Goal: Book appointment/travel/reservation

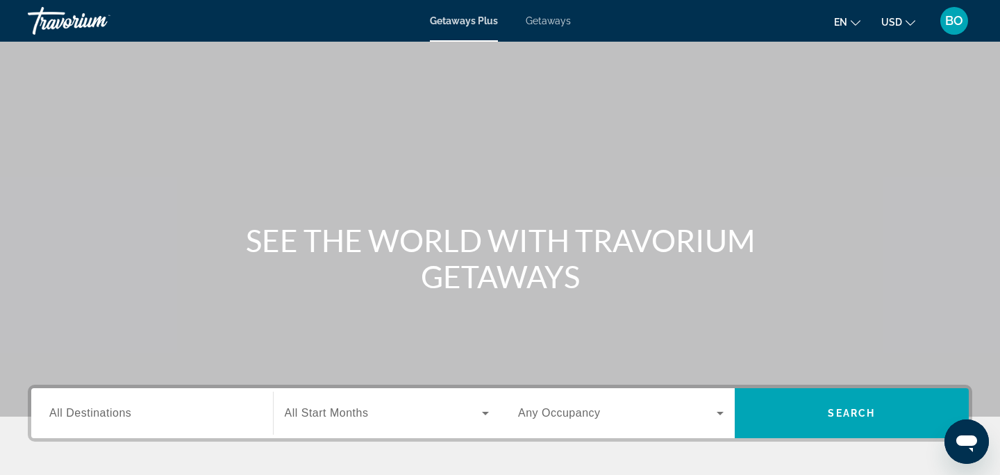
click at [204, 404] on div "Search widget" at bounding box center [152, 414] width 206 height 40
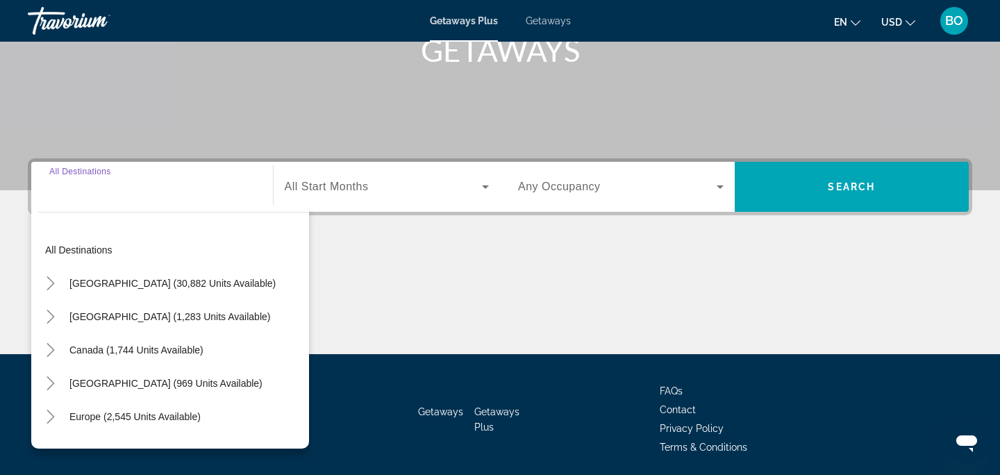
scroll to position [276, 0]
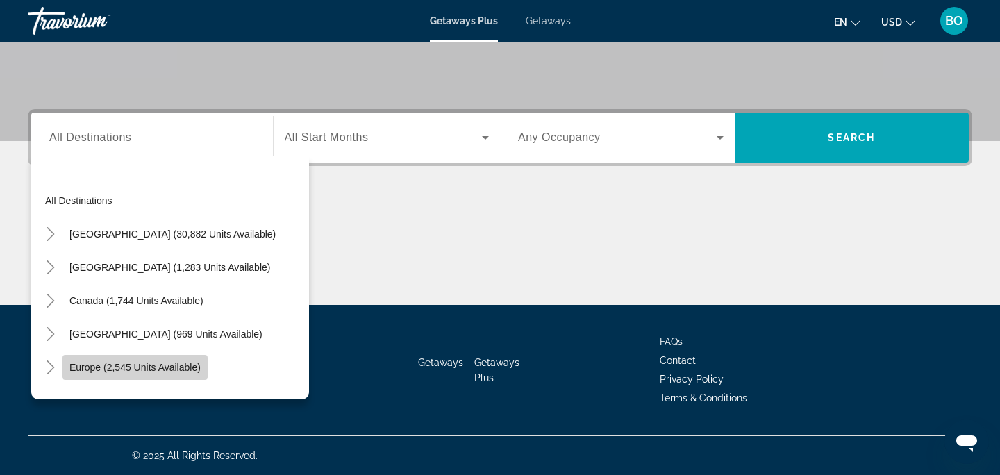
click at [156, 366] on span "Europe (2,545 units available)" at bounding box center [134, 367] width 131 height 11
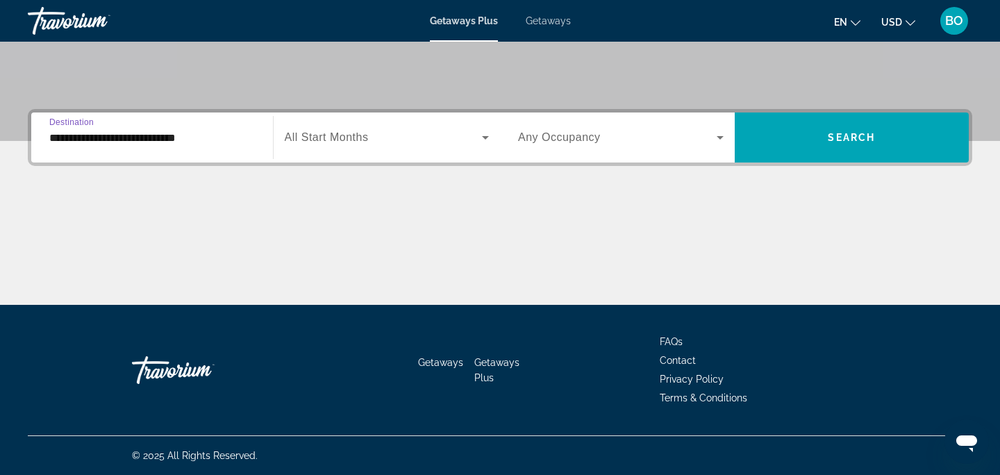
click at [122, 140] on input "**********" at bounding box center [152, 138] width 206 height 17
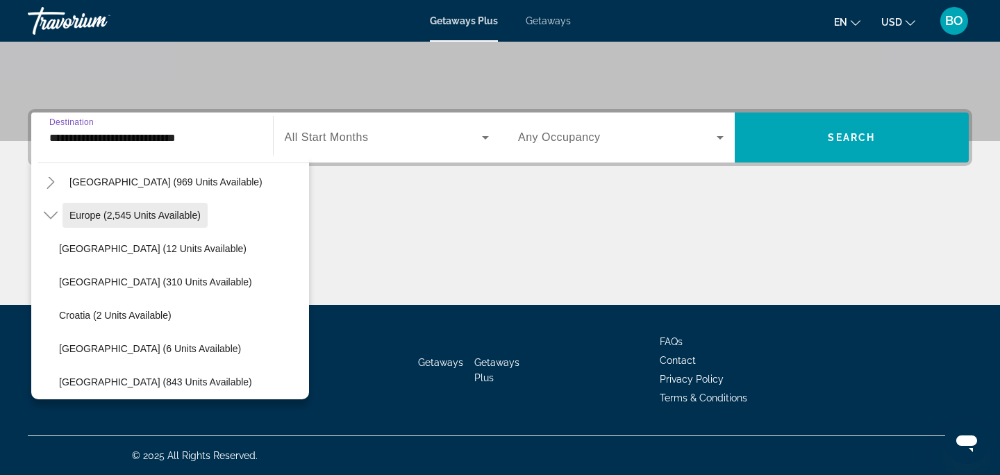
scroll to position [156, 0]
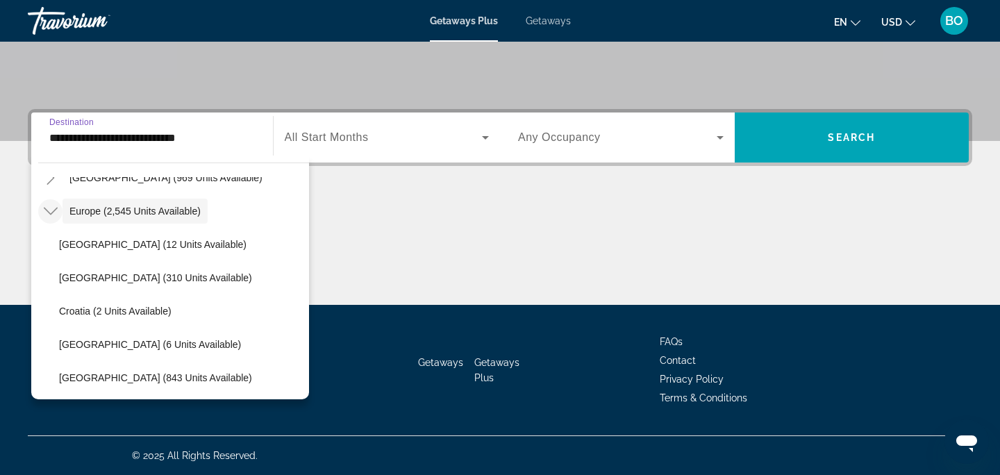
click at [51, 215] on icon "Toggle Europe (2,545 units available)" at bounding box center [51, 211] width 14 height 14
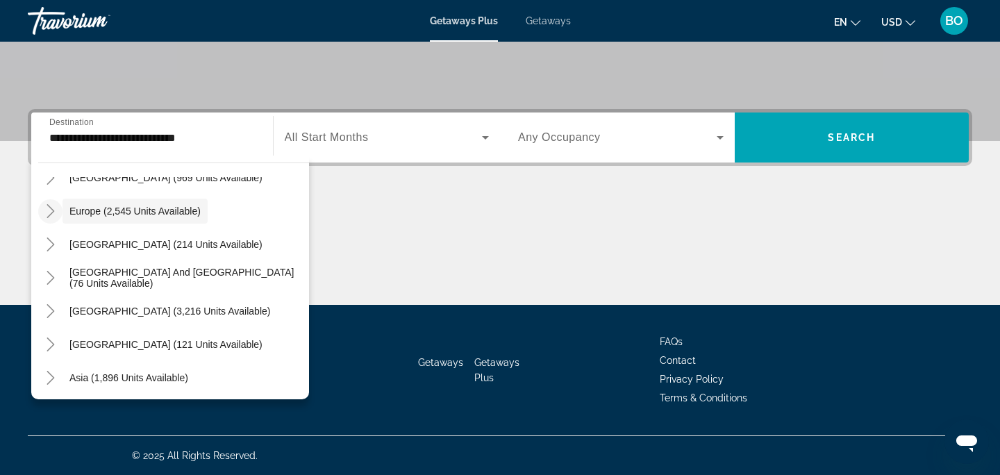
click at [50, 215] on icon "Toggle Europe (2,545 units available)" at bounding box center [51, 211] width 14 height 14
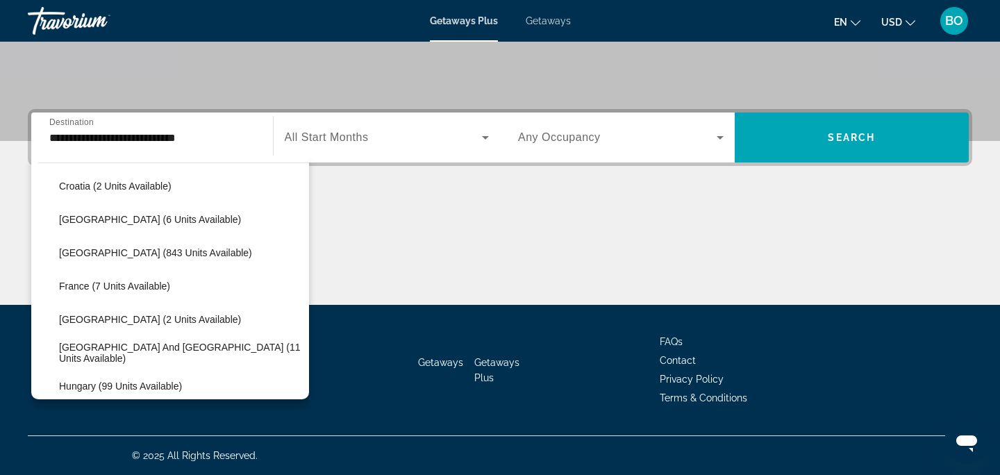
scroll to position [282, 0]
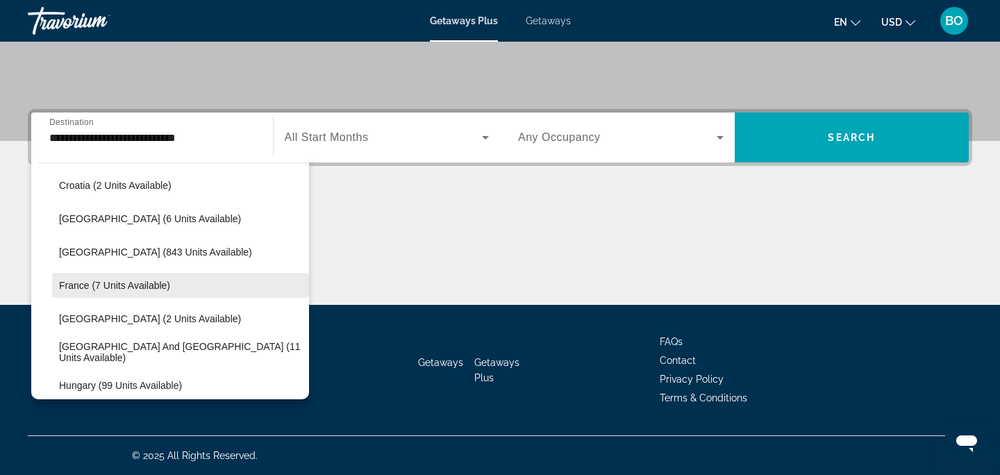
click at [98, 291] on span "Search widget" at bounding box center [180, 285] width 257 height 33
type input "**********"
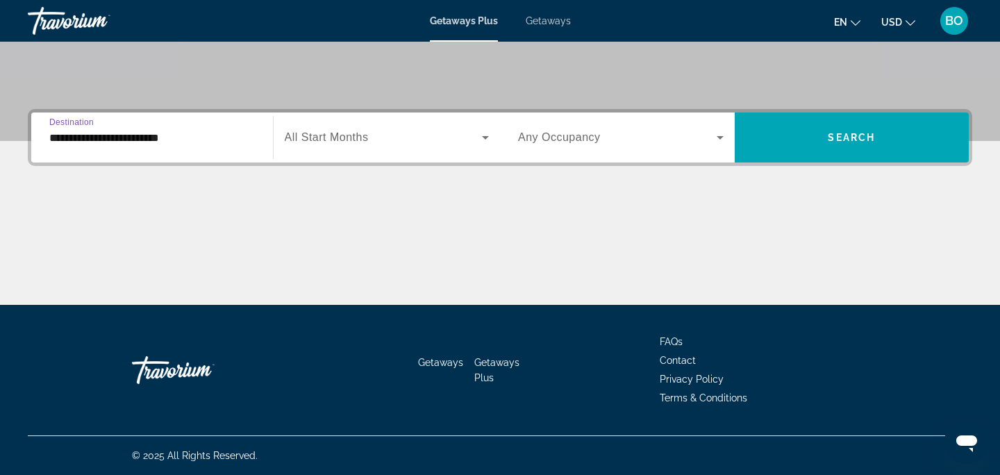
click at [363, 133] on span "All Start Months" at bounding box center [327, 137] width 84 height 12
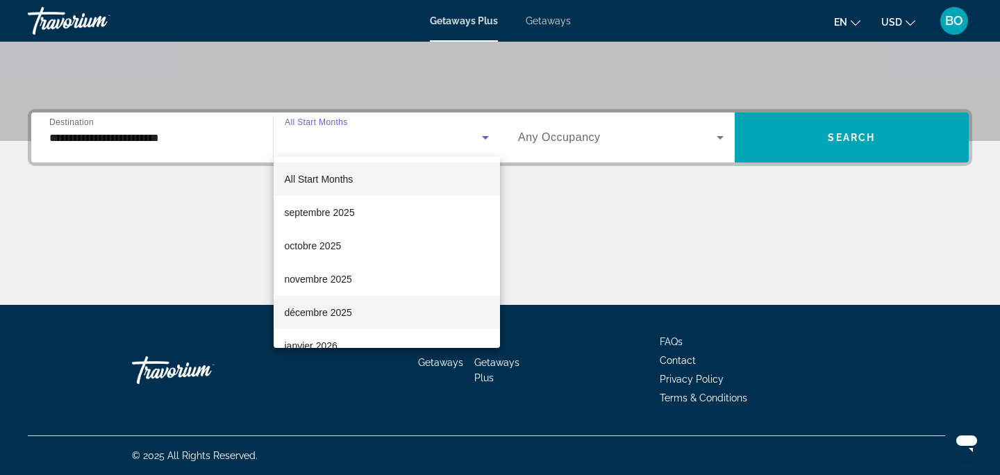
click at [365, 313] on mat-option "décembre 2025" at bounding box center [387, 312] width 227 height 33
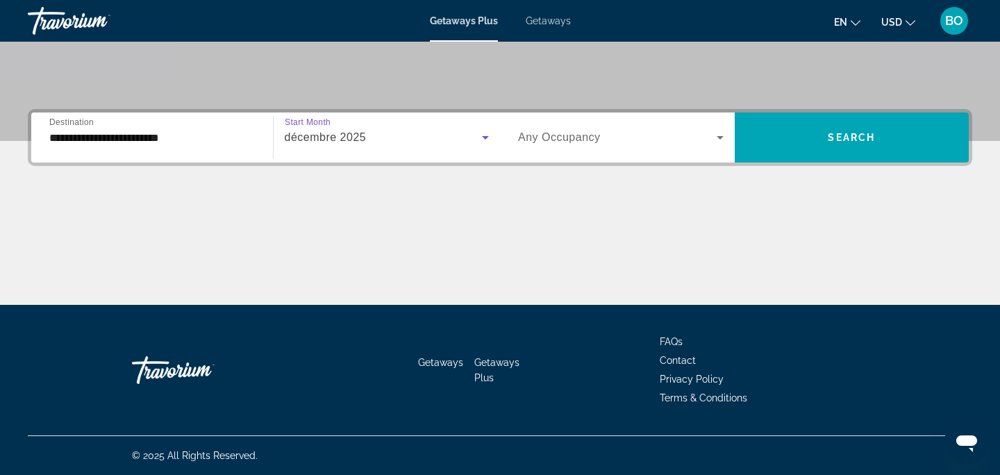
click at [609, 144] on span "Search widget" at bounding box center [617, 137] width 199 height 17
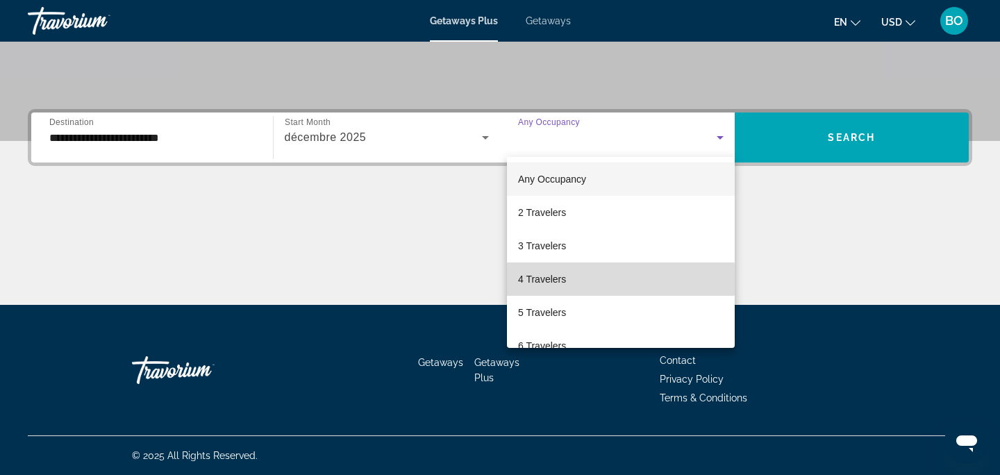
click at [603, 279] on mat-option "4 Travelers" at bounding box center [621, 279] width 228 height 33
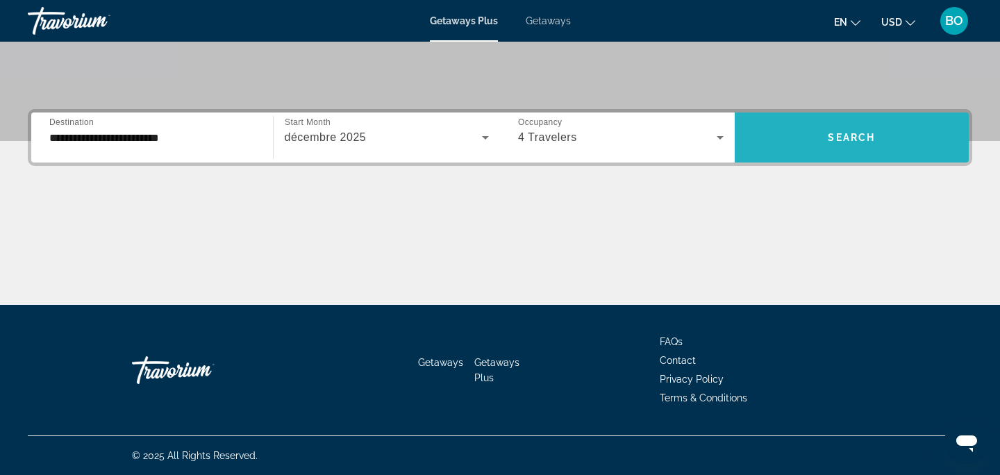
click at [770, 140] on span "Search widget" at bounding box center [852, 137] width 235 height 33
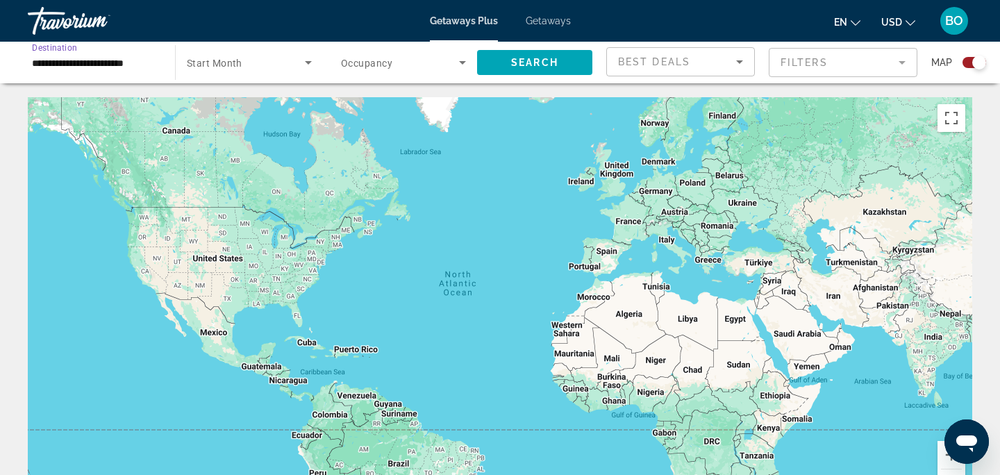
click at [102, 63] on input "**********" at bounding box center [94, 63] width 125 height 17
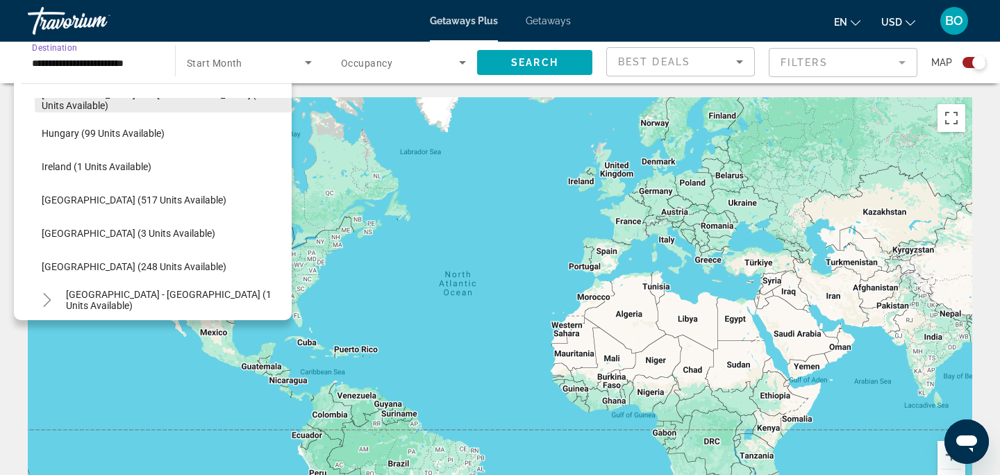
scroll to position [457, 0]
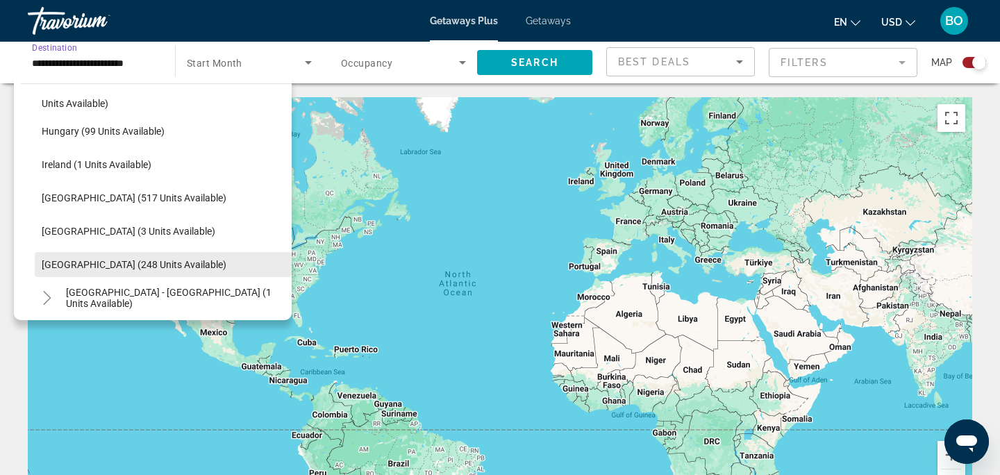
click at [135, 264] on span "[GEOGRAPHIC_DATA] (248 units available)" at bounding box center [134, 264] width 185 height 11
type input "**********"
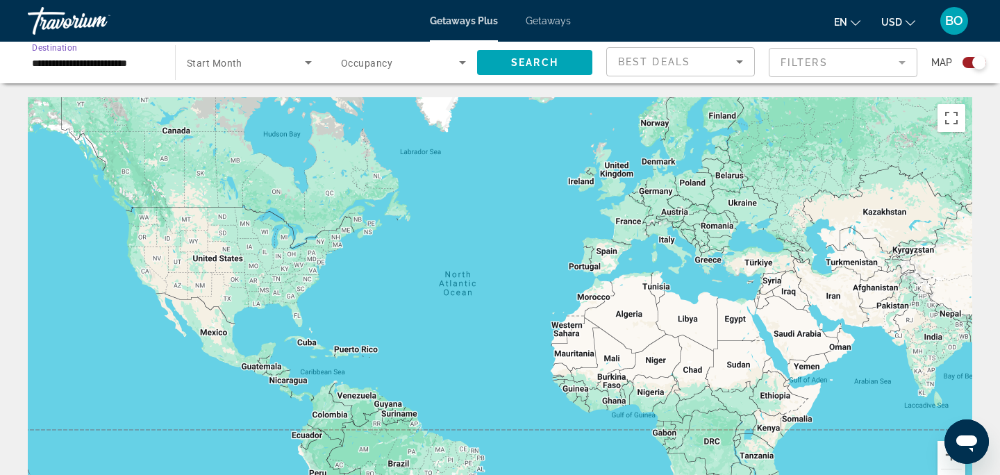
click at [216, 55] on span "Search widget" at bounding box center [246, 62] width 118 height 17
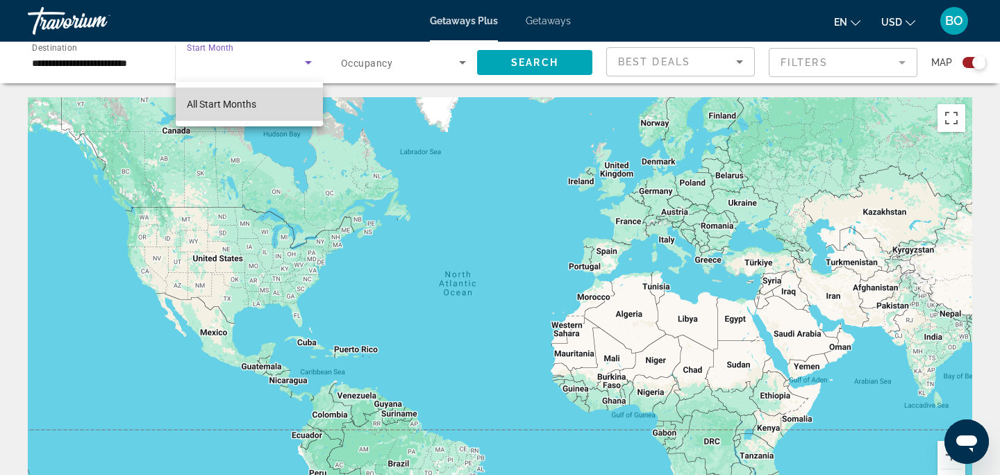
click at [239, 109] on span "All Start Months" at bounding box center [221, 104] width 69 height 11
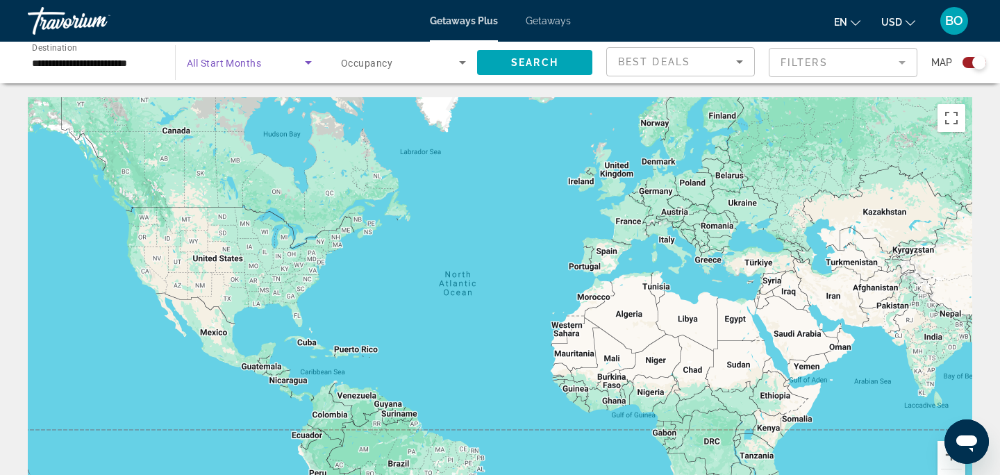
click at [306, 63] on icon "Search widget" at bounding box center [308, 62] width 17 height 17
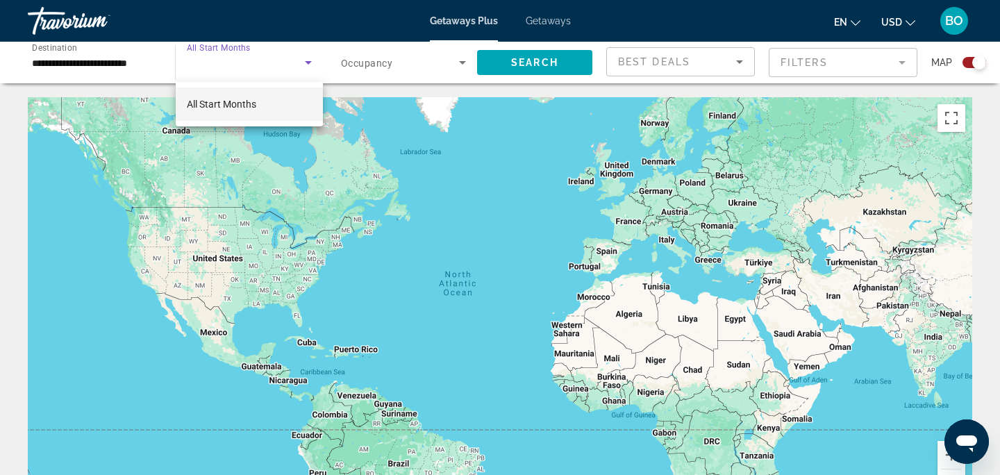
click at [277, 103] on mat-option "All Start Months" at bounding box center [249, 104] width 147 height 33
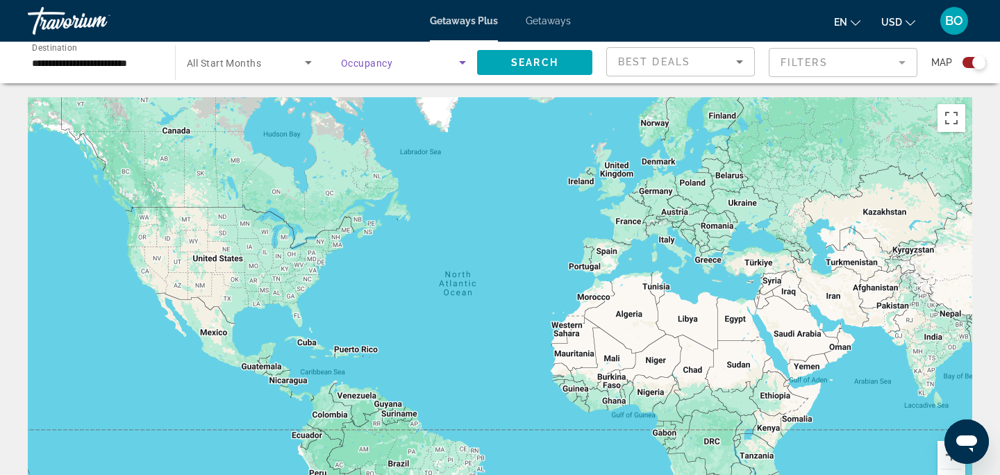
click at [372, 68] on span "Search widget" at bounding box center [400, 62] width 118 height 17
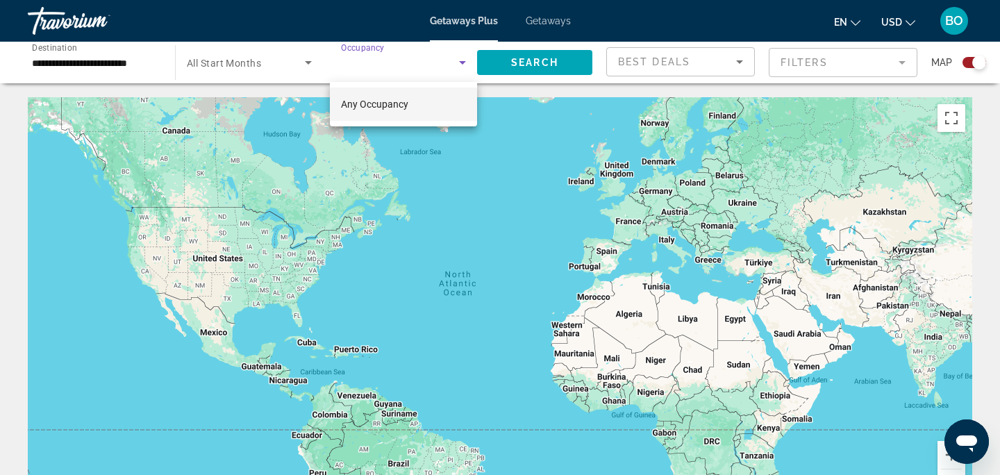
click at [465, 62] on div at bounding box center [500, 237] width 1000 height 475
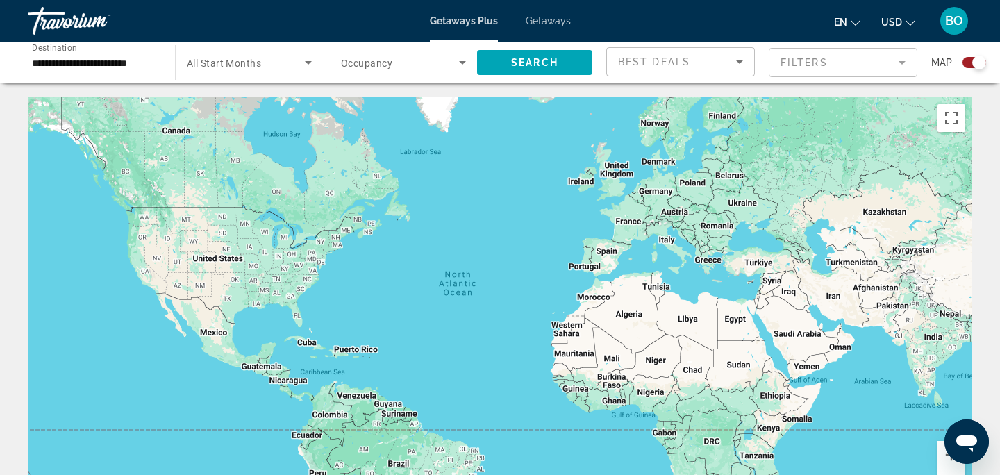
click at [461, 64] on icon "Search widget" at bounding box center [462, 62] width 17 height 17
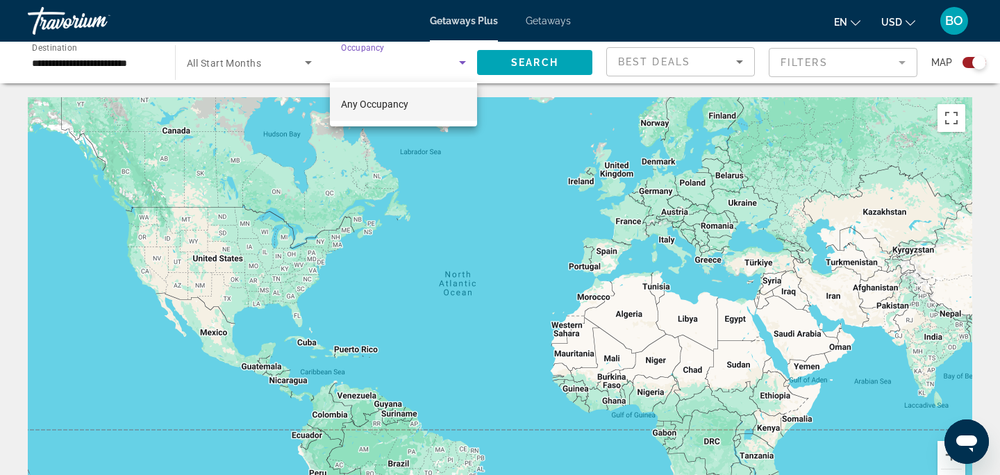
click at [573, 61] on div at bounding box center [500, 237] width 1000 height 475
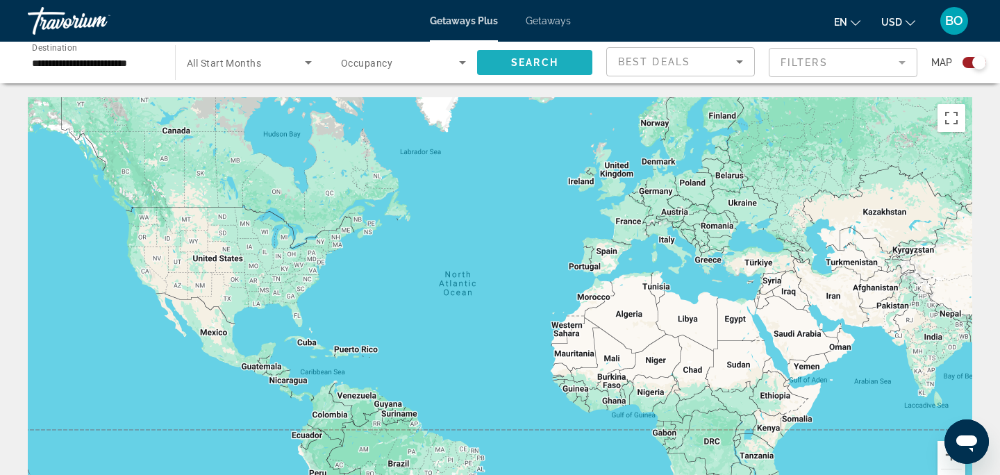
click at [573, 61] on span "Search widget" at bounding box center [534, 62] width 115 height 33
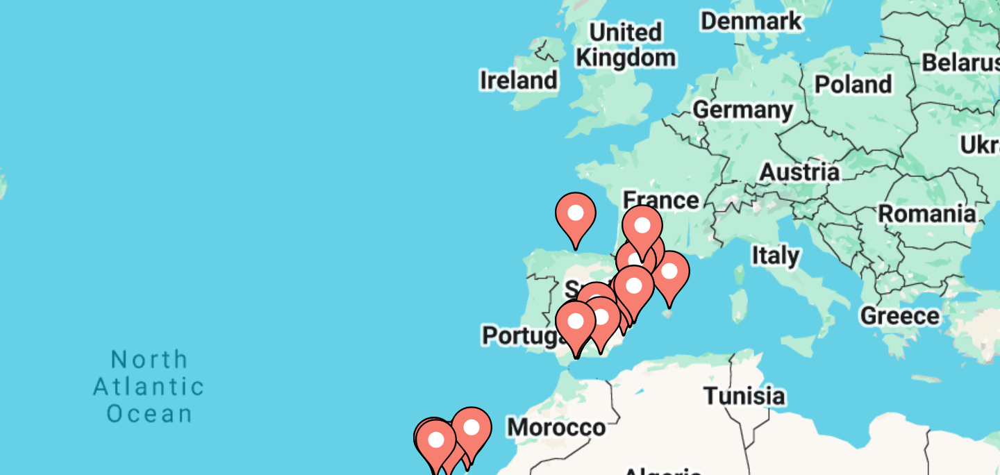
click at [630, 249] on image "Main content" at bounding box center [631, 245] width 8 height 8
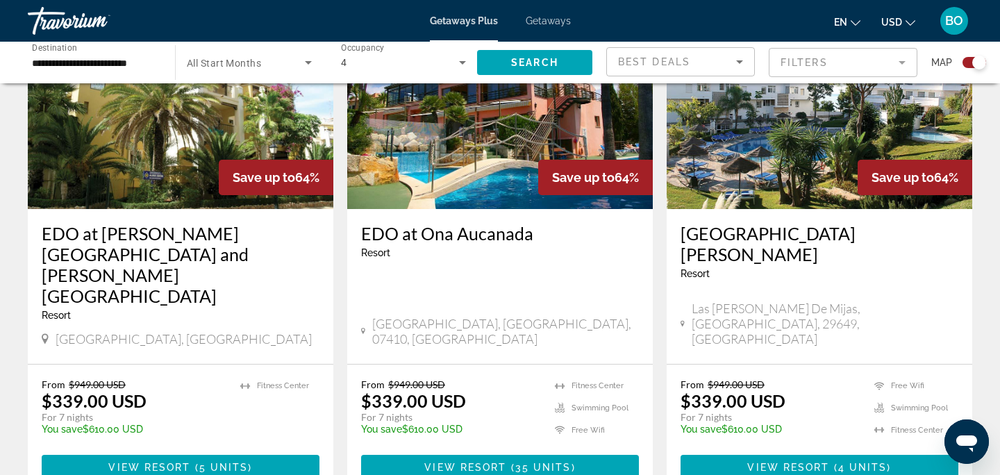
scroll to position [2224, 0]
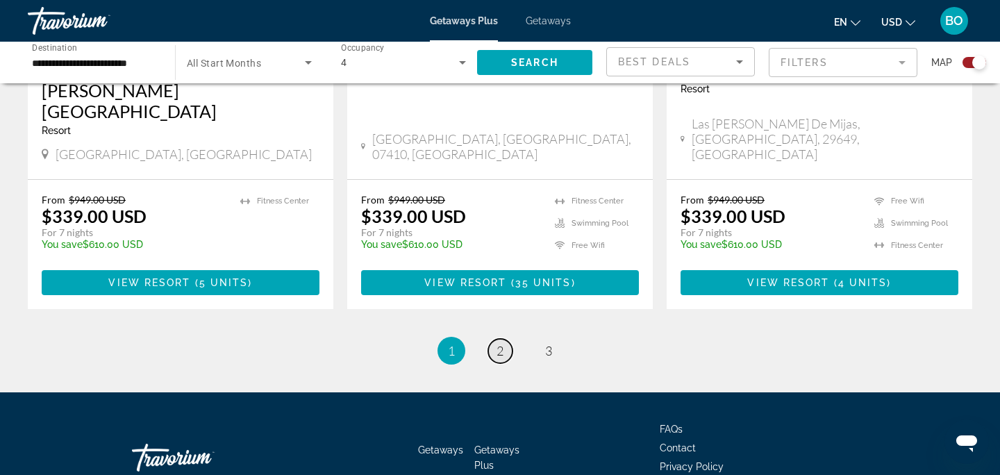
click at [497, 343] on span "2" at bounding box center [500, 350] width 7 height 15
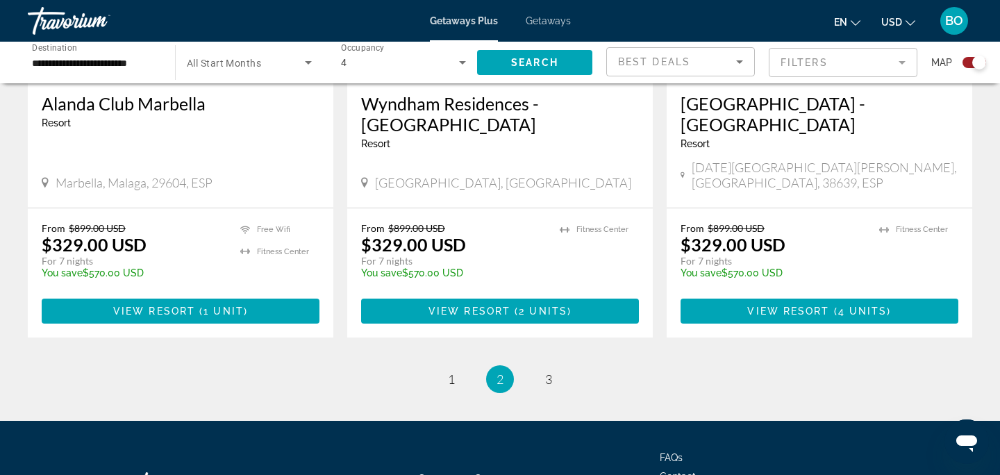
scroll to position [2266, 0]
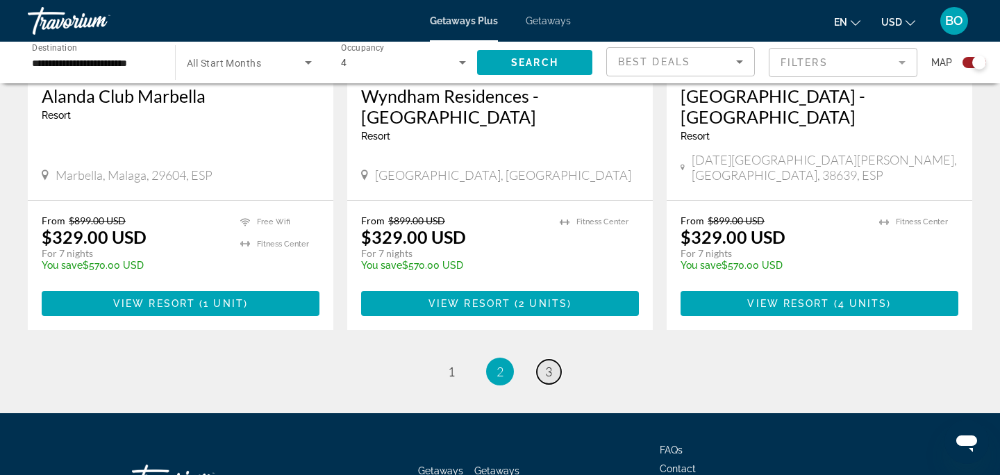
click at [546, 364] on span "3" at bounding box center [548, 371] width 7 height 15
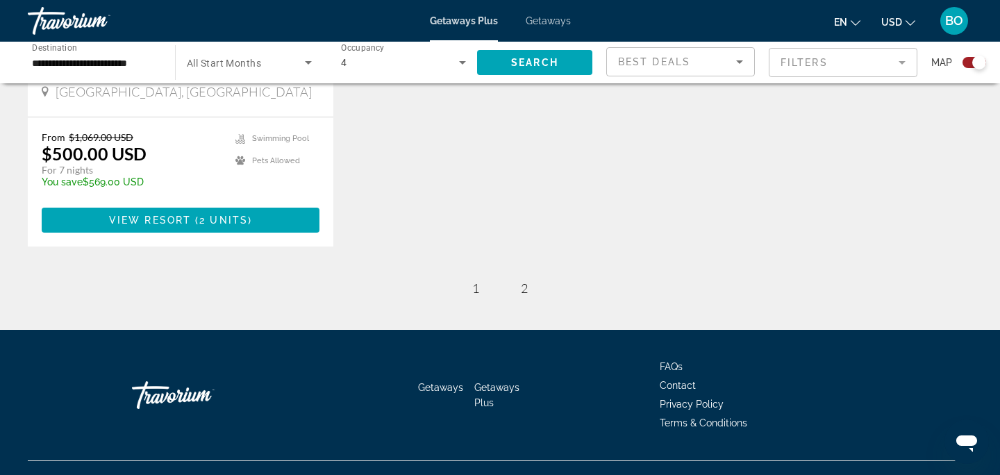
scroll to position [807, 0]
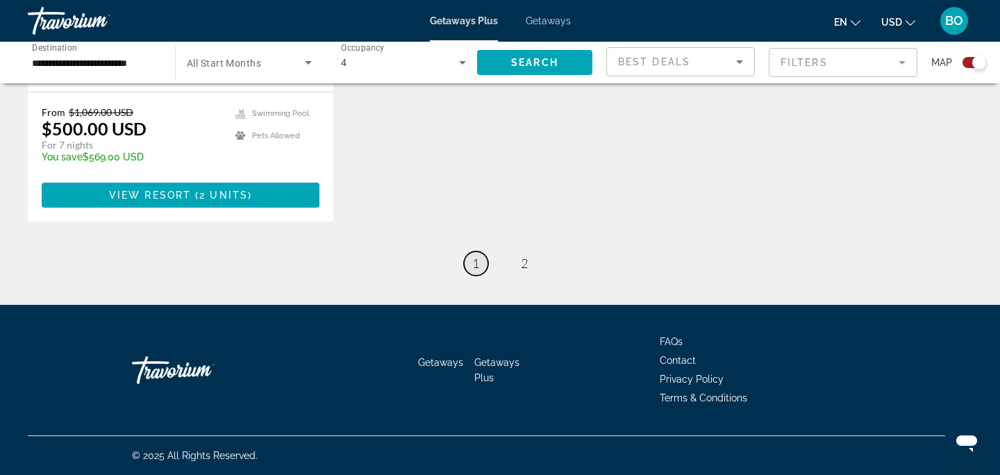
click at [476, 263] on span "1" at bounding box center [475, 263] width 7 height 15
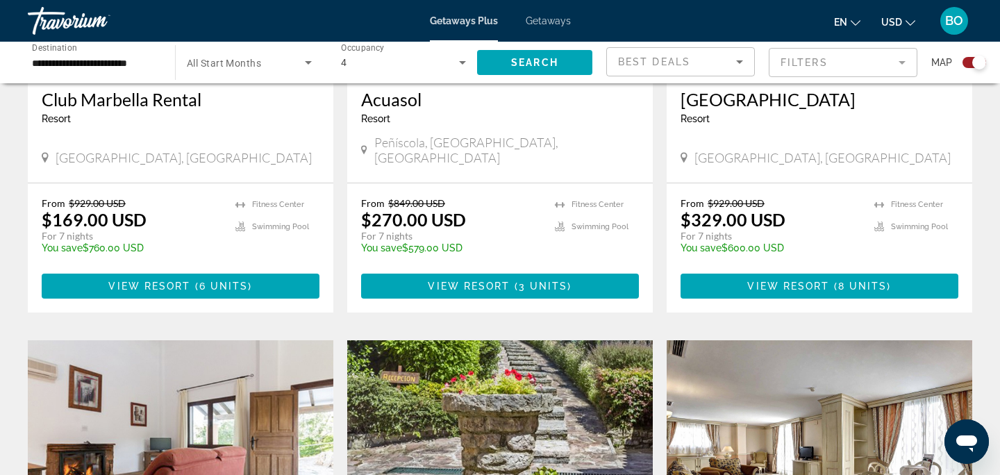
scroll to position [827, 0]
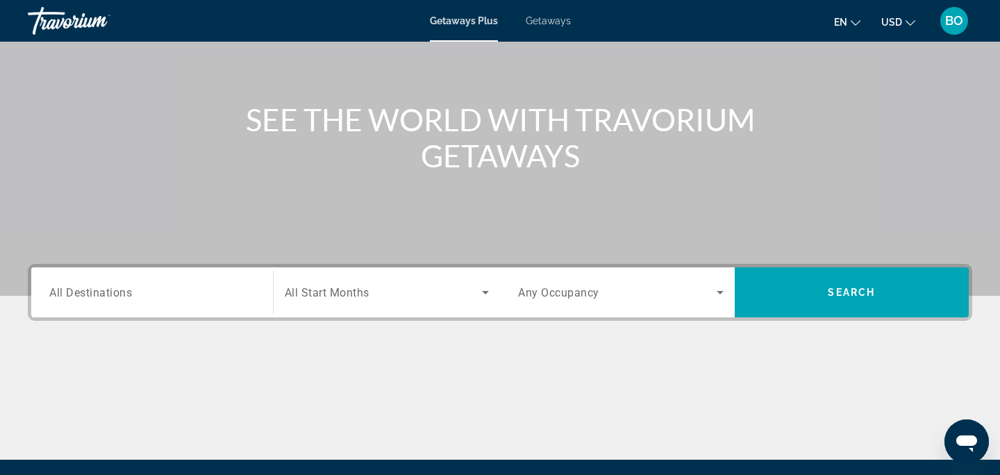
scroll to position [123, 0]
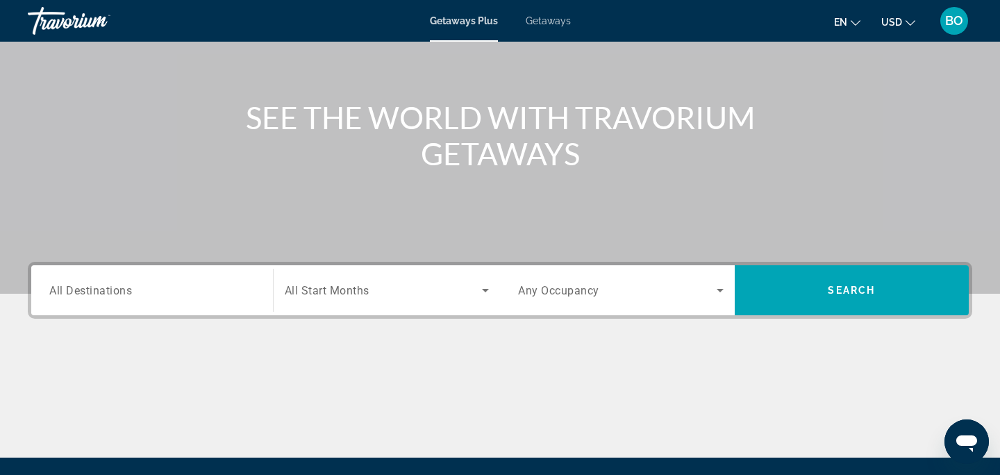
click at [107, 276] on div "Search widget" at bounding box center [152, 291] width 206 height 40
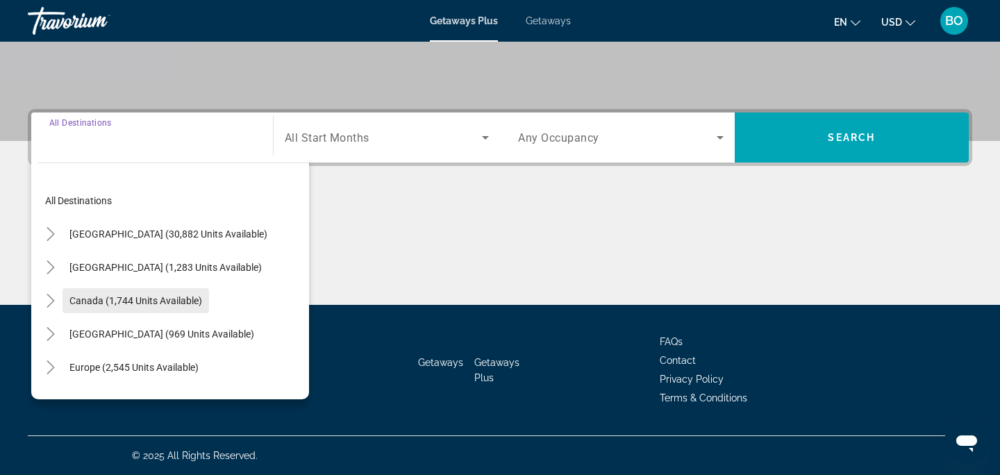
scroll to position [40, 0]
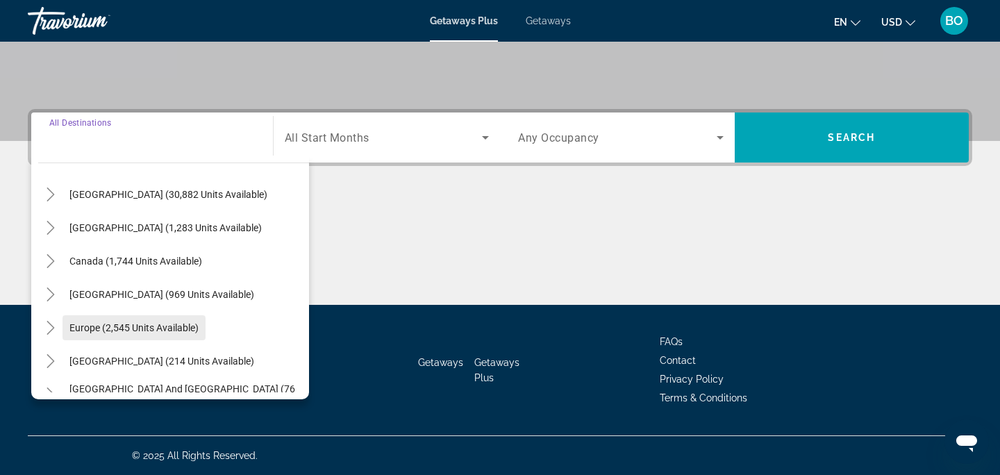
click at [89, 331] on span "Europe (2,545 units available)" at bounding box center [133, 327] width 129 height 11
type input "**********"
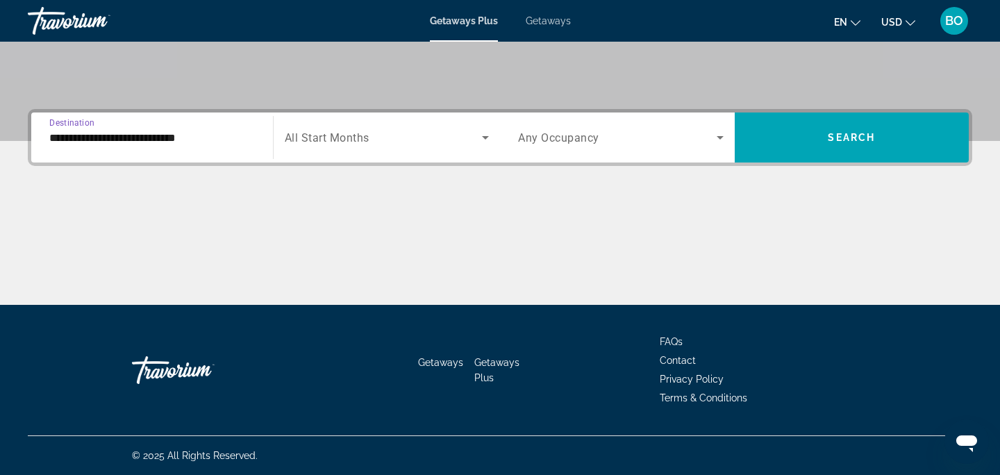
click at [324, 145] on span "Search widget" at bounding box center [384, 137] width 198 height 17
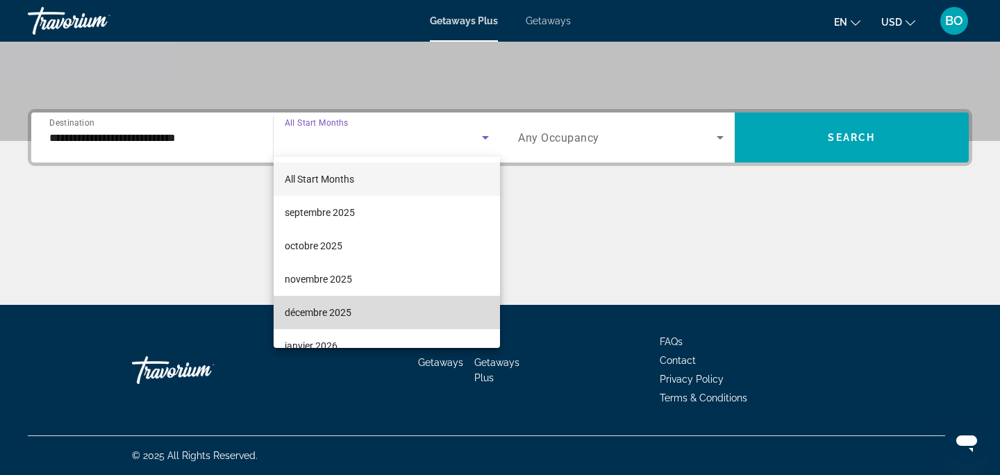
click at [329, 308] on span "décembre 2025" at bounding box center [318, 312] width 67 height 17
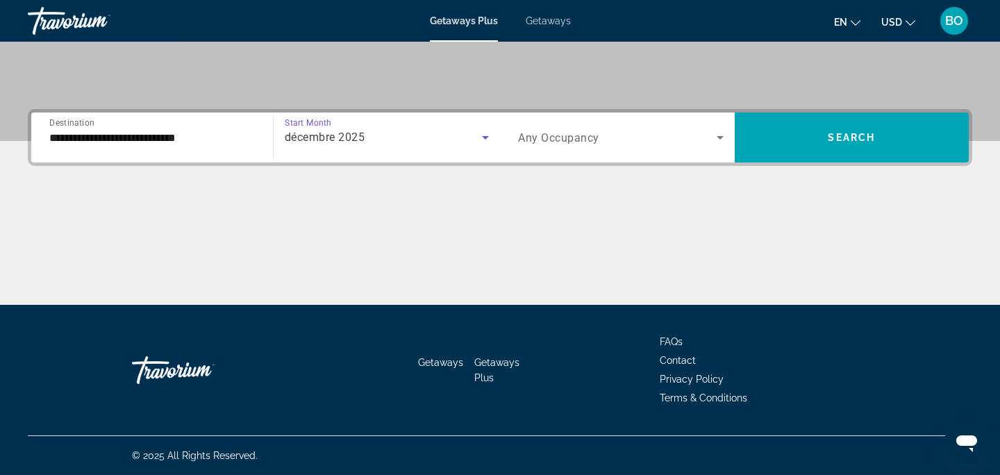
click at [617, 142] on span "Search widget" at bounding box center [617, 137] width 199 height 17
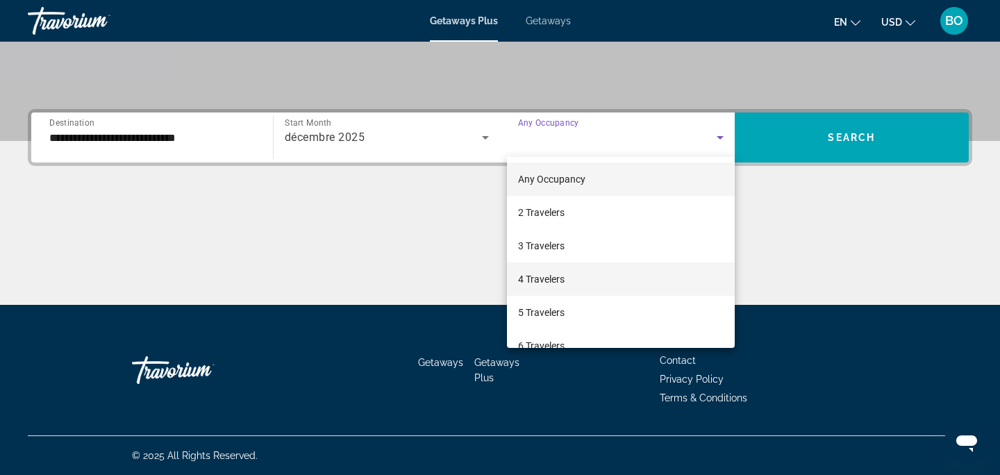
click at [554, 274] on span "4 Travelers" at bounding box center [541, 279] width 47 height 17
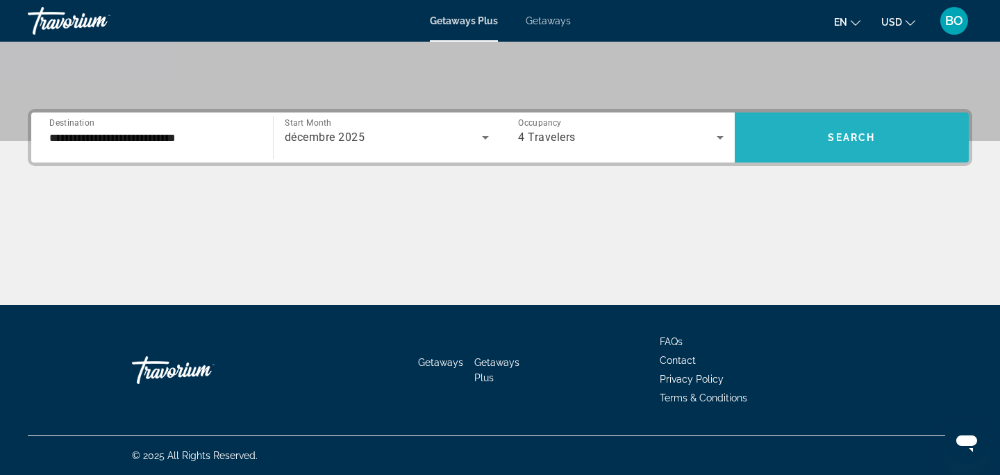
click at [866, 152] on span "Search widget" at bounding box center [852, 137] width 235 height 33
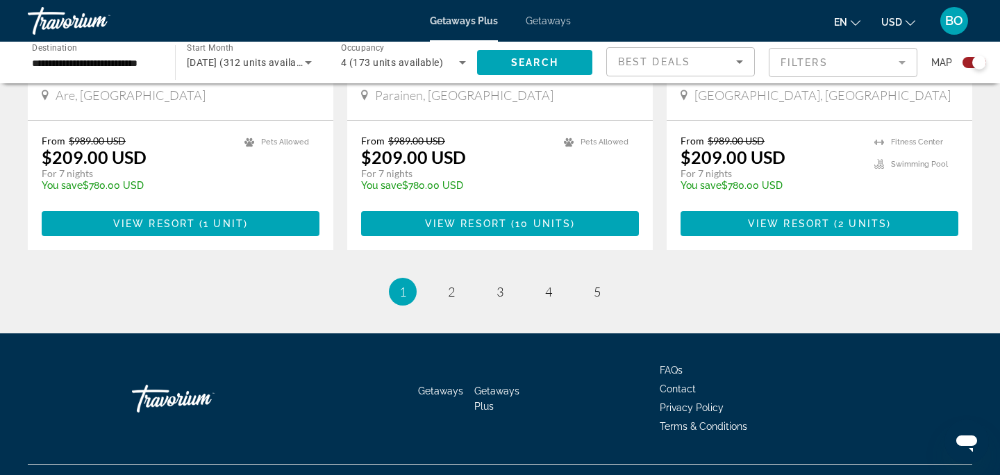
scroll to position [2224, 0]
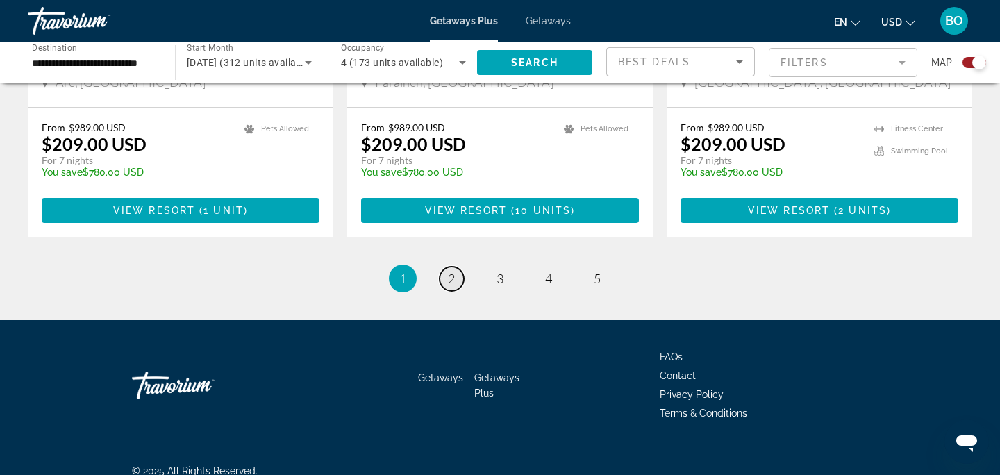
click at [445, 267] on link "page 2" at bounding box center [452, 279] width 24 height 24
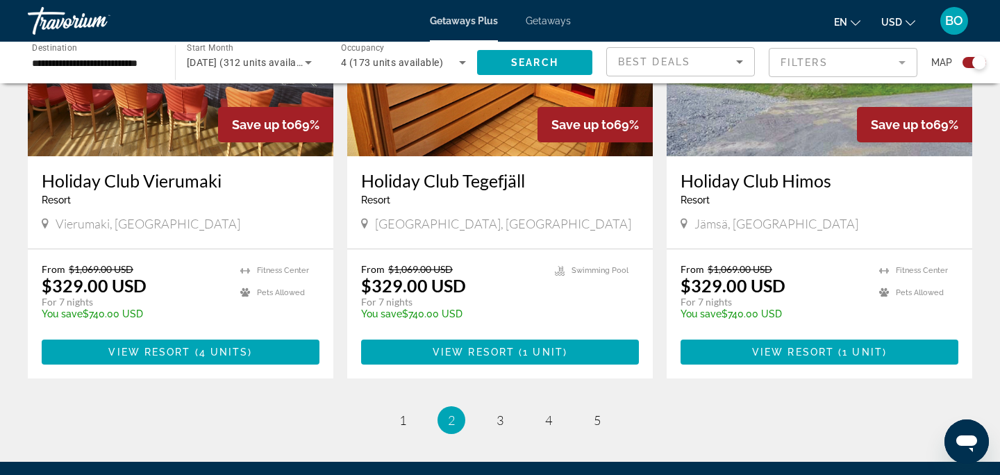
scroll to position [2203, 0]
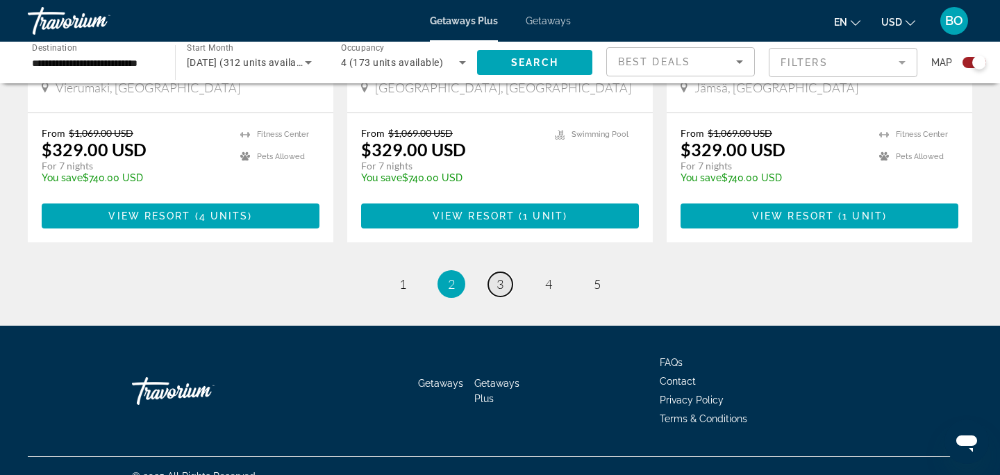
click at [502, 277] on span "3" at bounding box center [500, 284] width 7 height 15
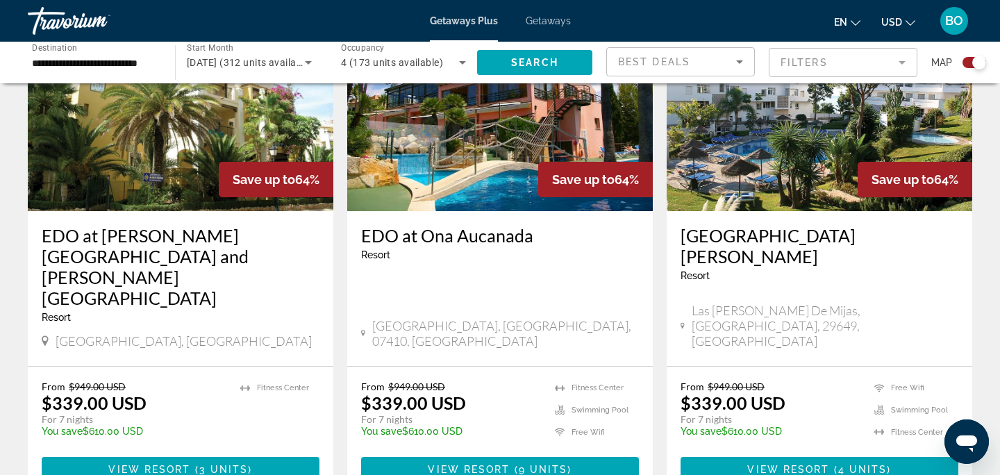
scroll to position [1521, 0]
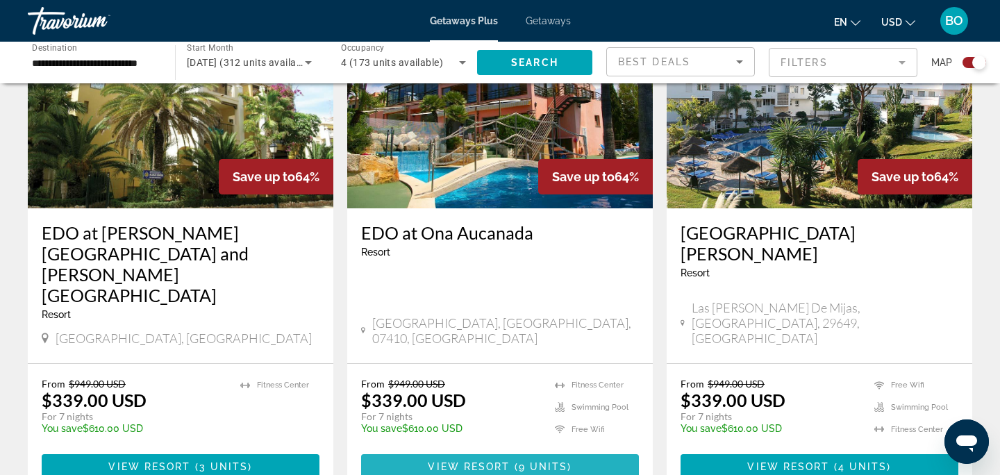
click at [535, 461] on span "9 units" at bounding box center [543, 466] width 49 height 11
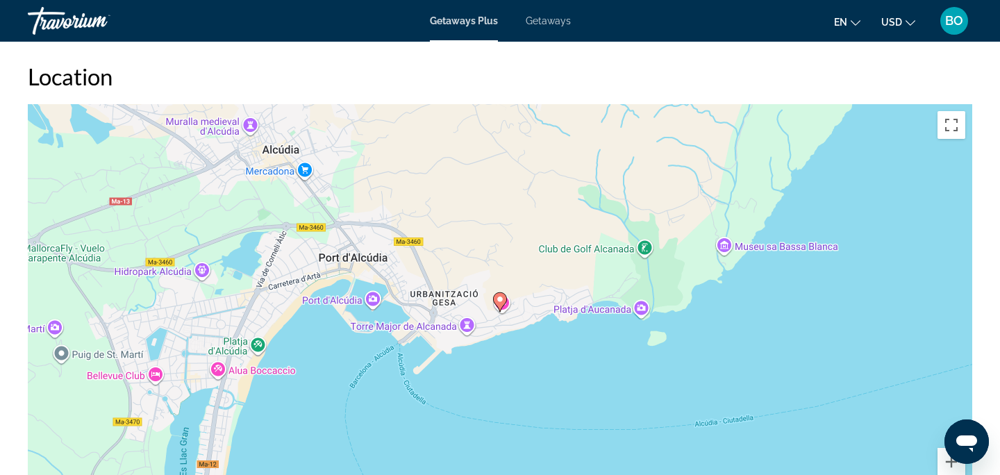
scroll to position [1254, 0]
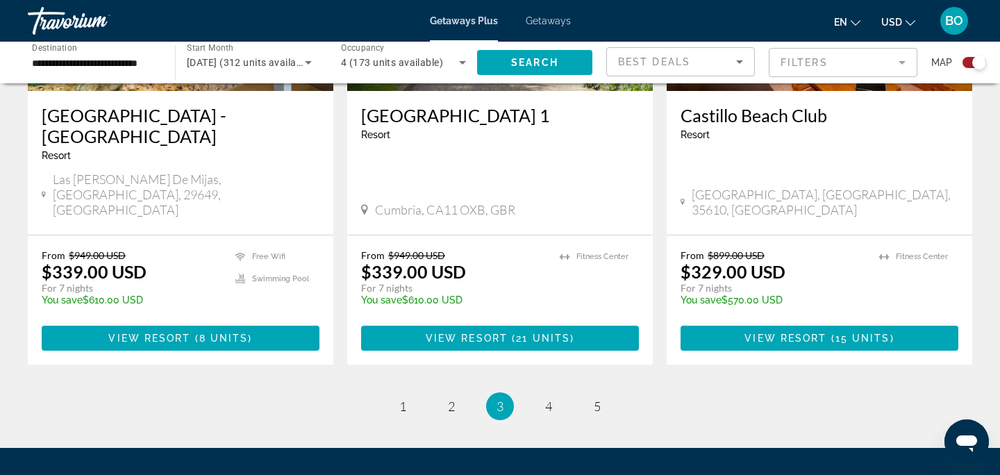
scroll to position [2245, 0]
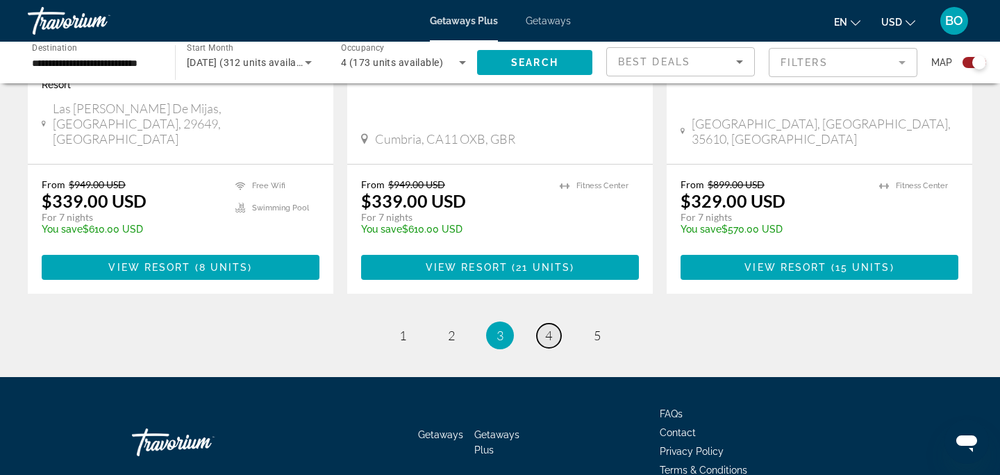
click at [549, 328] on span "4" at bounding box center [548, 335] width 7 height 15
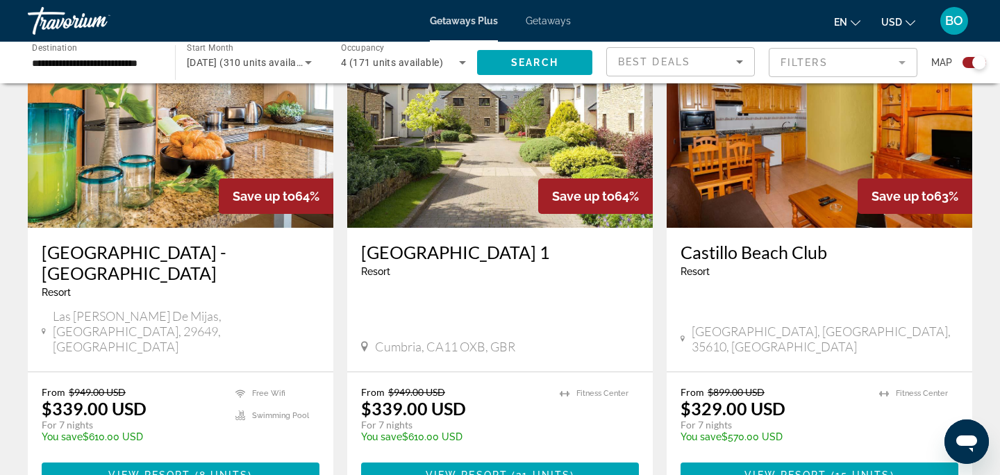
scroll to position [2245, 0]
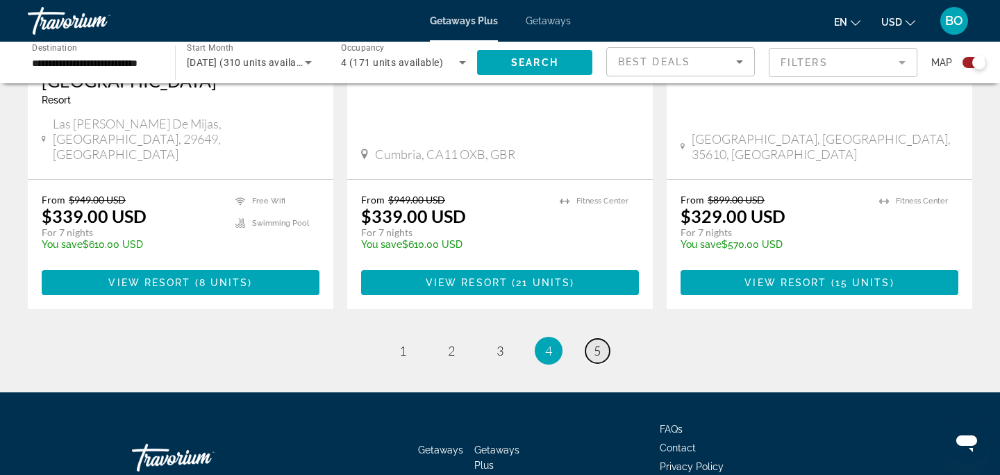
click at [597, 343] on span "5" at bounding box center [597, 350] width 7 height 15
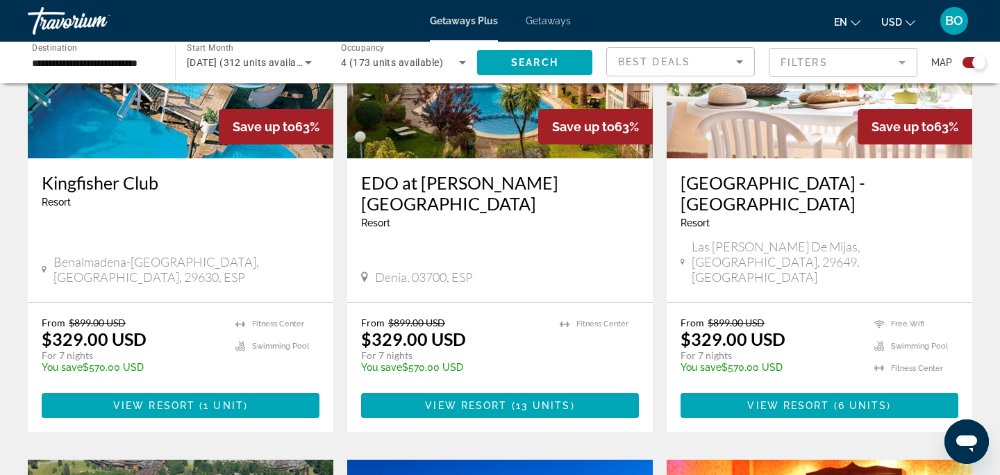
scroll to position [611, 0]
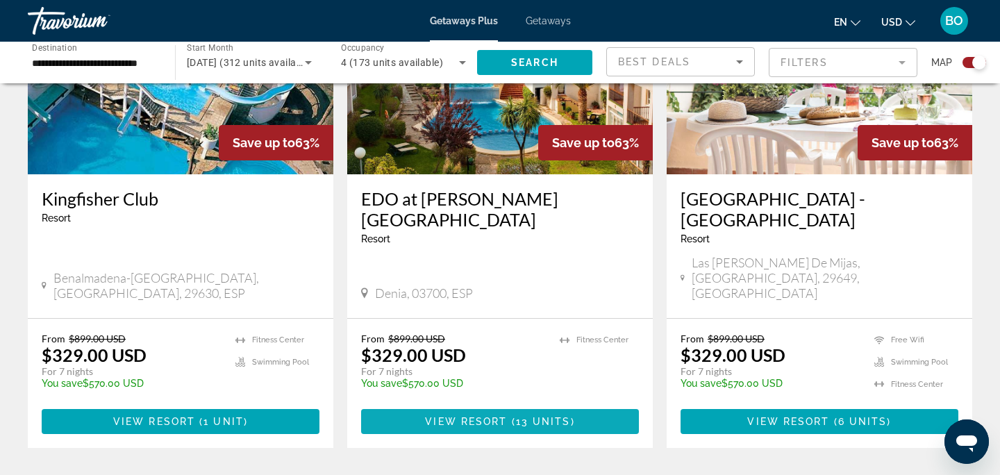
click at [576, 405] on span "Main content" at bounding box center [500, 421] width 278 height 33
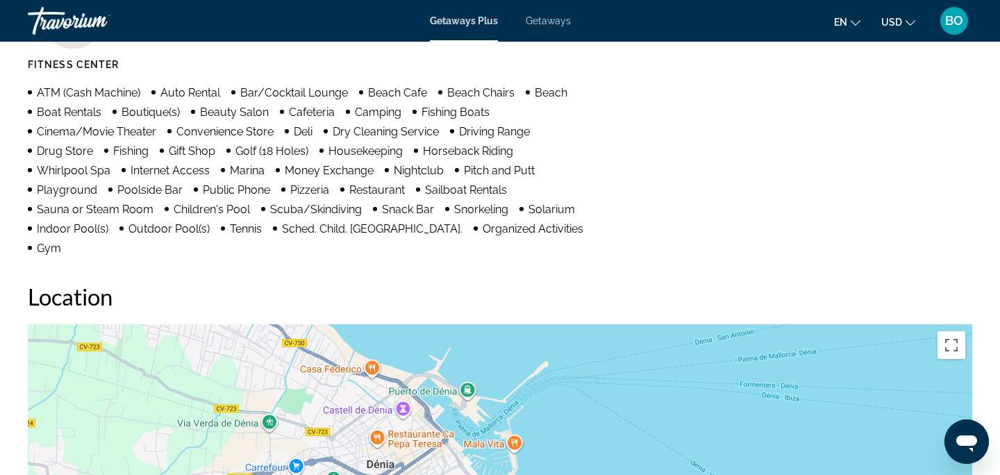
scroll to position [1210, 0]
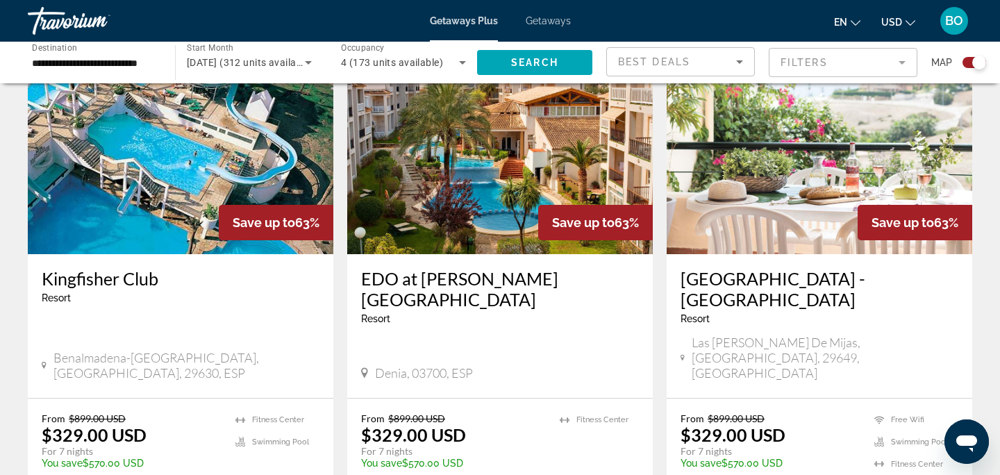
scroll to position [539, 0]
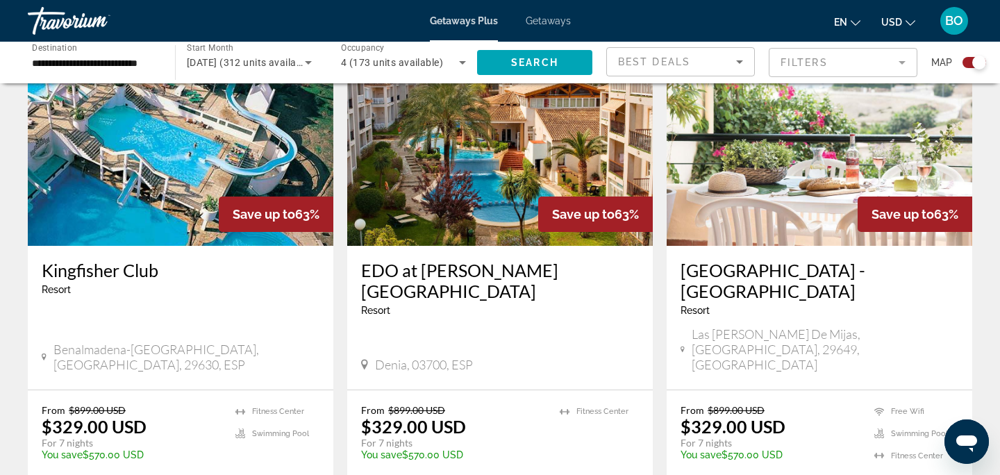
click at [153, 177] on img "Main content" at bounding box center [181, 135] width 306 height 222
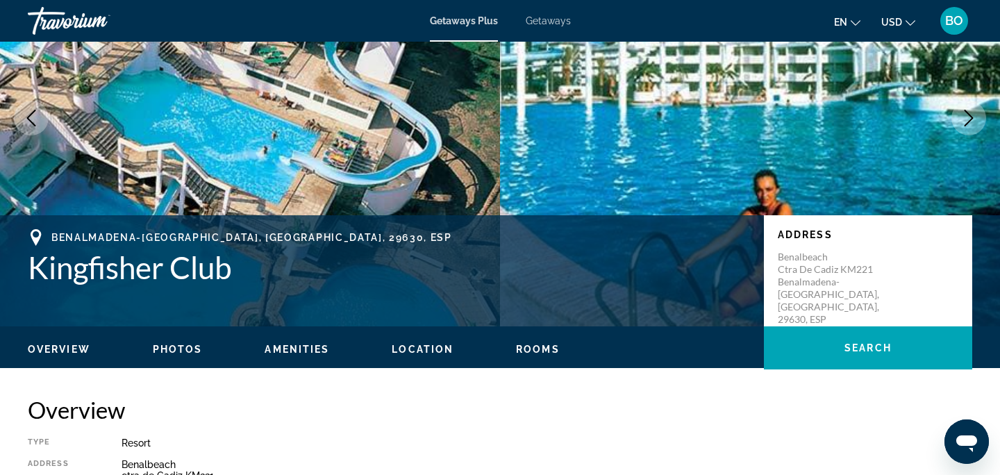
scroll to position [133, 0]
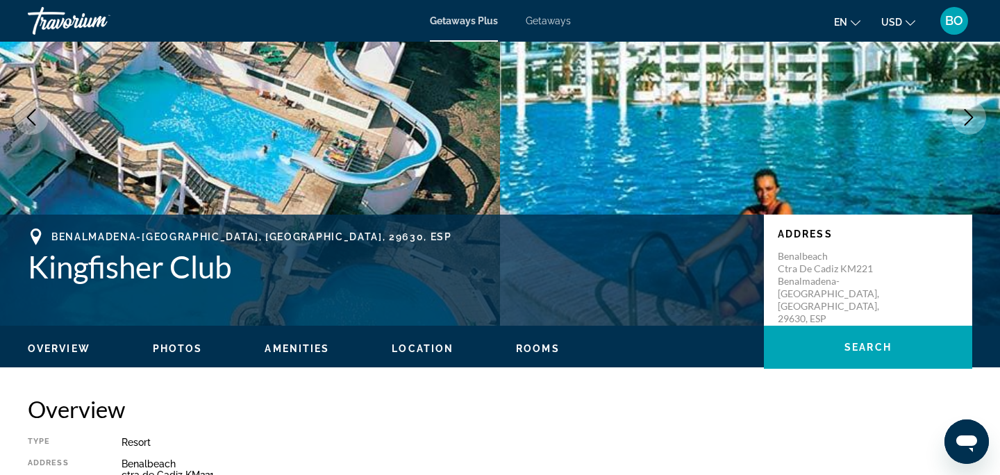
click at [539, 22] on span "Getaways" at bounding box center [548, 20] width 45 height 11
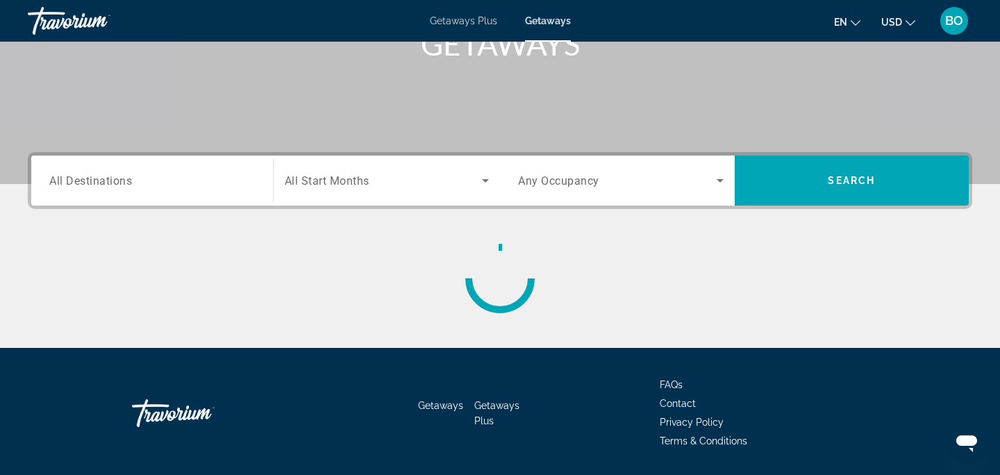
scroll to position [233, 0]
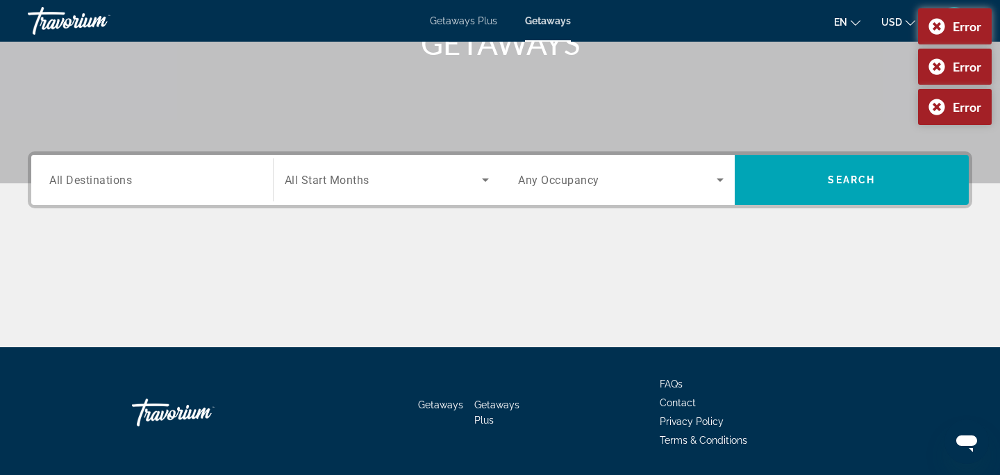
click at [140, 178] on input "Destination All Destinations" at bounding box center [152, 180] width 206 height 17
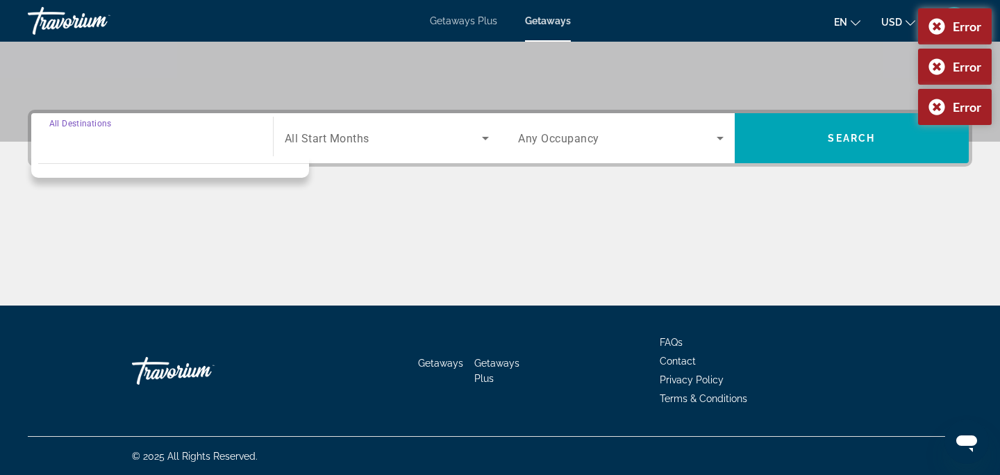
scroll to position [276, 0]
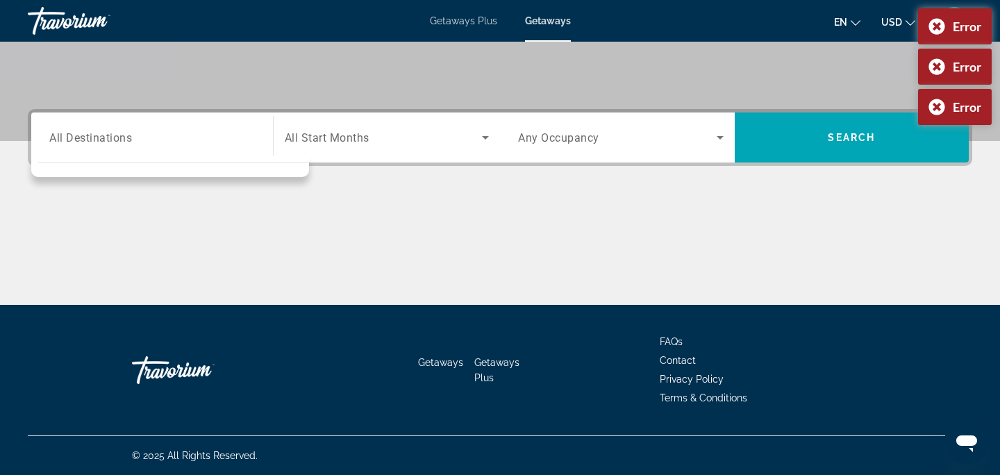
click at [78, 122] on div "Destination All Destinations" at bounding box center [152, 138] width 206 height 40
click at [78, 144] on input "Destination All Destinations" at bounding box center [152, 138] width 206 height 17
click at [347, 132] on span "All Start Months" at bounding box center [327, 137] width 85 height 13
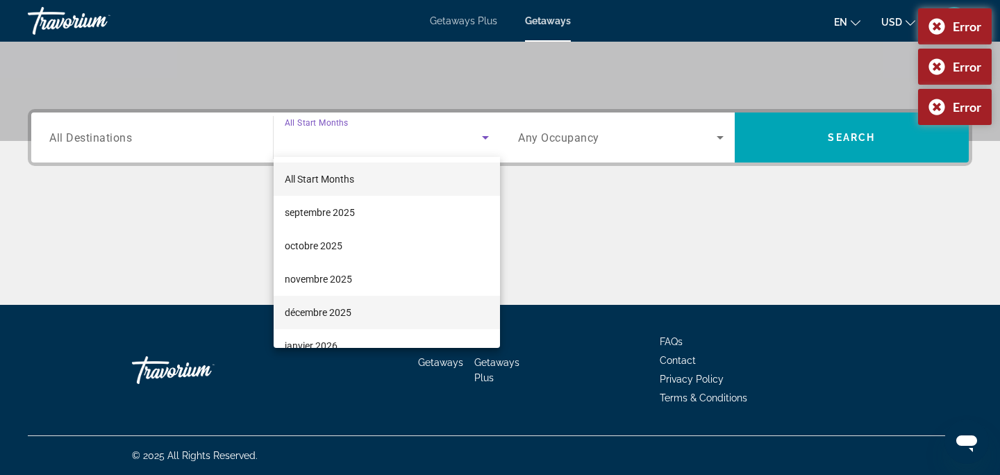
click at [316, 309] on span "décembre 2025" at bounding box center [318, 312] width 67 height 17
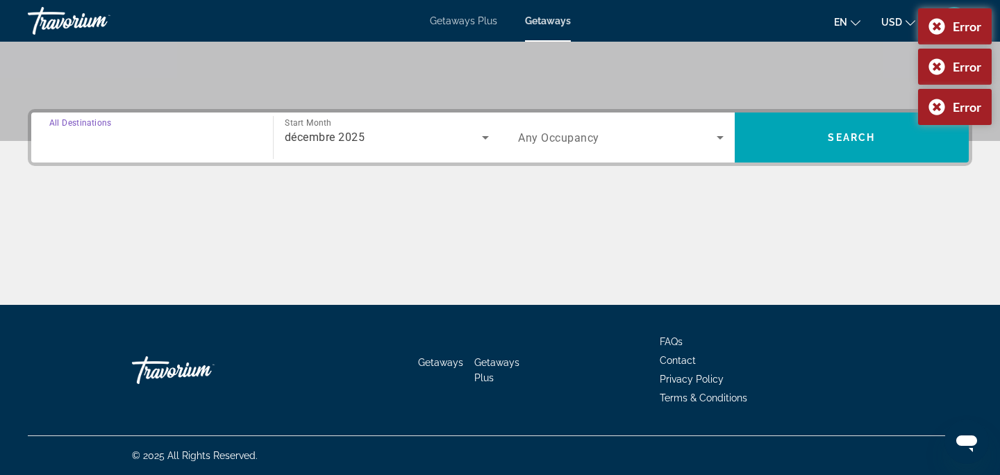
click at [222, 136] on input "Destination All Destinations" at bounding box center [152, 138] width 206 height 17
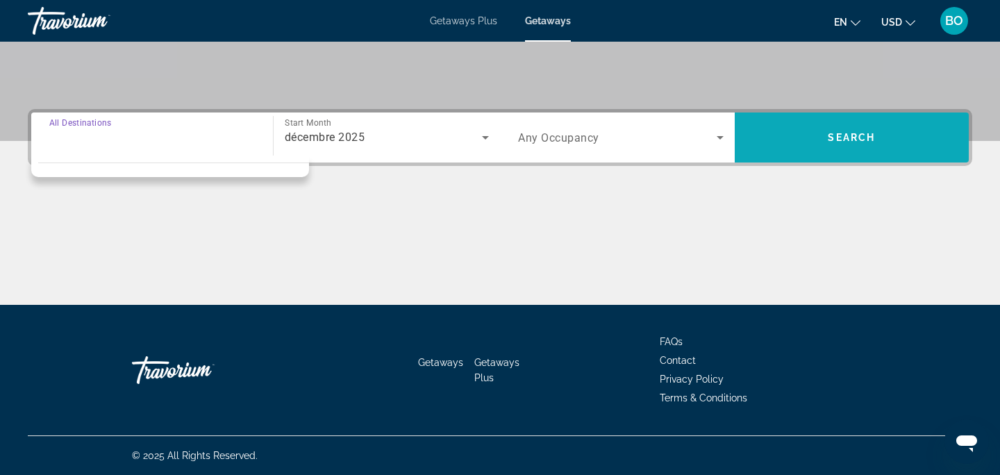
click at [841, 151] on span "Search widget" at bounding box center [852, 137] width 235 height 33
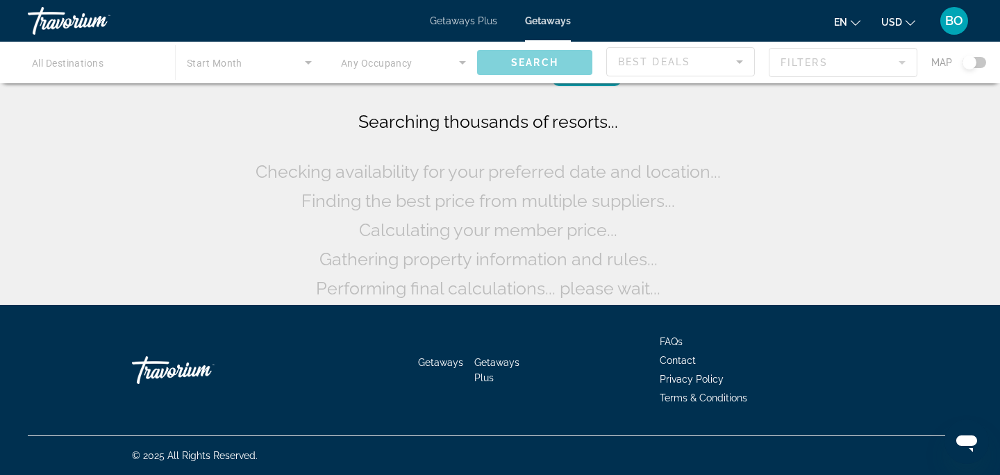
click at [53, 67] on div "Main content" at bounding box center [500, 63] width 1000 height 42
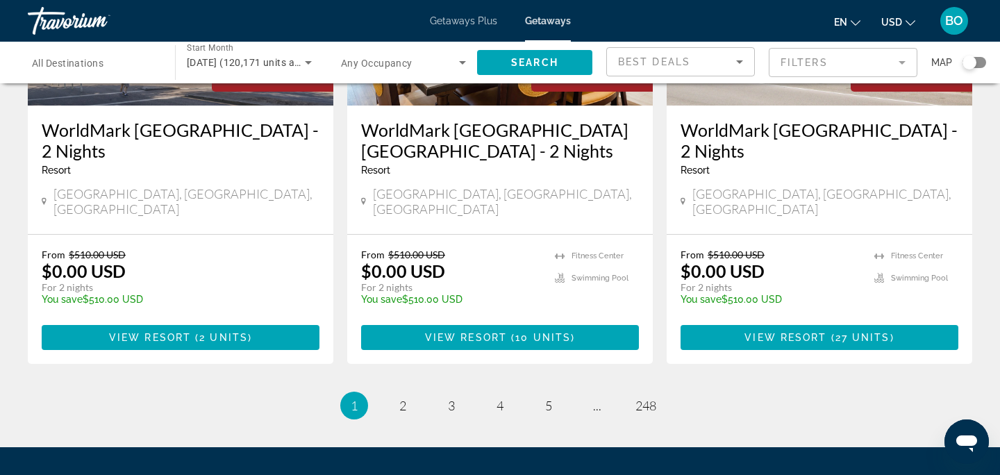
scroll to position [1828, 0]
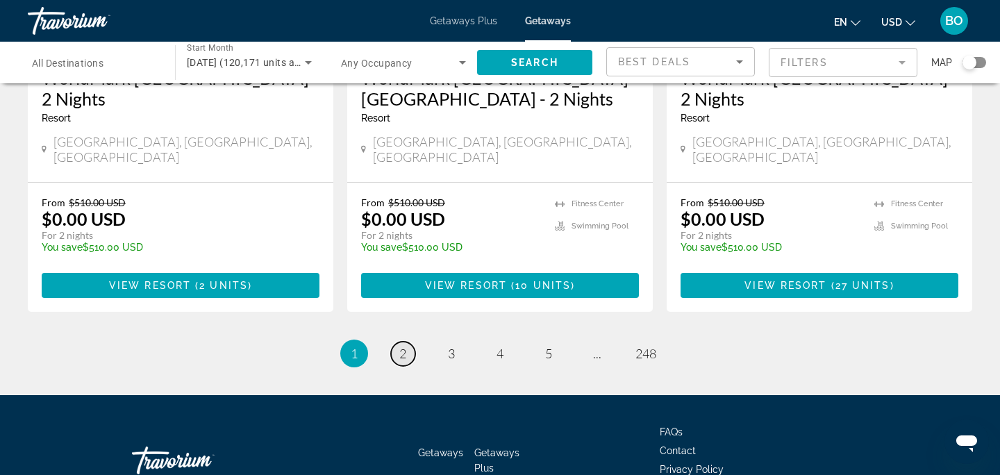
click at [402, 346] on span "2" at bounding box center [402, 353] width 7 height 15
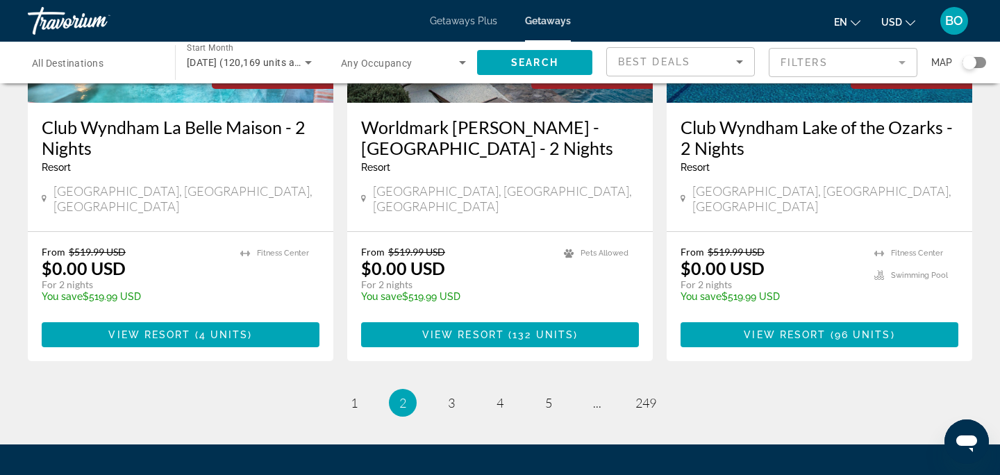
scroll to position [1856, 0]
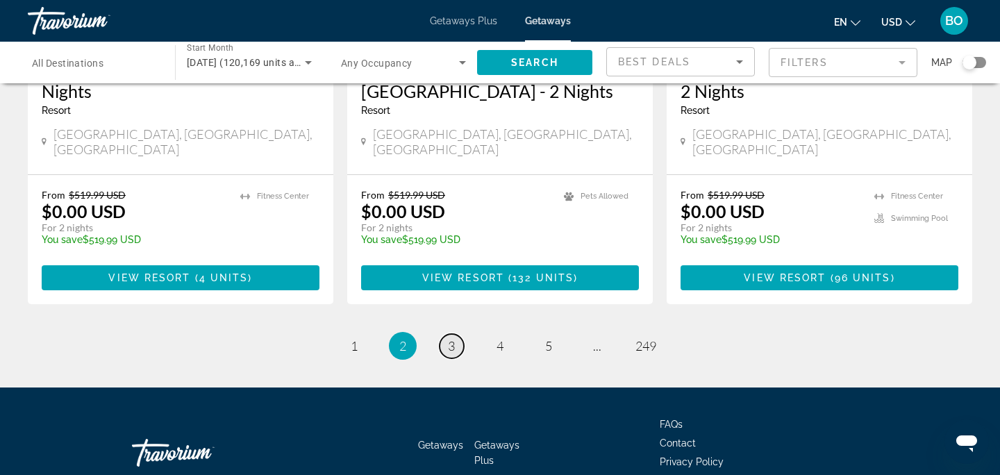
click at [455, 334] on link "page 3" at bounding box center [452, 346] width 24 height 24
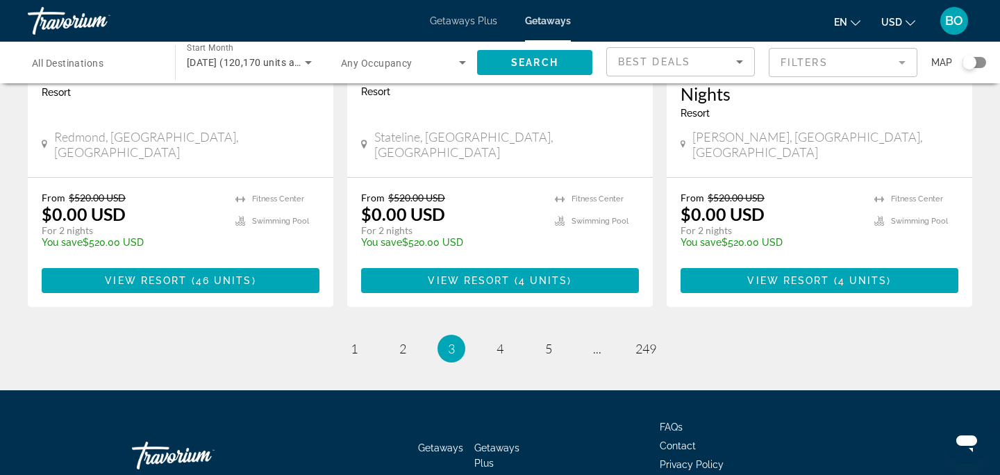
scroll to position [1836, 0]
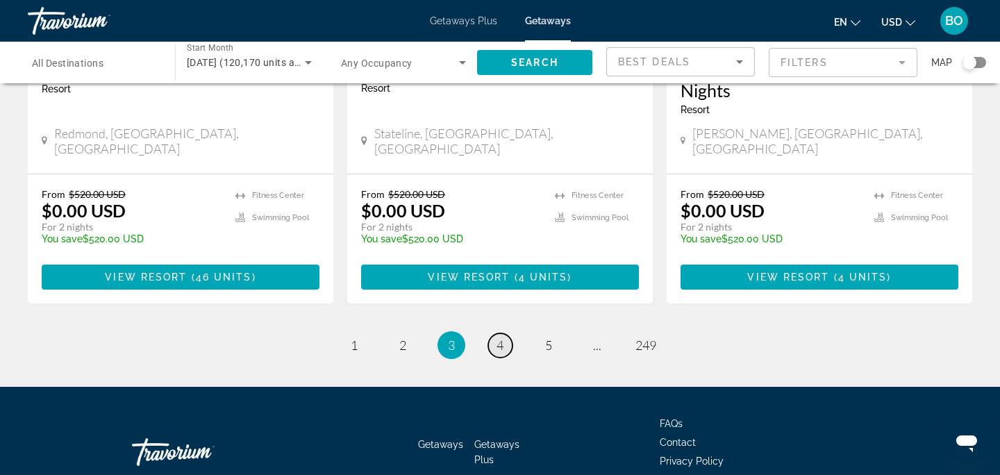
click at [500, 338] on span "4" at bounding box center [500, 345] width 7 height 15
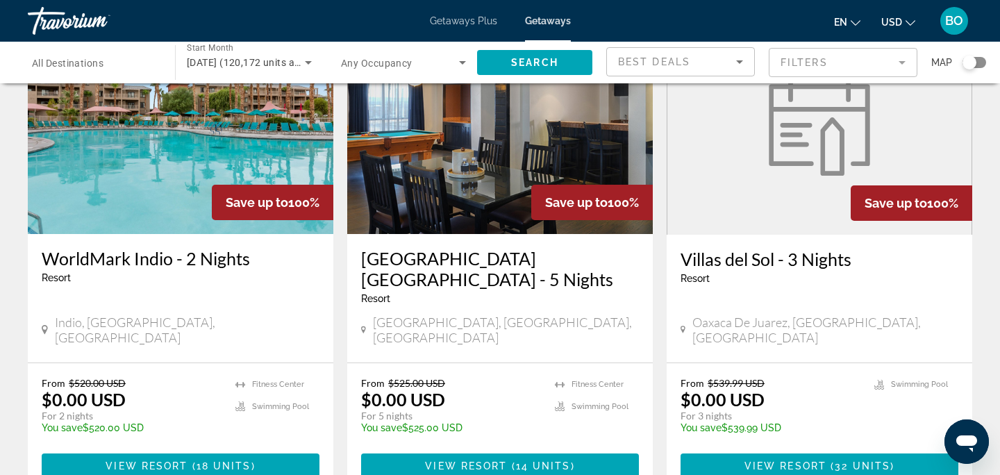
scroll to position [618, 0]
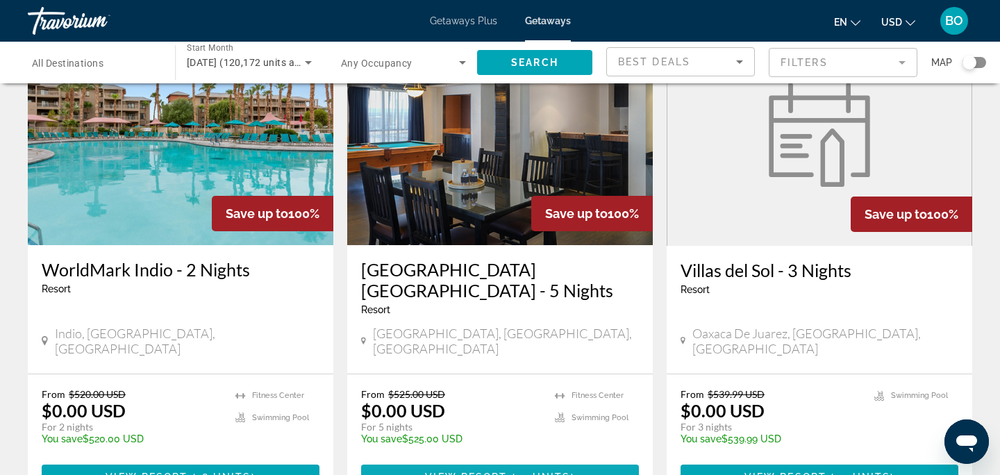
click at [431, 472] on span "View Resort" at bounding box center [466, 477] width 82 height 11
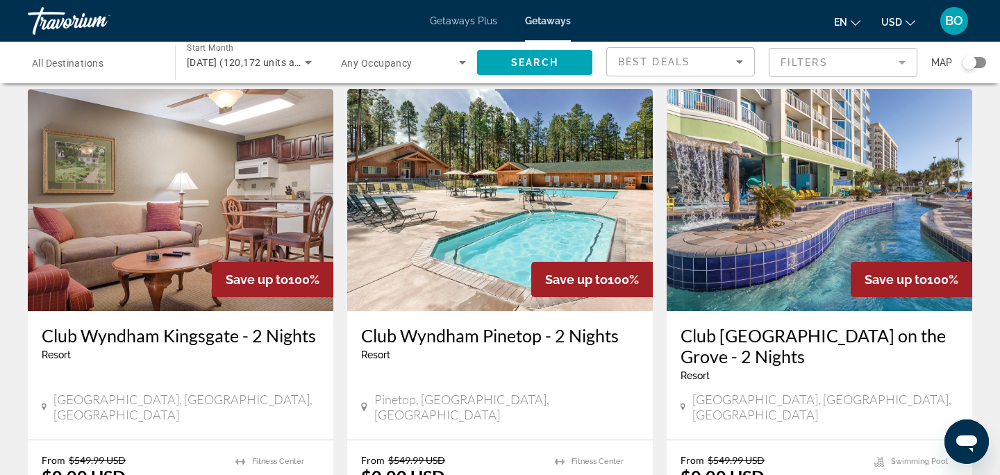
scroll to position [1856, 0]
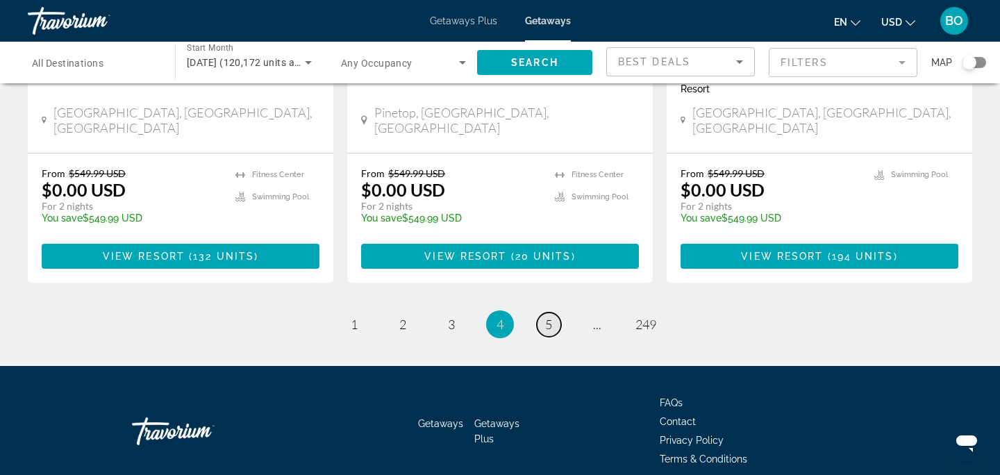
click at [553, 313] on link "page 5" at bounding box center [549, 325] width 24 height 24
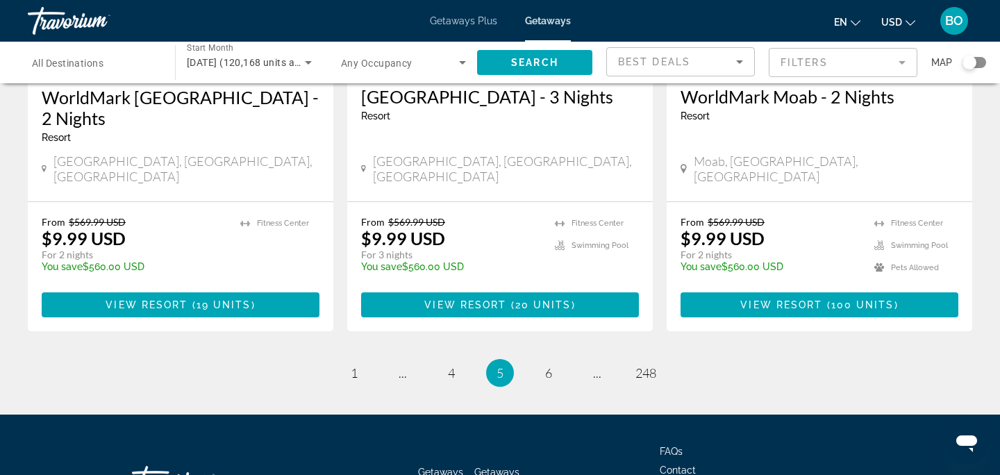
scroll to position [1856, 0]
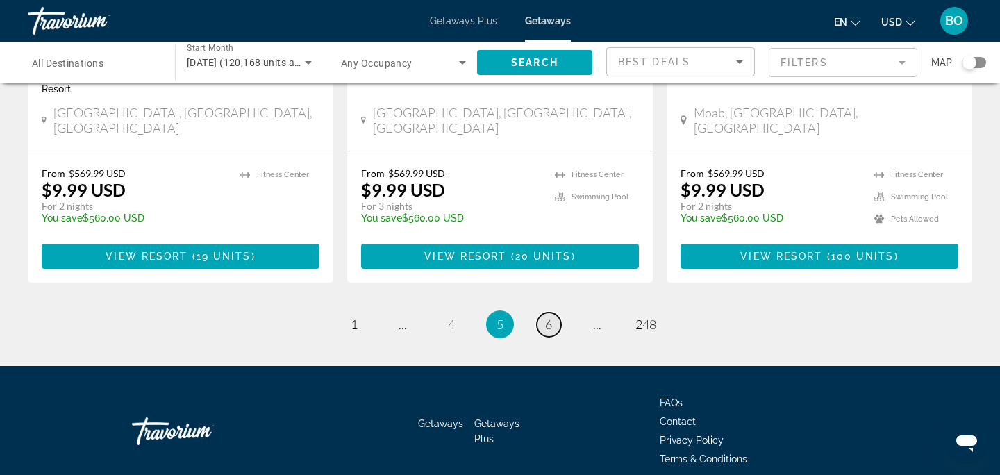
click at [550, 317] on span "6" at bounding box center [548, 324] width 7 height 15
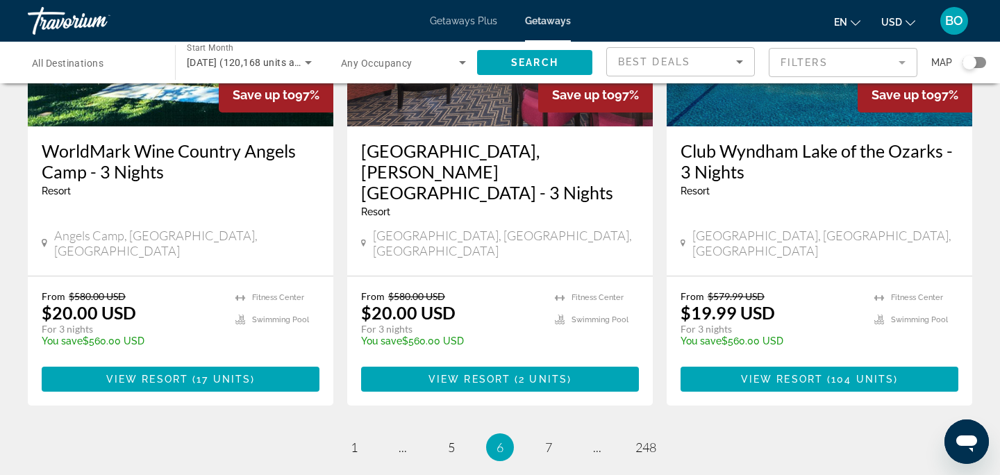
scroll to position [1856, 0]
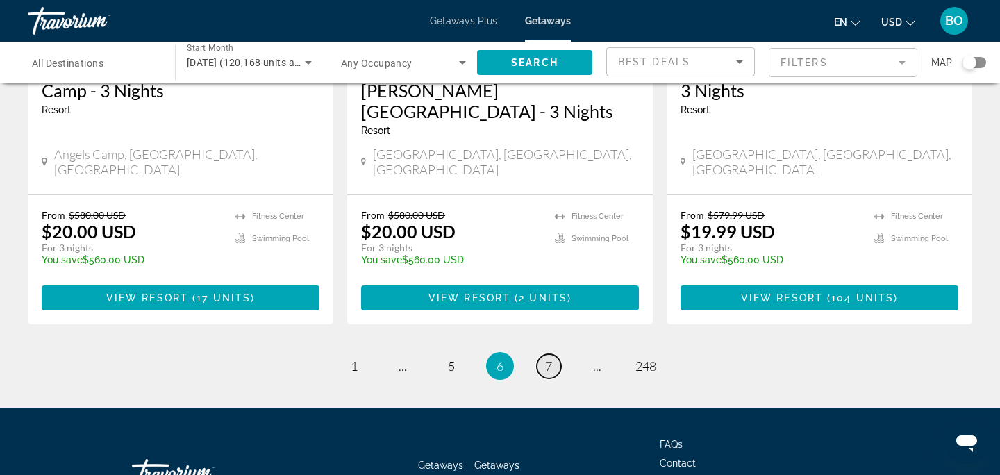
click at [552, 358] on span "7" at bounding box center [548, 365] width 7 height 15
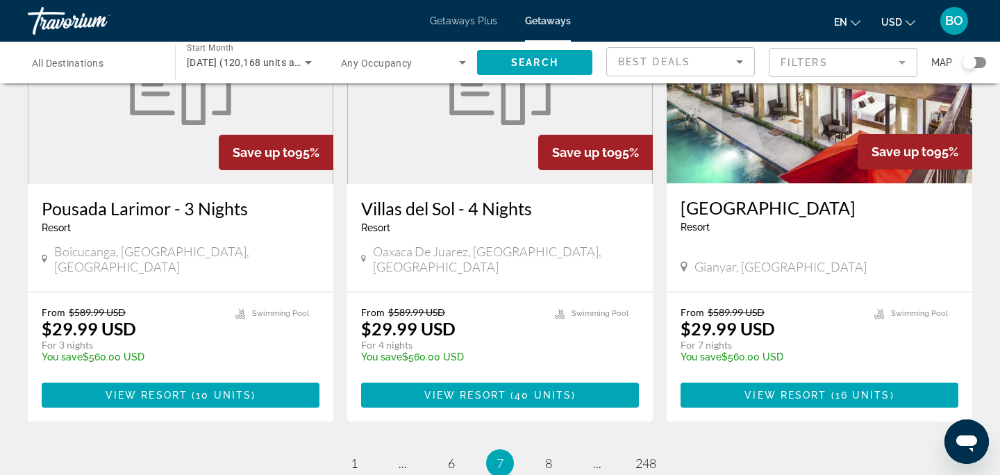
scroll to position [1836, 0]
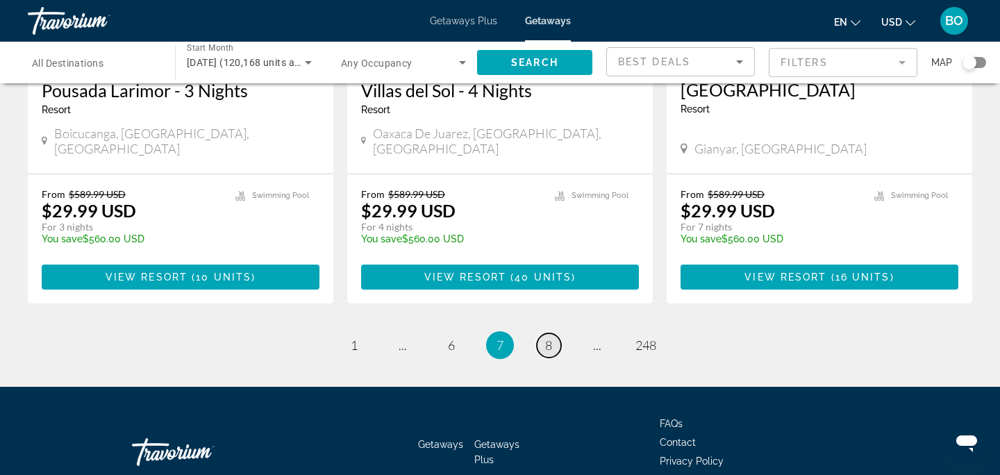
click at [547, 338] on span "8" at bounding box center [548, 345] width 7 height 15
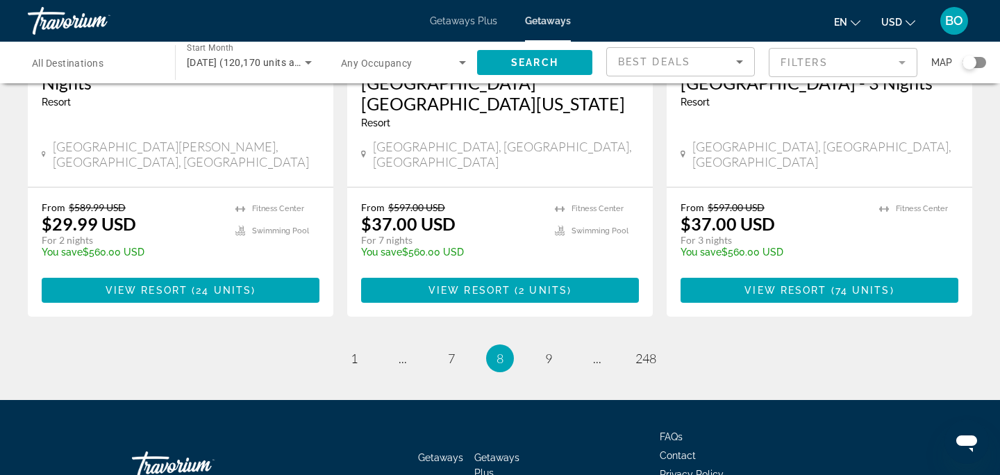
scroll to position [1856, 0]
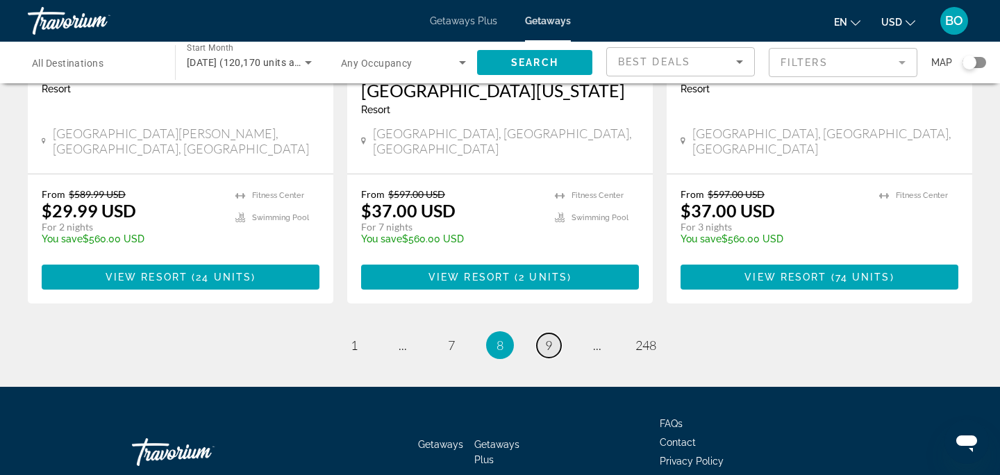
click at [543, 333] on link "page 9" at bounding box center [549, 345] width 24 height 24
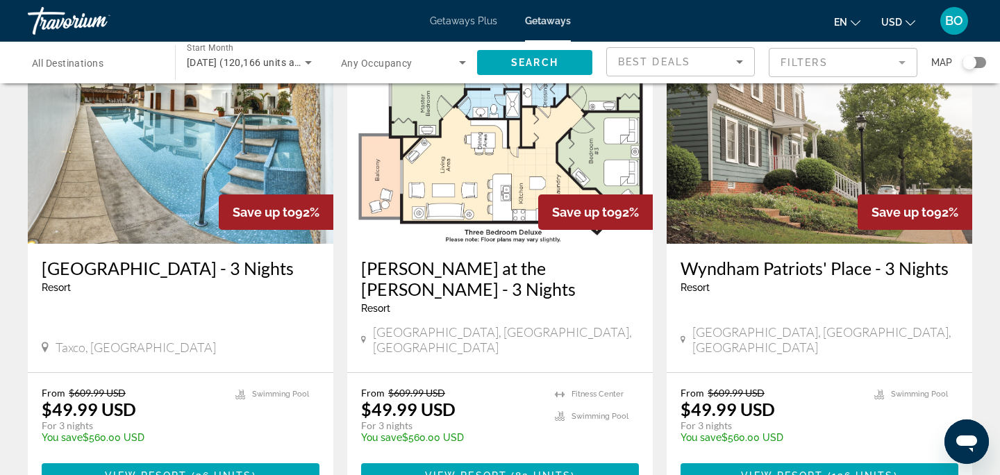
scroll to position [1856, 0]
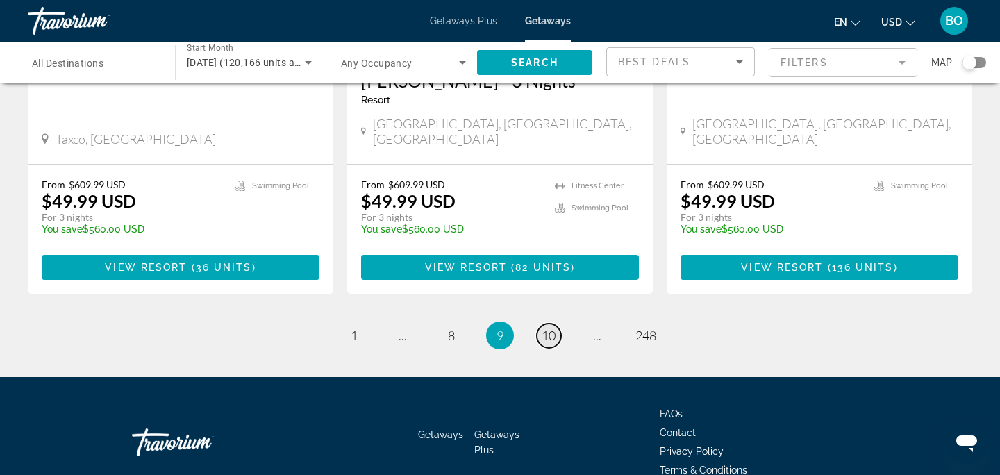
click at [552, 328] on span "10" at bounding box center [549, 335] width 14 height 15
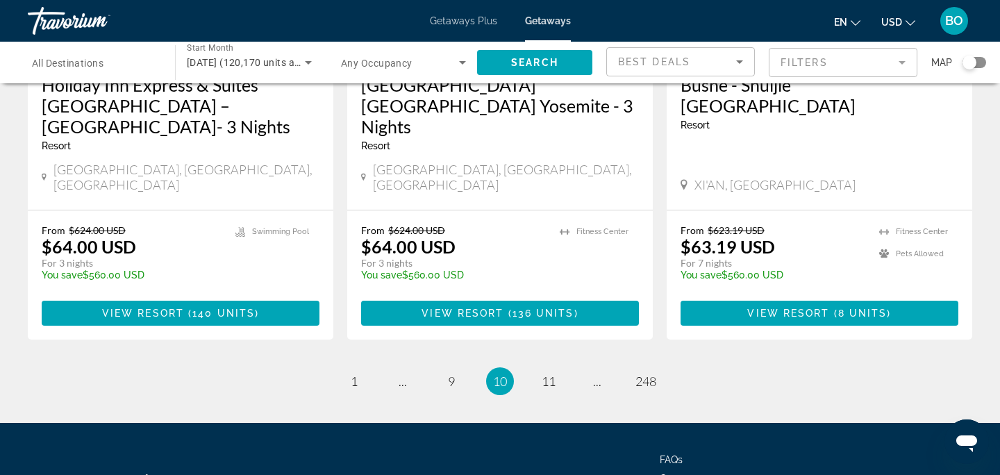
scroll to position [1824, 0]
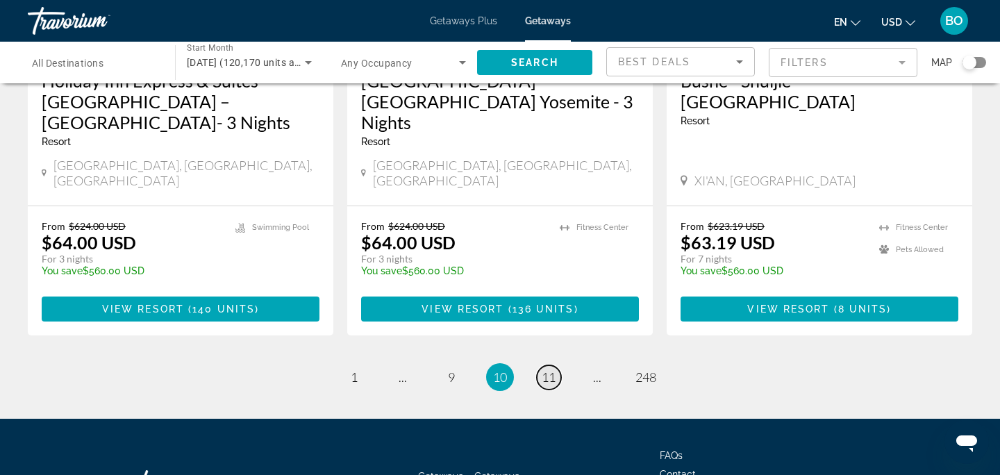
click at [546, 370] on span "11" at bounding box center [549, 377] width 14 height 15
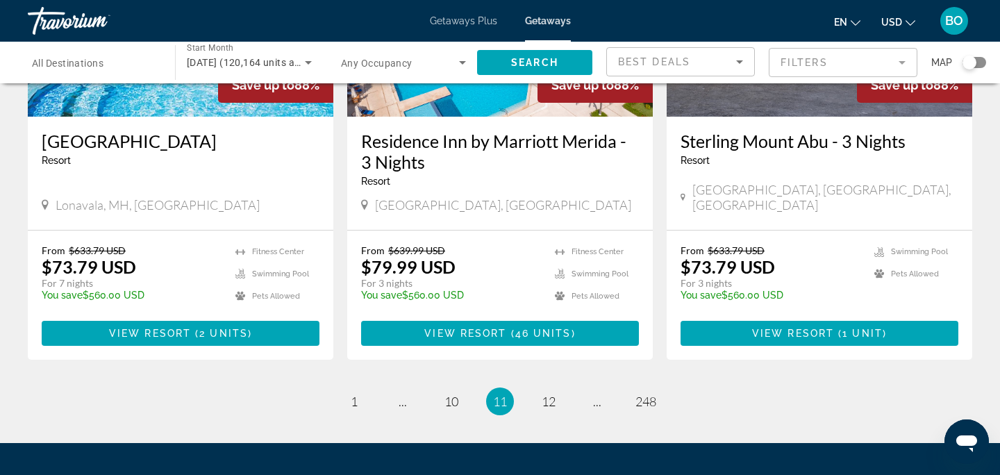
scroll to position [1836, 0]
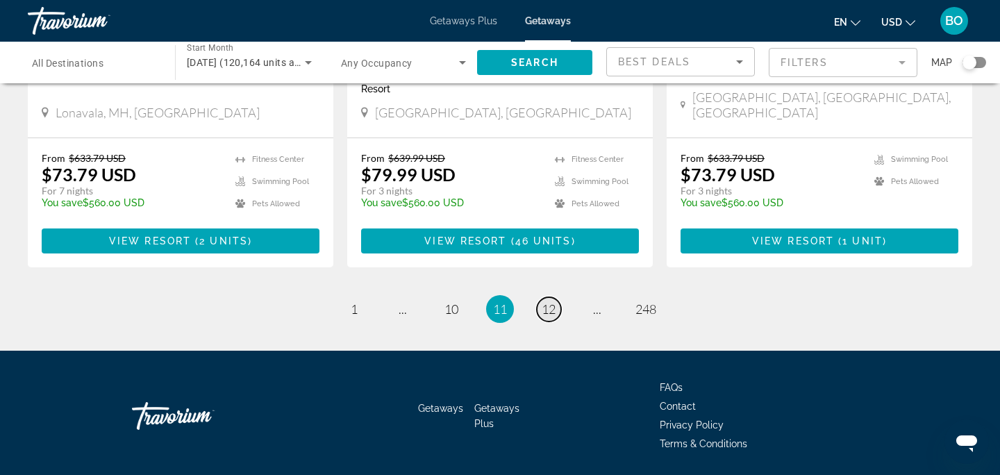
click at [552, 302] on span "12" at bounding box center [549, 309] width 14 height 15
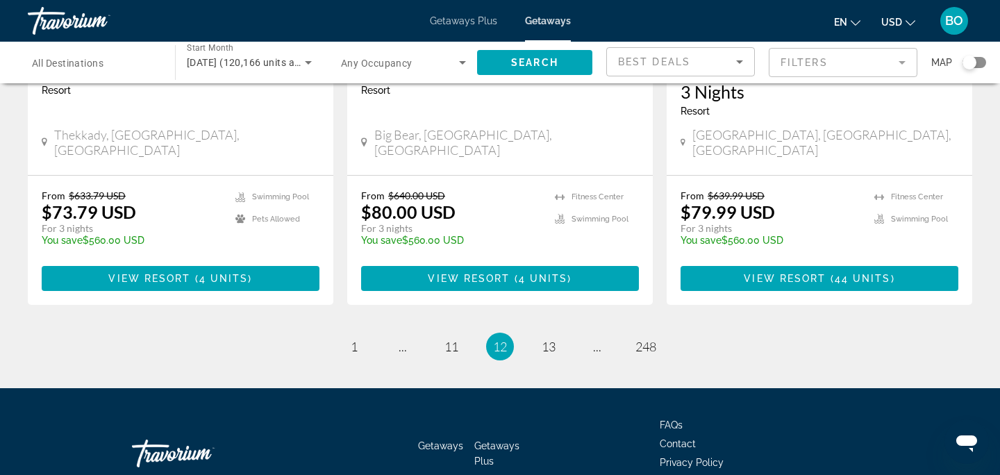
scroll to position [1856, 0]
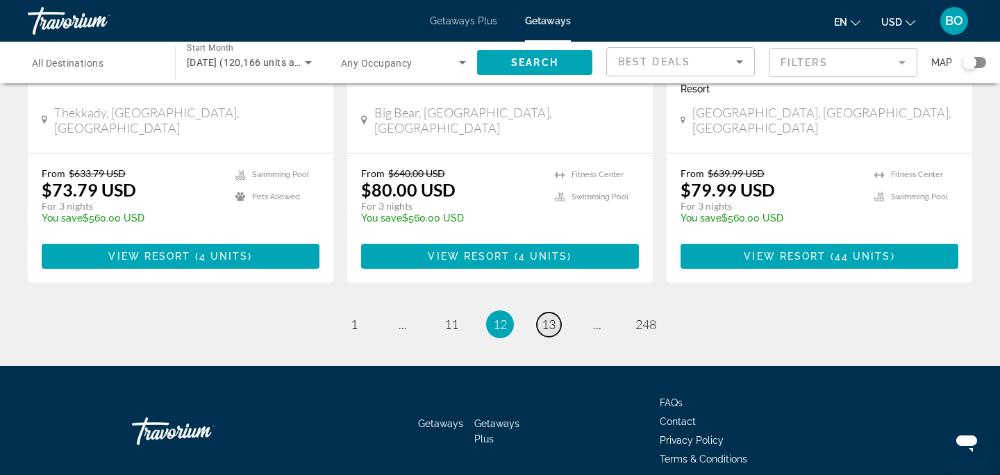
click at [554, 313] on link "page 13" at bounding box center [549, 325] width 24 height 24
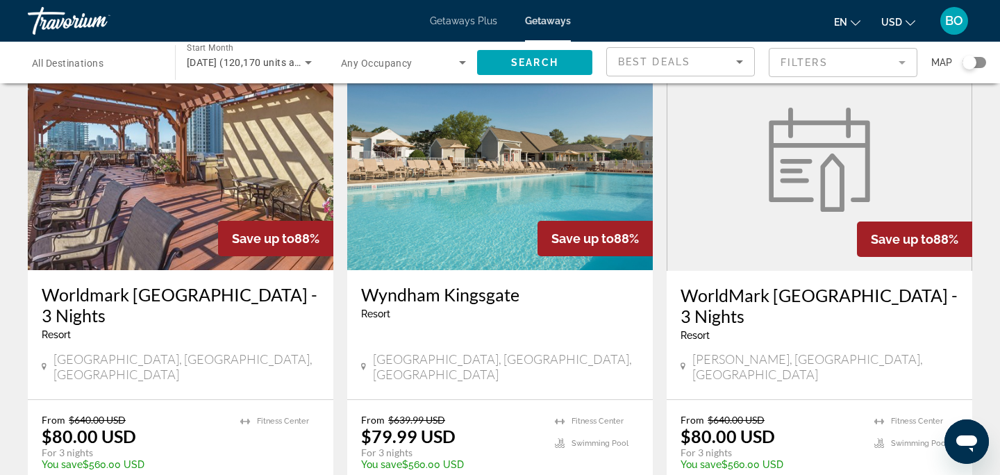
scroll to position [1835, 0]
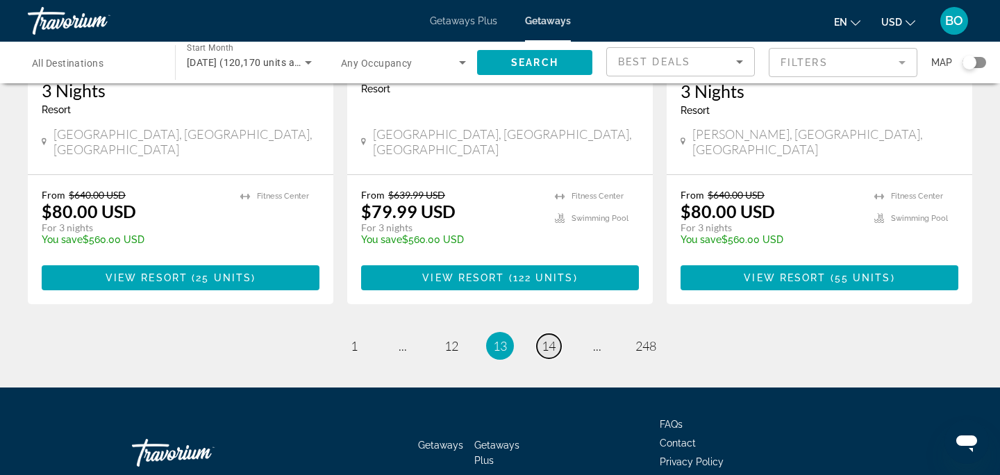
click at [556, 334] on link "page 14" at bounding box center [549, 346] width 24 height 24
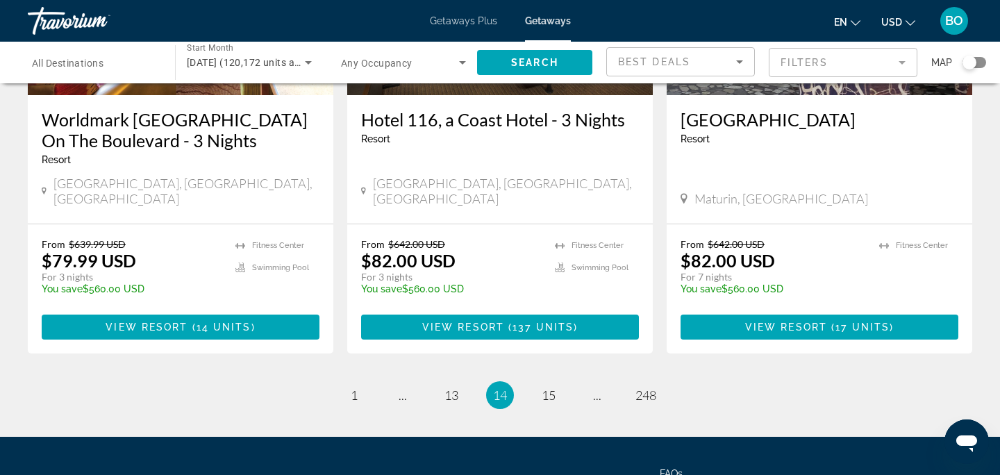
scroll to position [1787, 0]
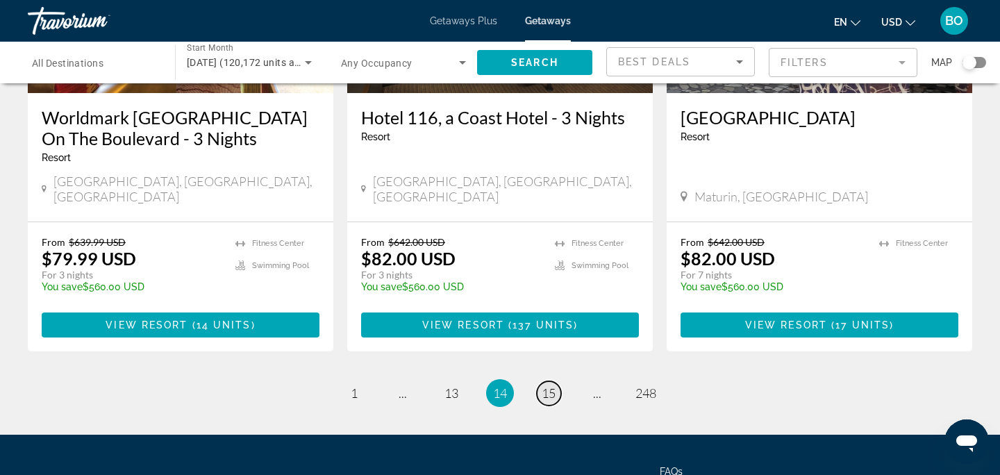
click at [547, 386] on span "15" at bounding box center [549, 393] width 14 height 15
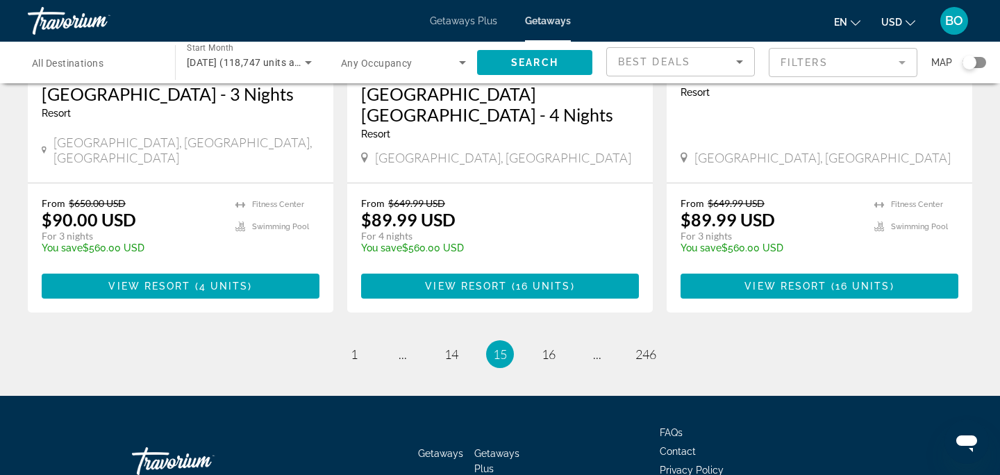
scroll to position [1842, 0]
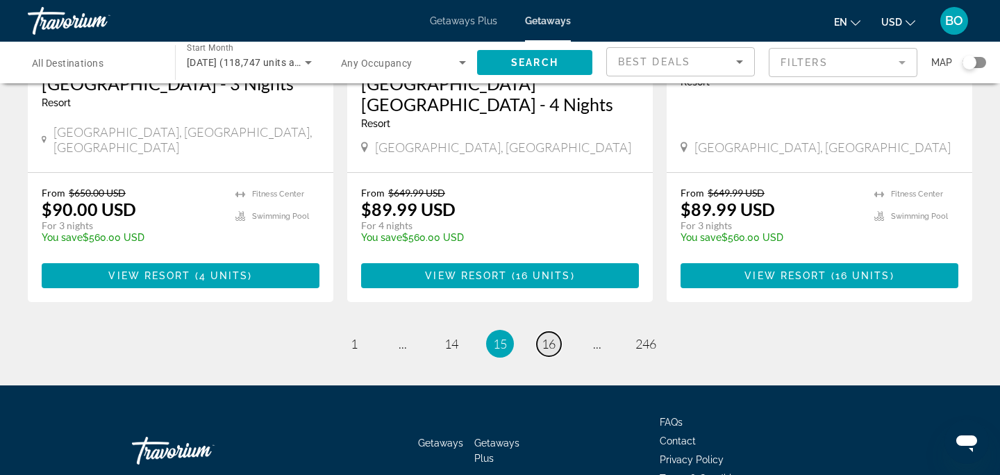
click at [551, 336] on span "16" at bounding box center [549, 343] width 14 height 15
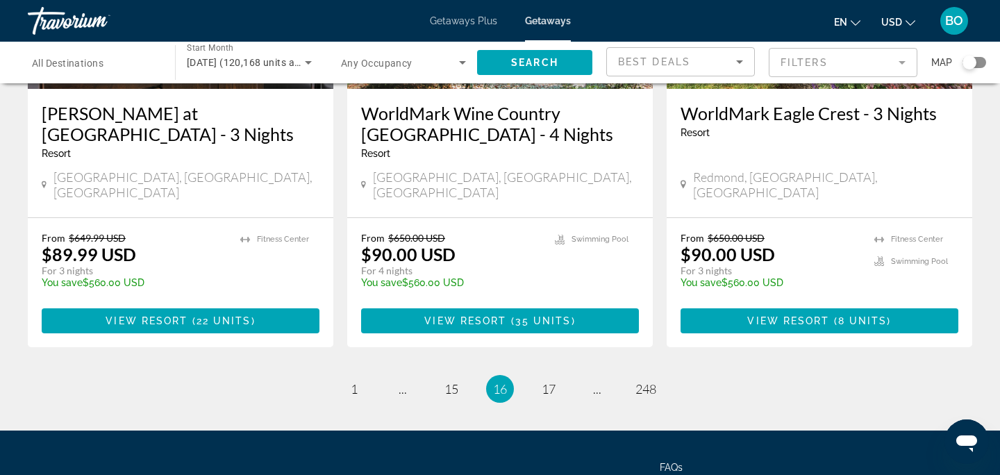
scroll to position [1856, 0]
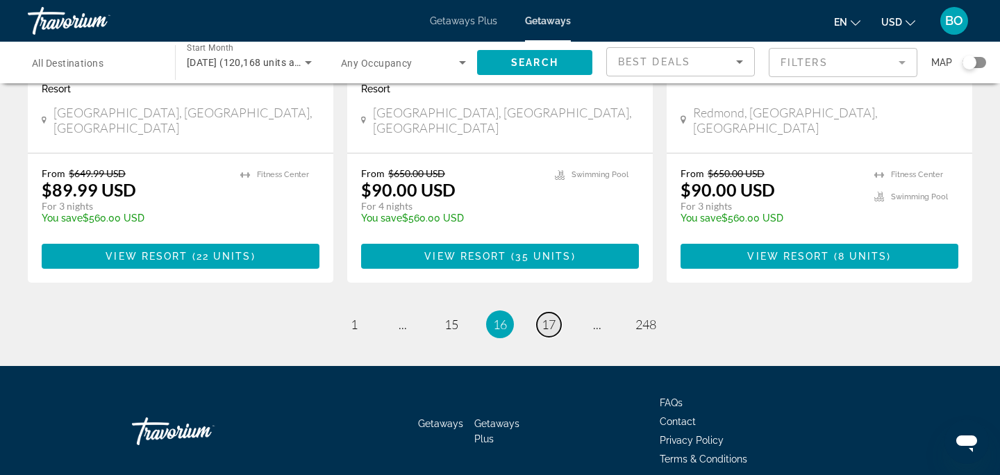
click at [542, 317] on span "17" at bounding box center [549, 324] width 14 height 15
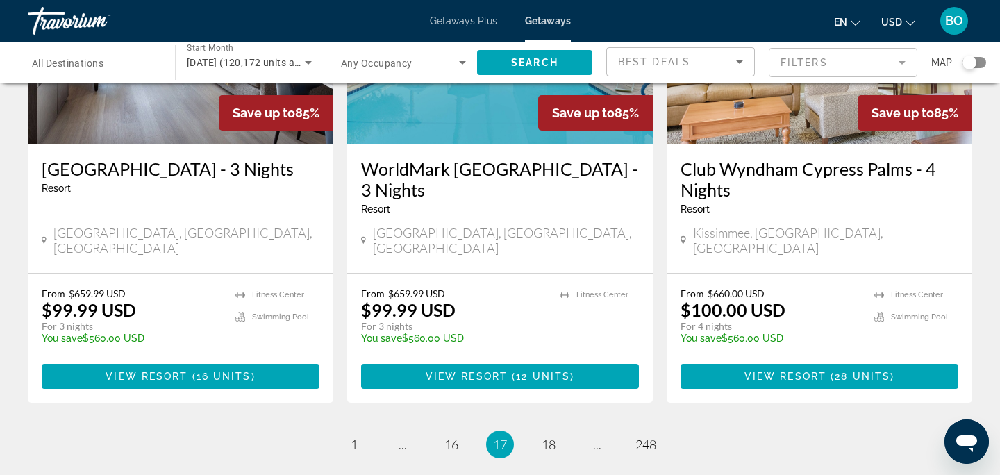
scroll to position [1814, 0]
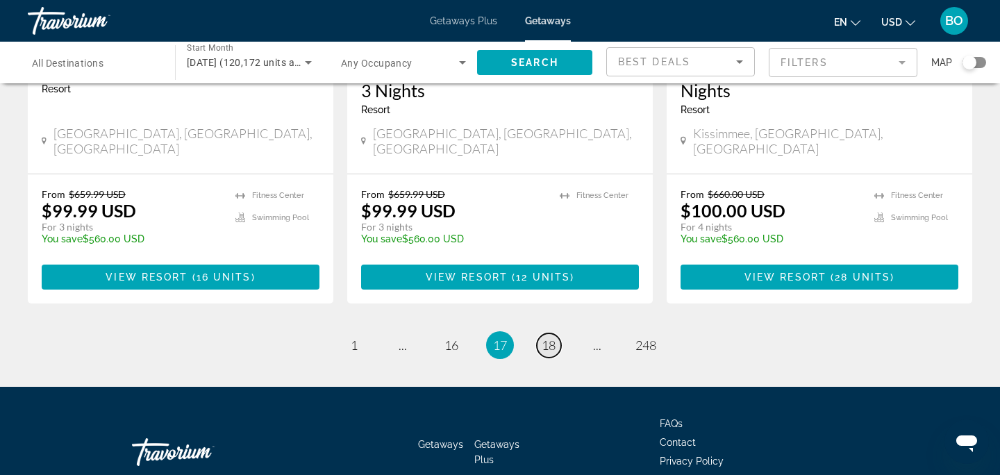
click at [547, 338] on span "18" at bounding box center [549, 345] width 14 height 15
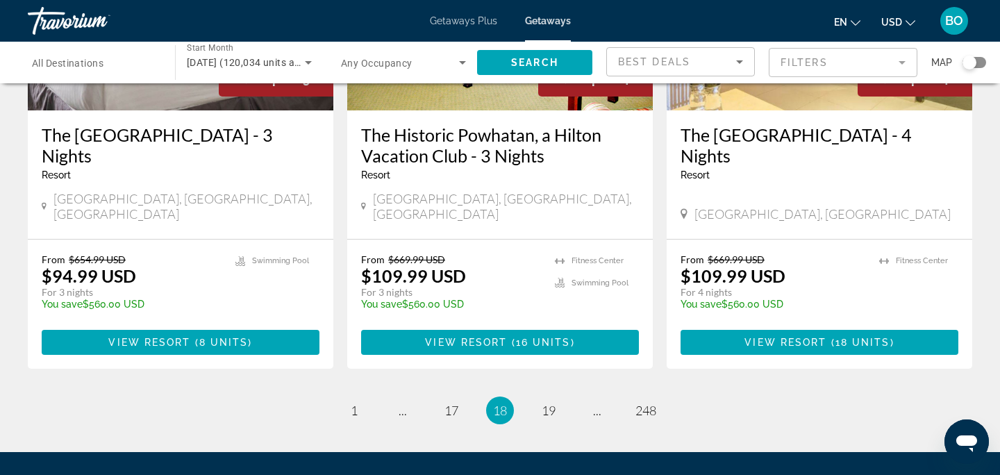
scroll to position [1772, 0]
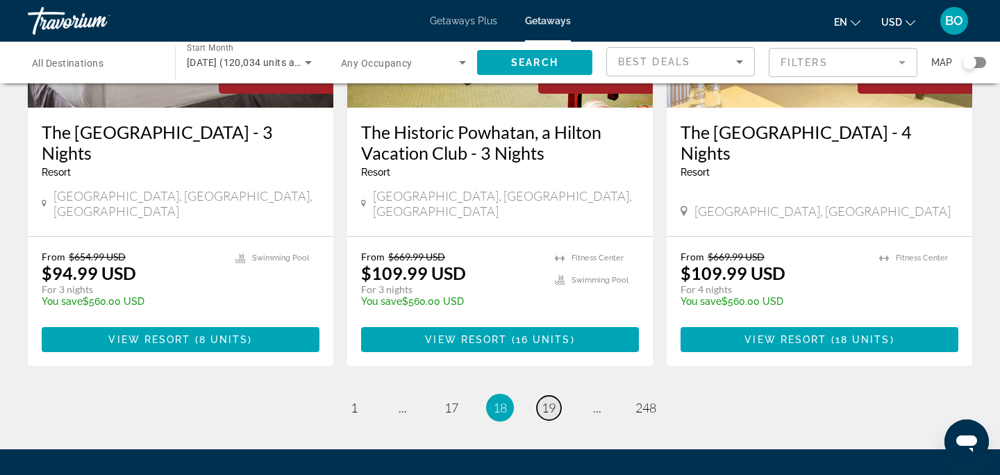
click at [543, 400] on span "19" at bounding box center [549, 407] width 14 height 15
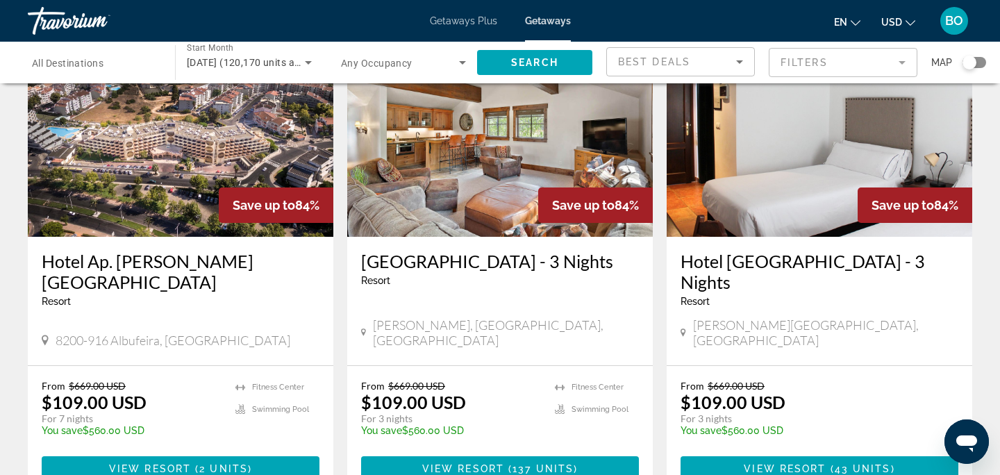
scroll to position [636, 0]
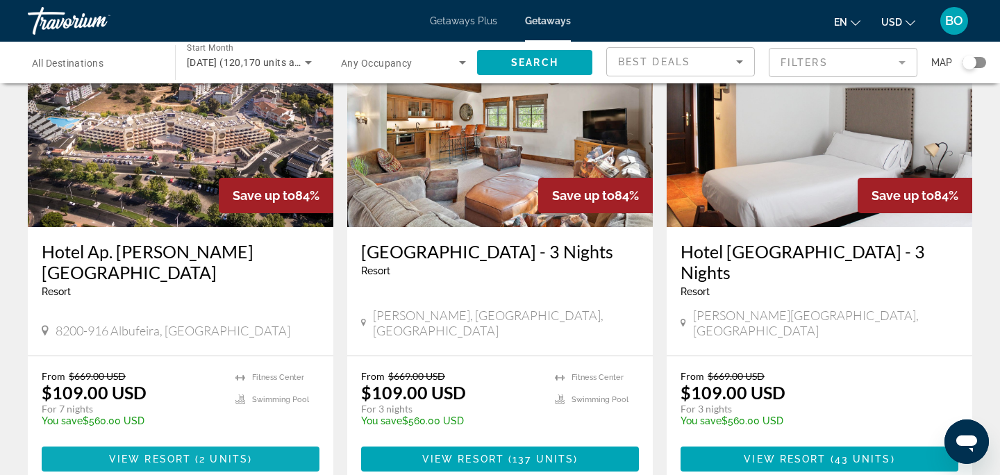
click at [155, 454] on span "View Resort" at bounding box center [150, 459] width 82 height 11
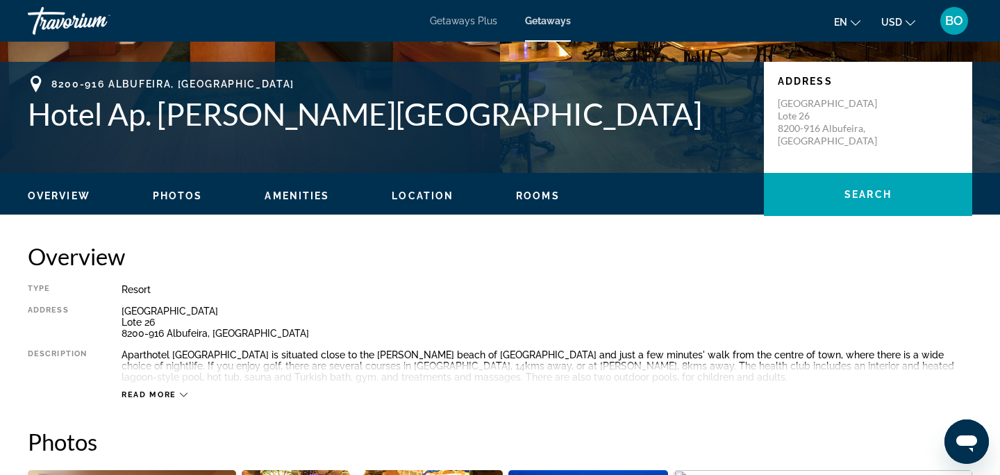
scroll to position [101, 0]
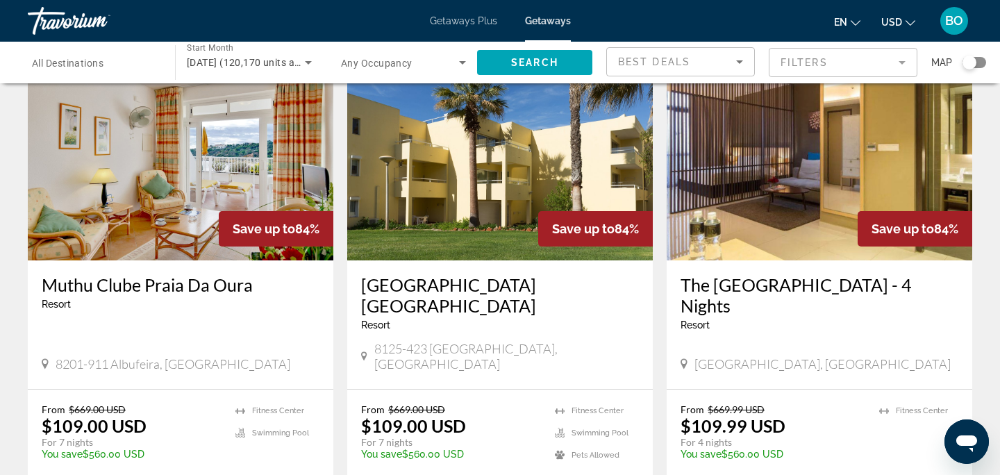
scroll to position [97, 0]
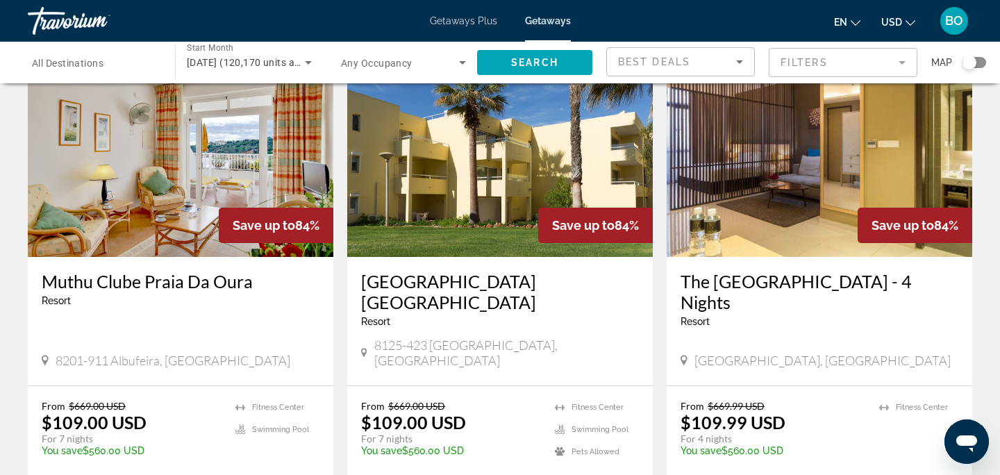
click at [145, 212] on img "Main content" at bounding box center [181, 146] width 306 height 222
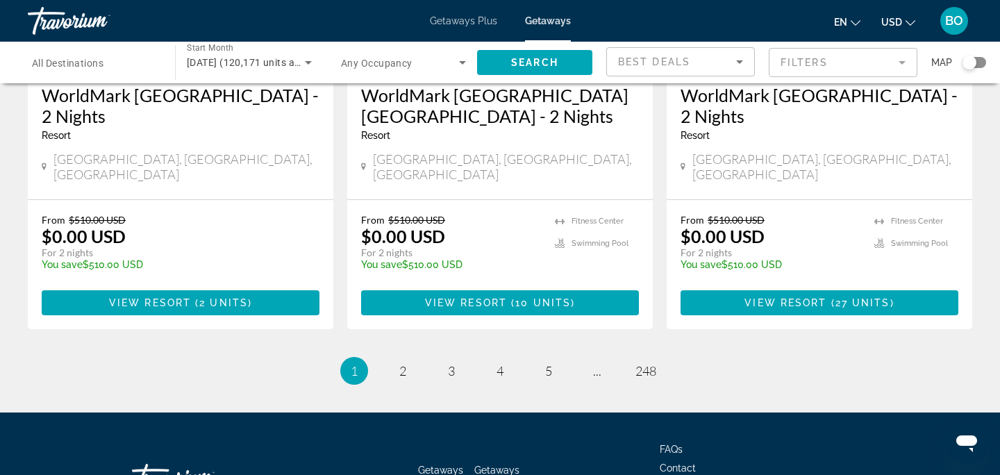
scroll to position [1836, 0]
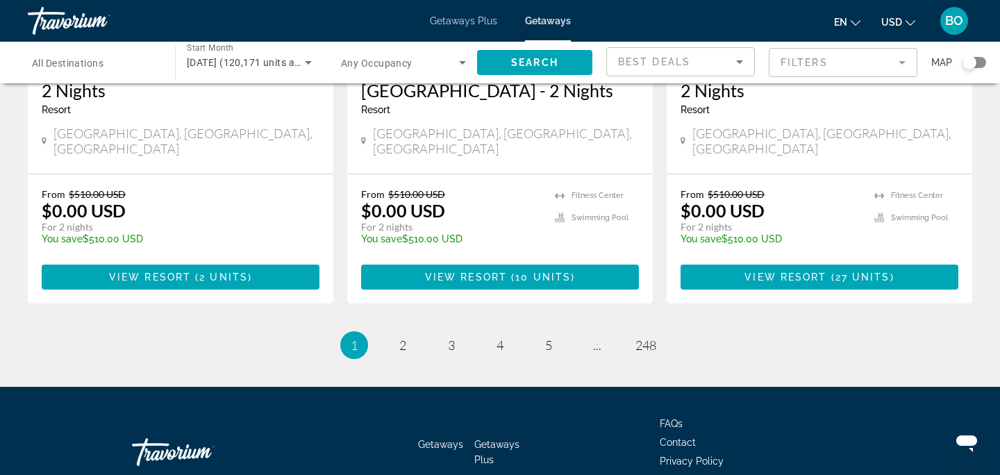
click at [390, 331] on ul "1 / 248 You're on page 1 page 2 page 3 page 4 page 5 page ... page 248" at bounding box center [500, 345] width 945 height 28
click at [412, 333] on link "page 2" at bounding box center [403, 345] width 24 height 24
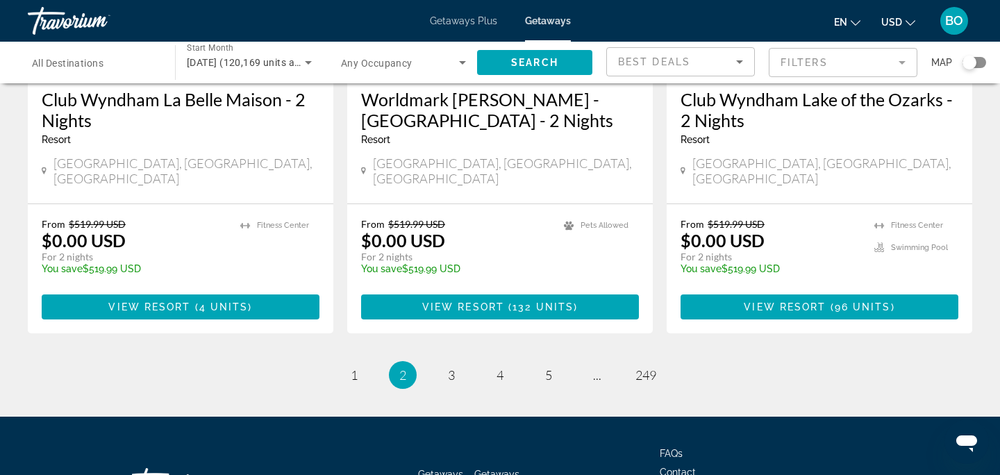
scroll to position [1832, 0]
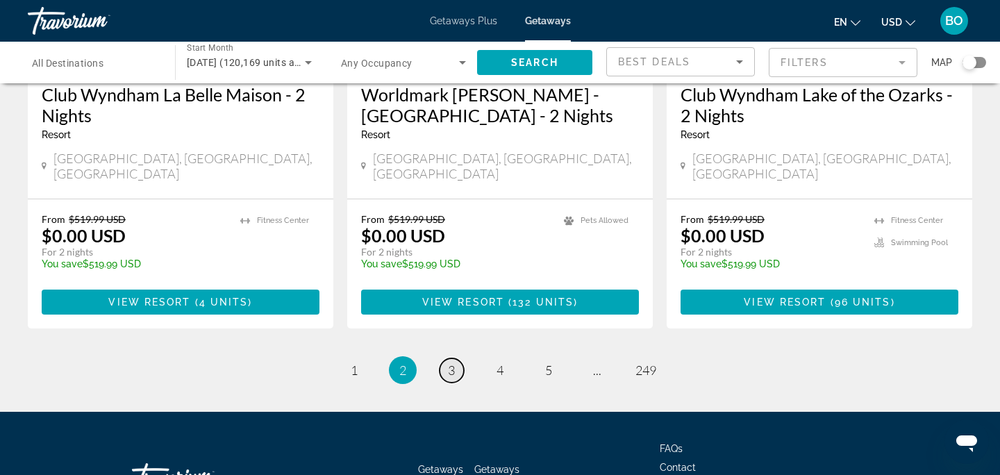
click at [453, 363] on span "3" at bounding box center [451, 370] width 7 height 15
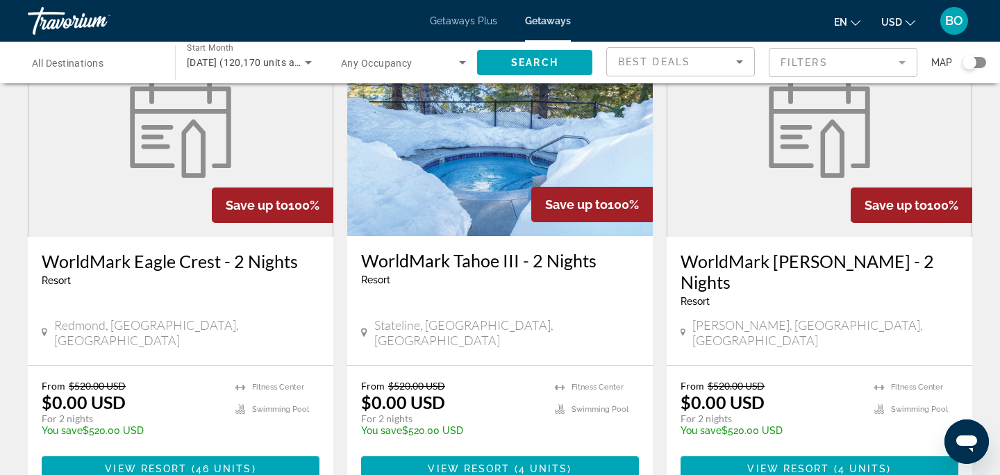
scroll to position [1678, 0]
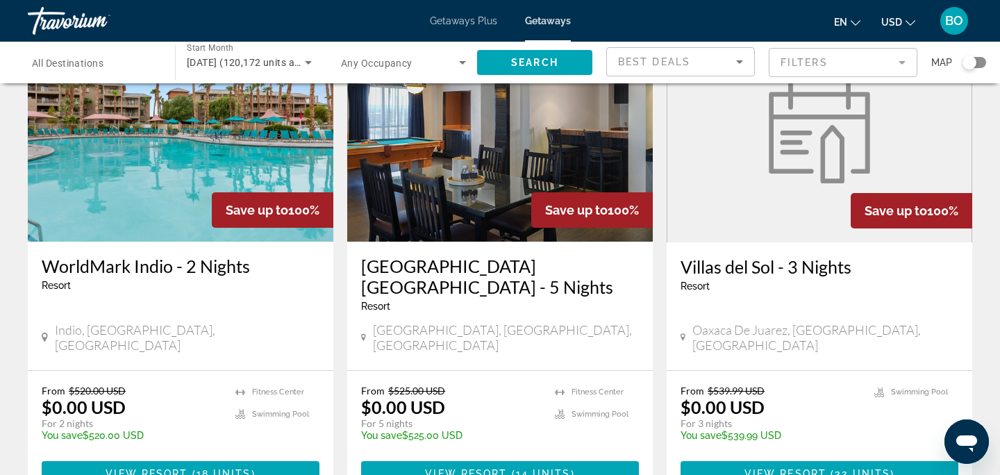
scroll to position [641, 0]
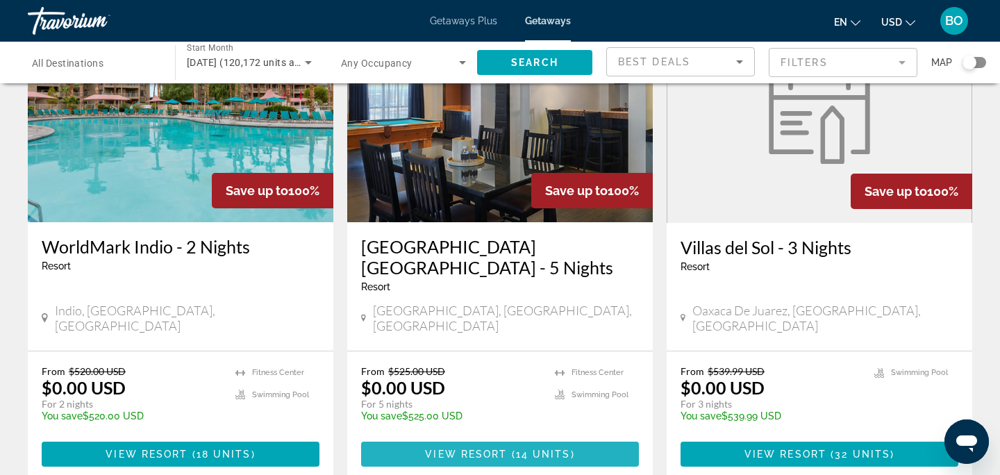
click at [490, 438] on span "Main content" at bounding box center [500, 454] width 278 height 33
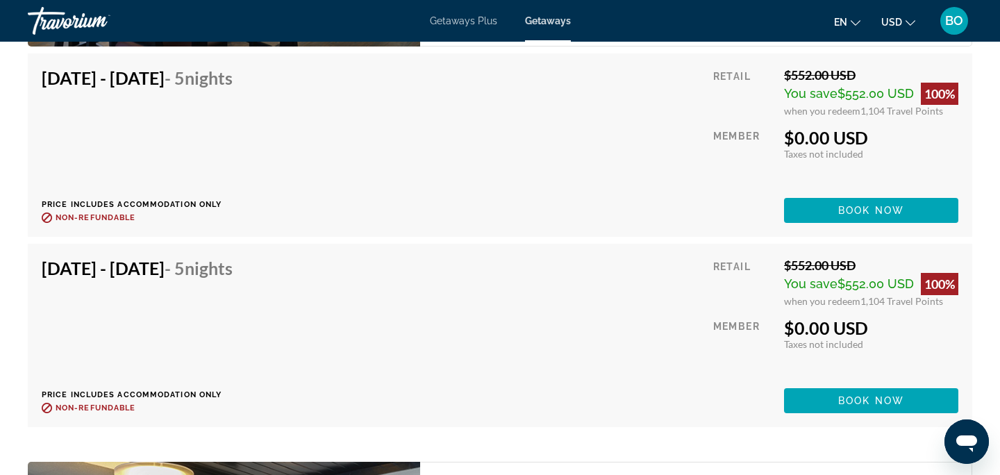
scroll to position [3226, 0]
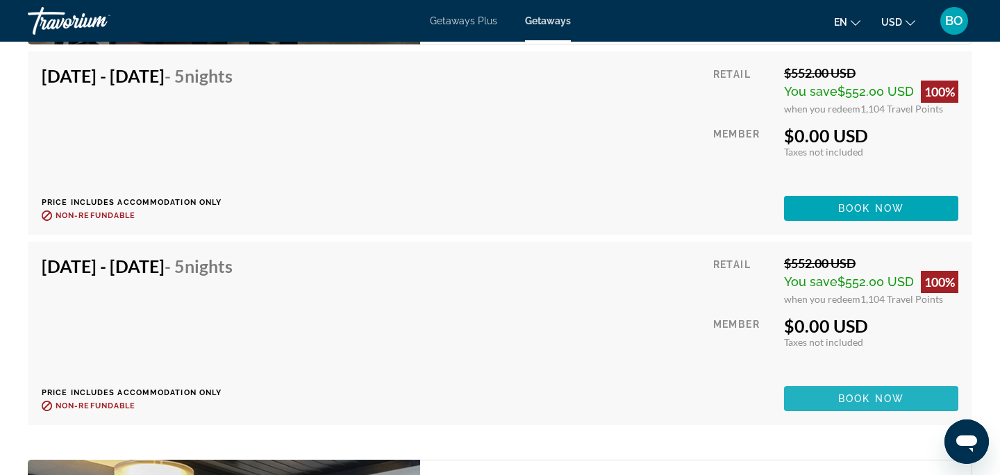
click at [822, 392] on span "Main content" at bounding box center [871, 398] width 174 height 33
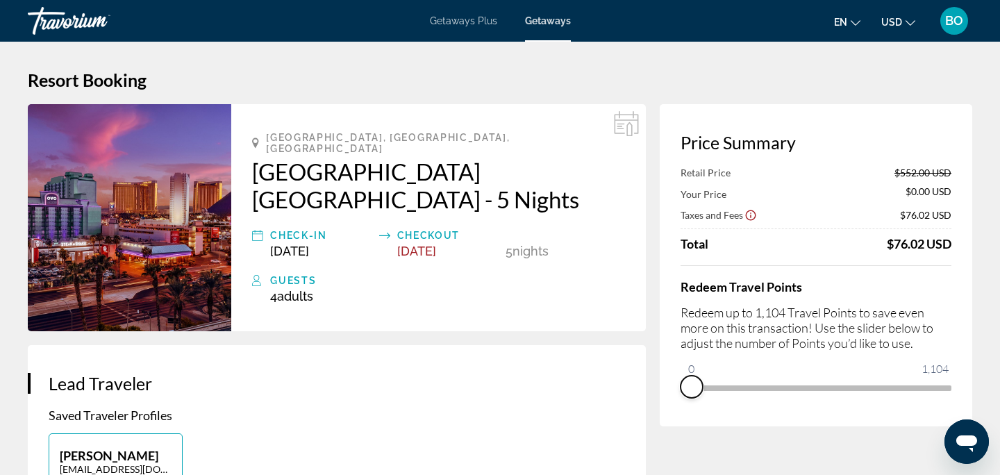
drag, startPoint x: 942, startPoint y: 408, endPoint x: 636, endPoint y: 352, distance: 310.8
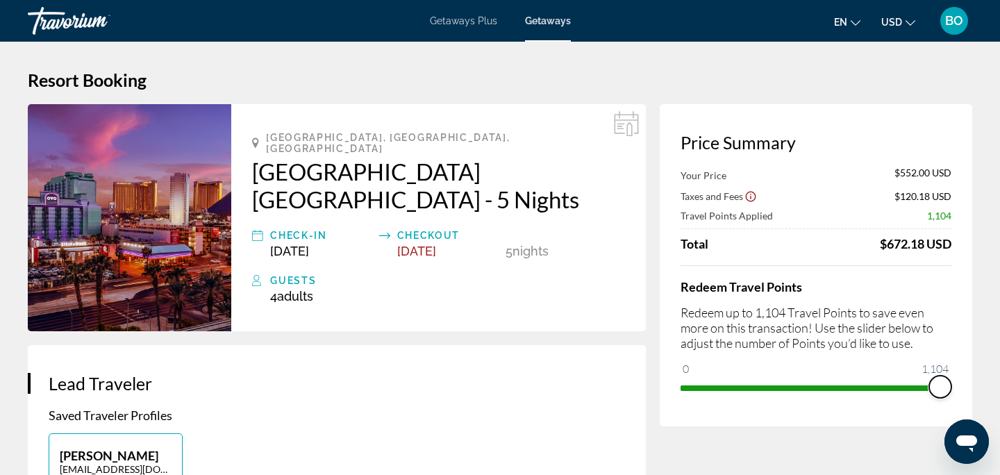
drag, startPoint x: 698, startPoint y: 370, endPoint x: 1000, endPoint y: 397, distance: 302.7
click at [1000, 397] on html "Skip to main content Getaways Plus Getaways en English Español Français Italian…" at bounding box center [500, 237] width 1000 height 475
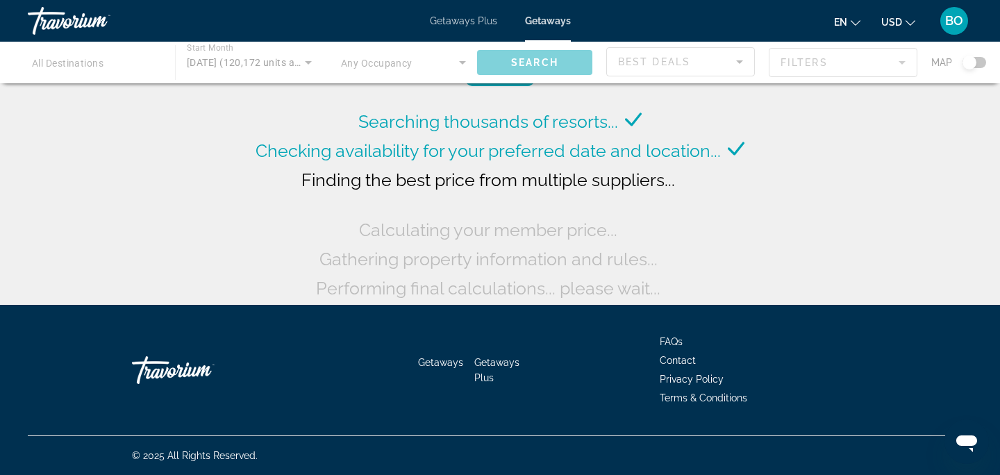
click at [122, 69] on div "Main content" at bounding box center [500, 63] width 1000 height 42
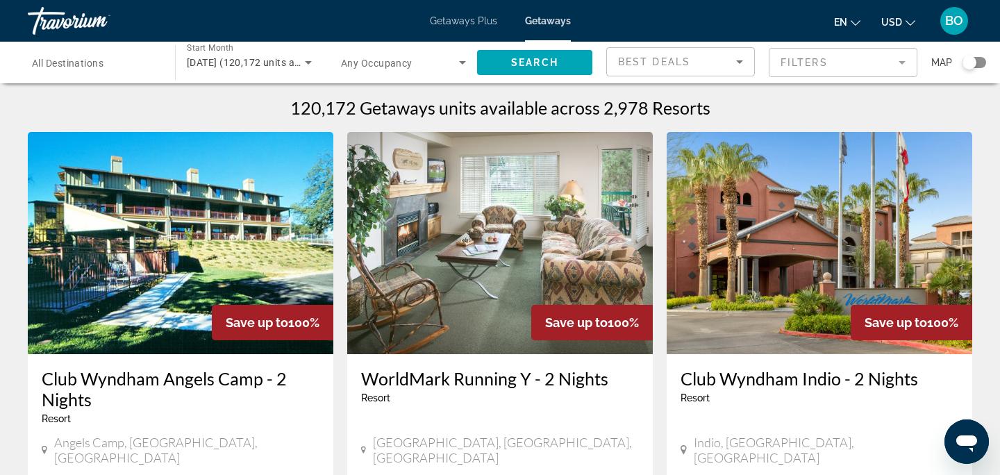
click at [85, 65] on span "All Destinations" at bounding box center [68, 63] width 72 height 11
click at [85, 65] on input "Destination All Destinations" at bounding box center [94, 63] width 125 height 17
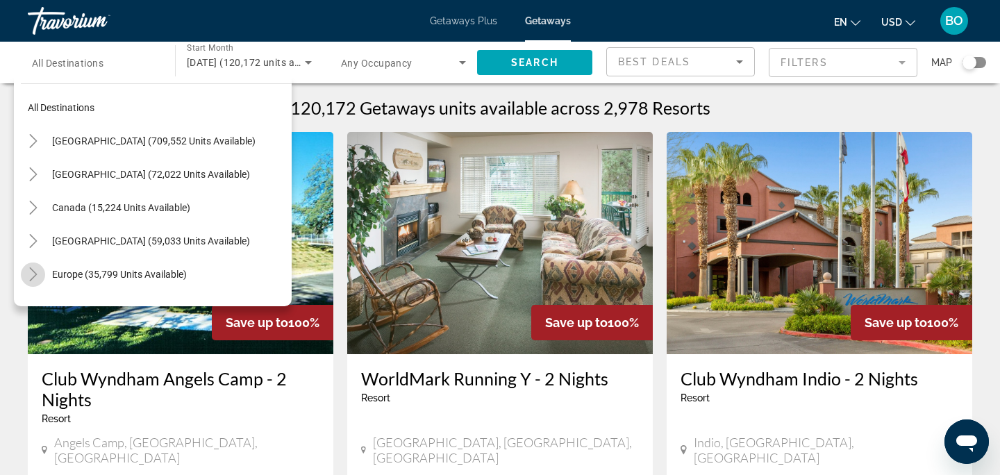
click at [28, 272] on icon "Toggle Europe (35,799 units available)" at bounding box center [33, 274] width 14 height 14
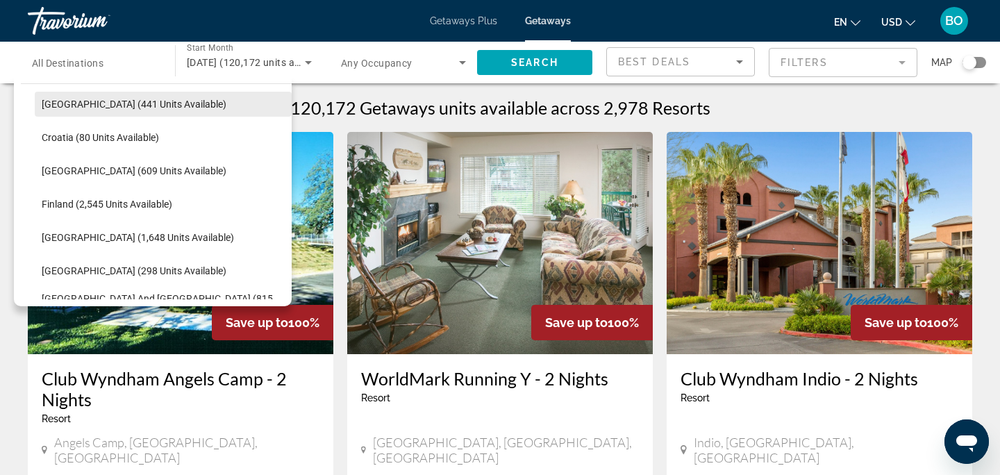
scroll to position [287, 0]
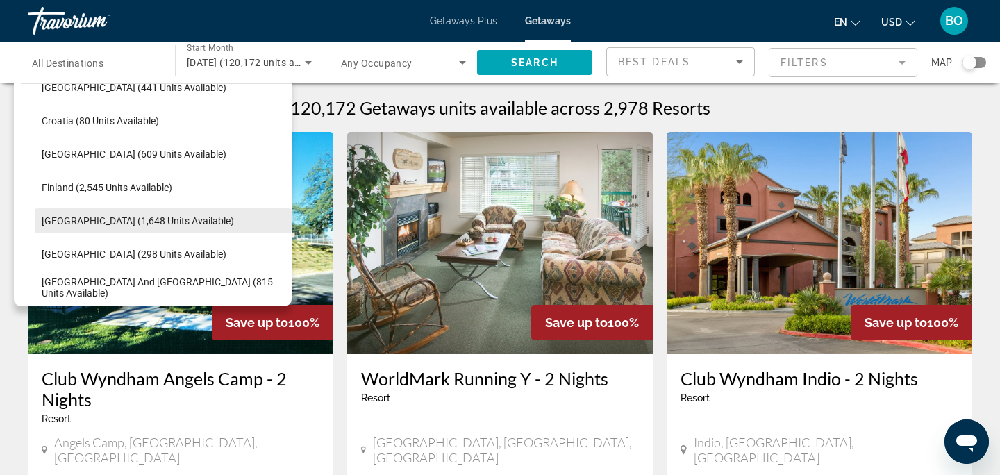
click at [92, 224] on span "[GEOGRAPHIC_DATA] (1,648 units available)" at bounding box center [138, 220] width 192 height 11
type input "**********"
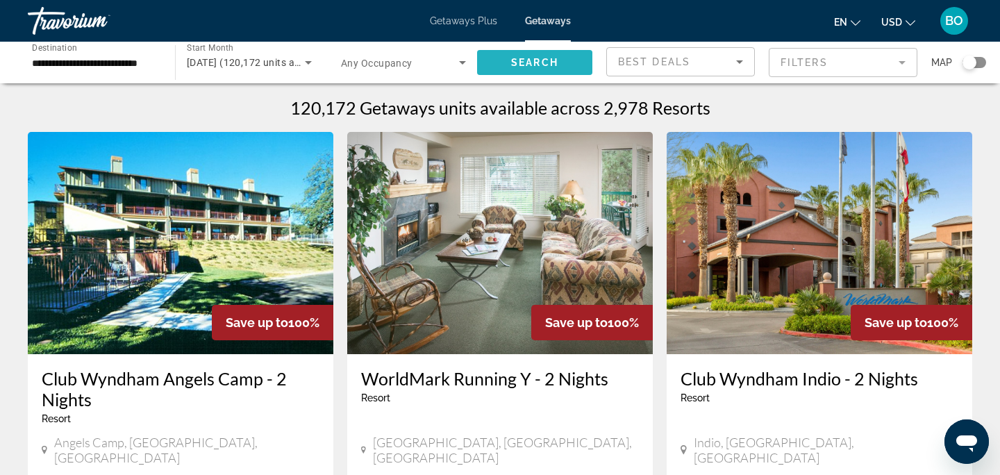
click at [513, 64] on span "Search" at bounding box center [534, 62] width 47 height 11
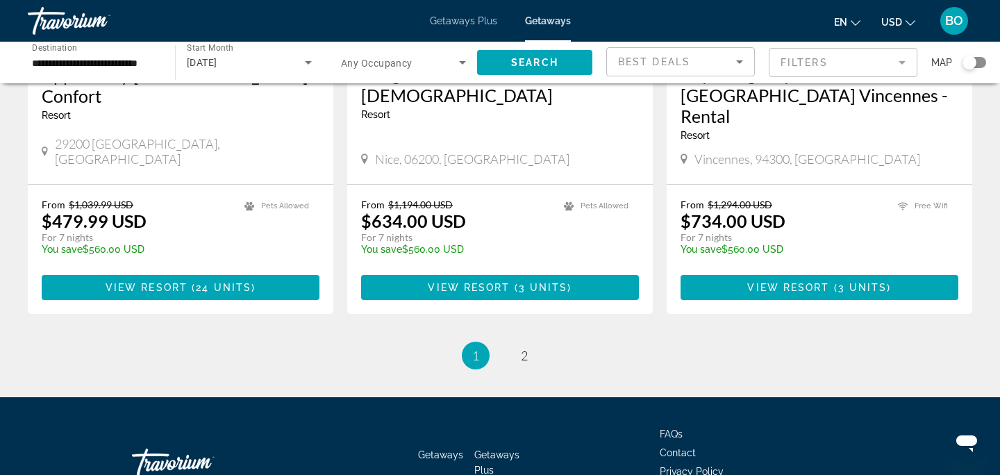
scroll to position [1770, 0]
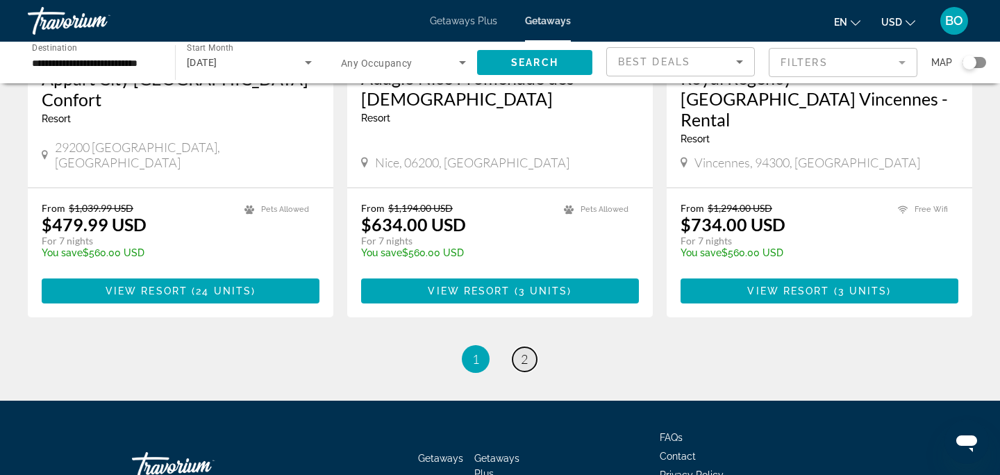
click at [522, 352] on span "2" at bounding box center [524, 359] width 7 height 15
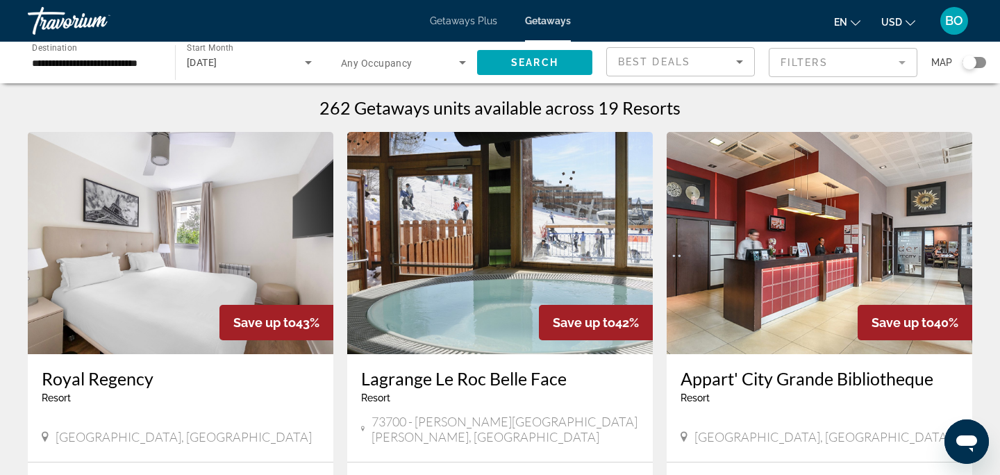
scroll to position [31, 0]
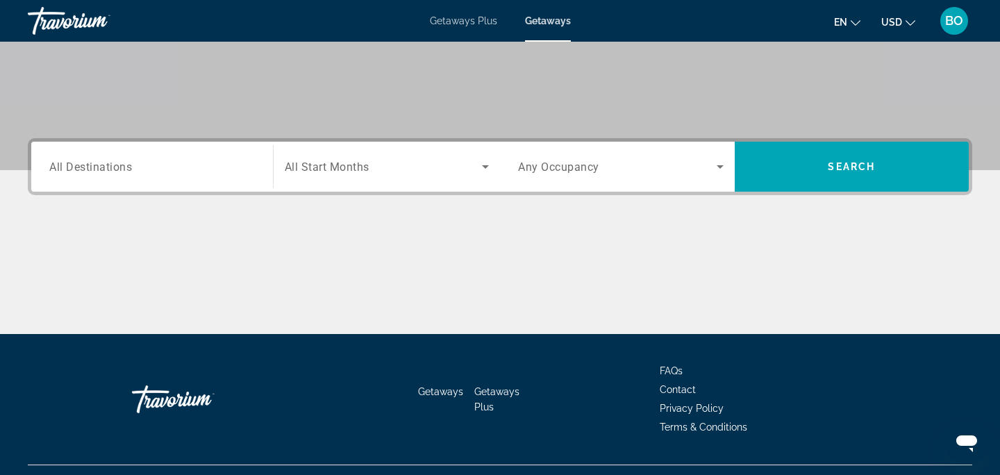
scroll to position [276, 0]
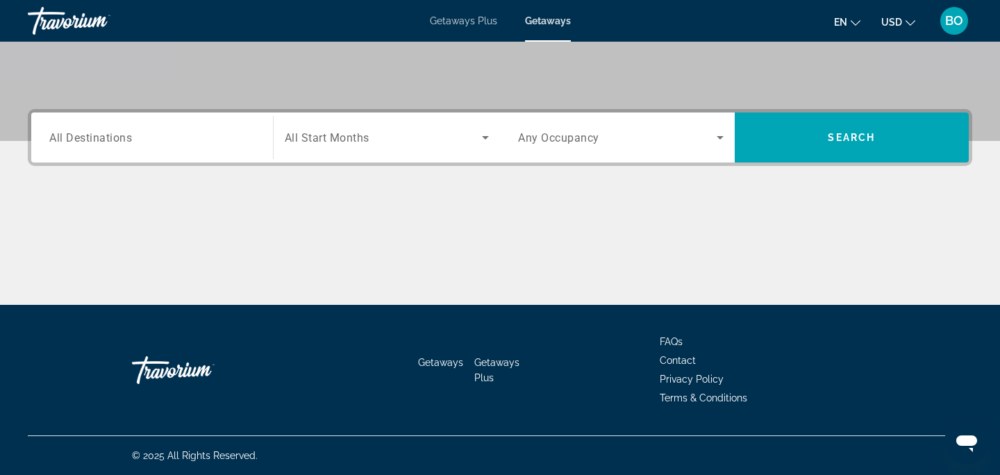
click at [172, 136] on input "Destination All Destinations" at bounding box center [152, 138] width 206 height 17
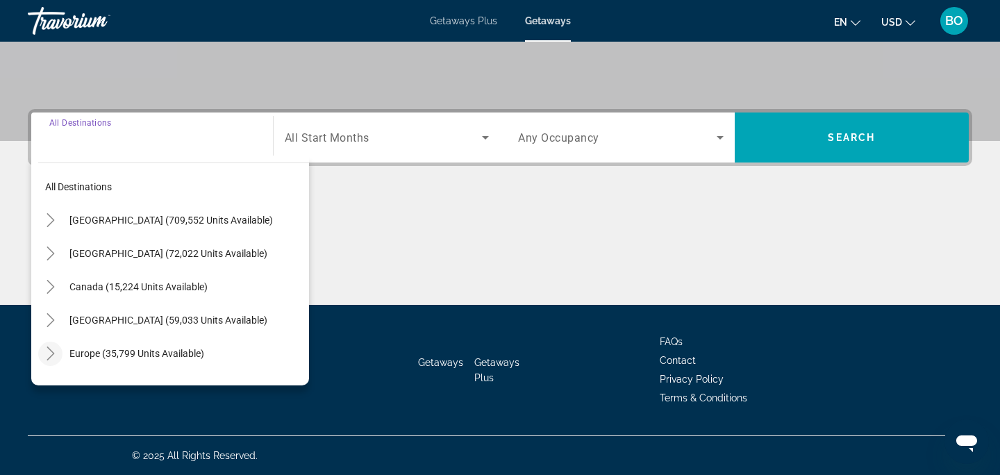
click at [53, 356] on icon "Toggle Europe (35,799 units available)" at bounding box center [51, 354] width 14 height 14
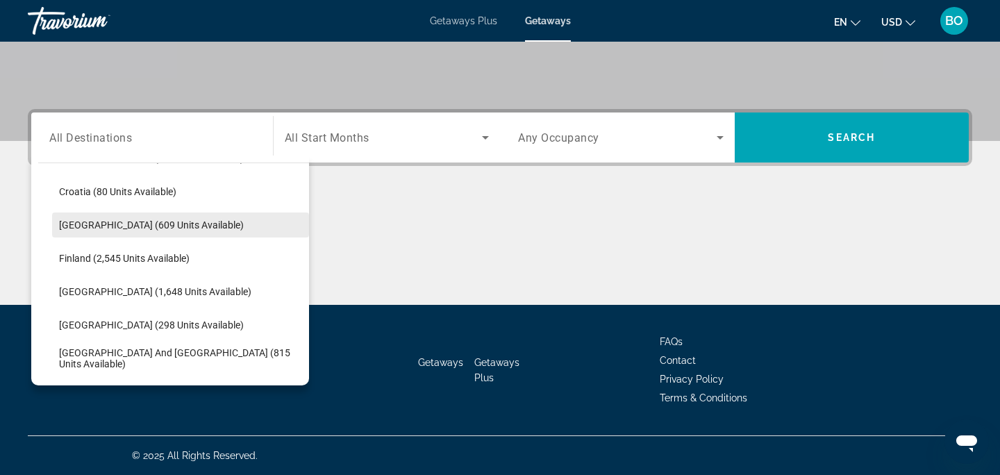
scroll to position [298, 0]
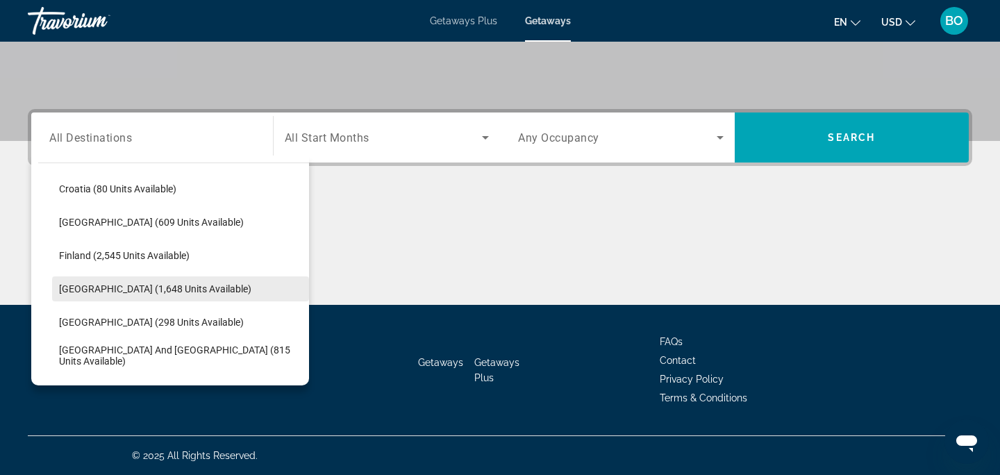
click at [136, 279] on span "Search widget" at bounding box center [180, 288] width 257 height 33
type input "**********"
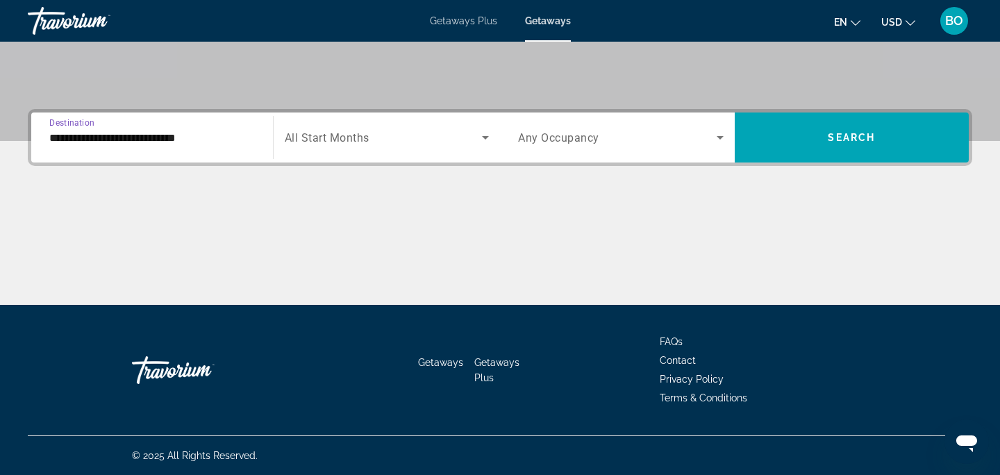
click at [351, 144] on span "Search widget" at bounding box center [384, 137] width 198 height 17
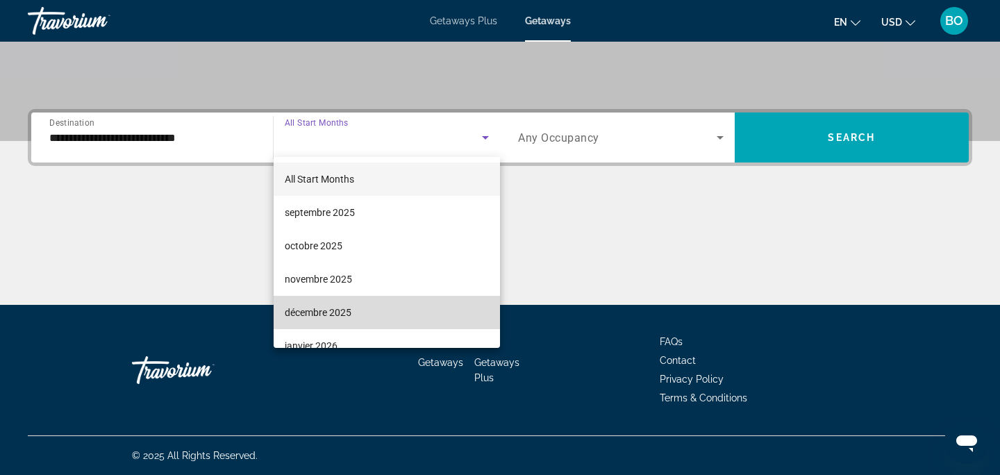
click at [383, 299] on mat-option "décembre 2025" at bounding box center [387, 312] width 227 height 33
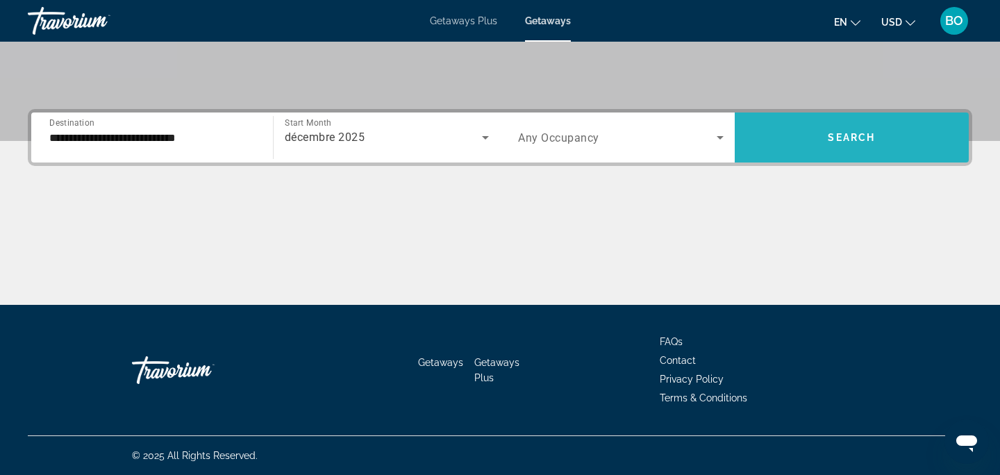
click at [792, 138] on span "Search widget" at bounding box center [852, 137] width 235 height 33
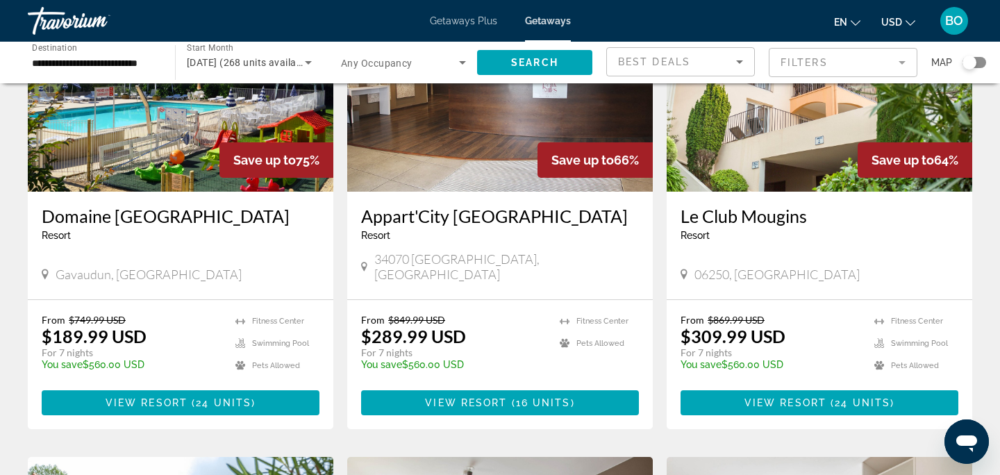
scroll to position [163, 0]
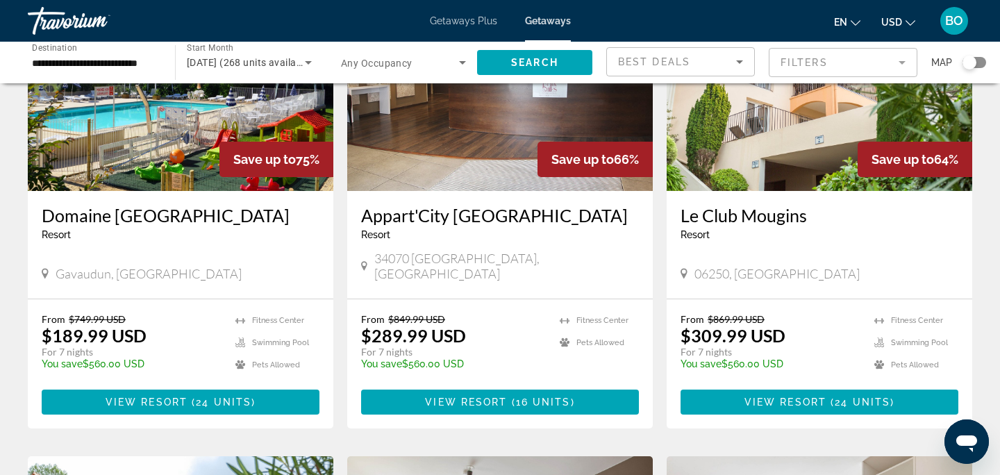
click at [206, 154] on img "Main content" at bounding box center [181, 80] width 306 height 222
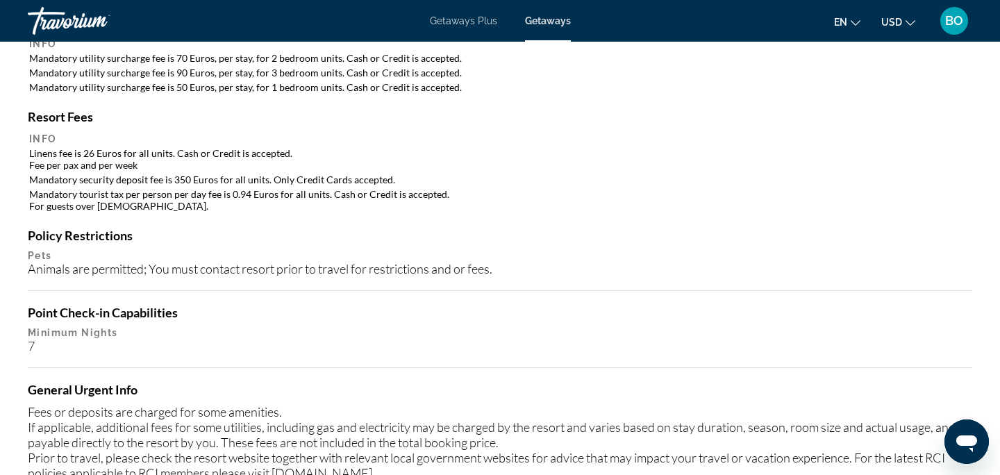
scroll to position [1294, 0]
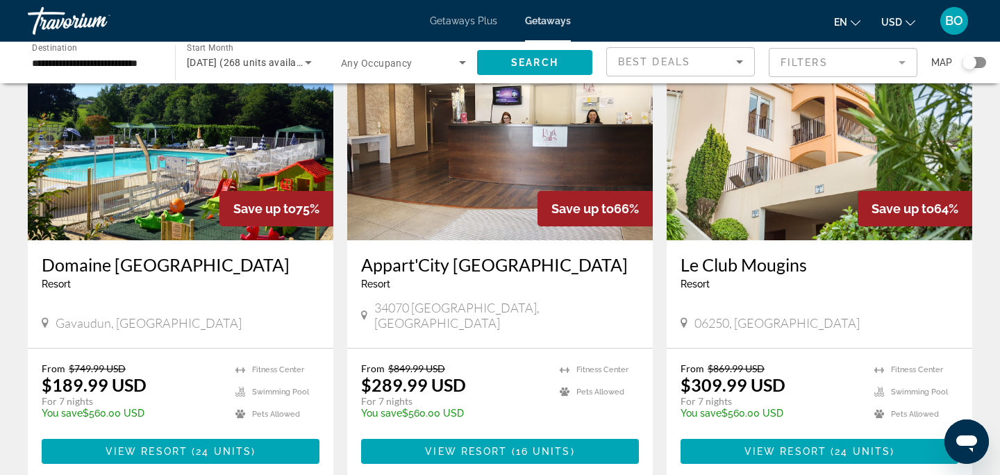
scroll to position [116, 0]
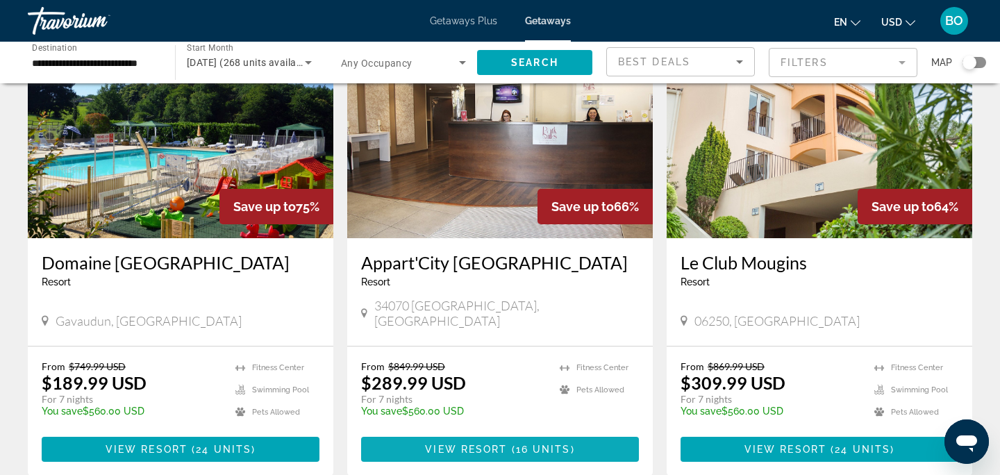
click at [547, 433] on span "Main content" at bounding box center [500, 449] width 278 height 33
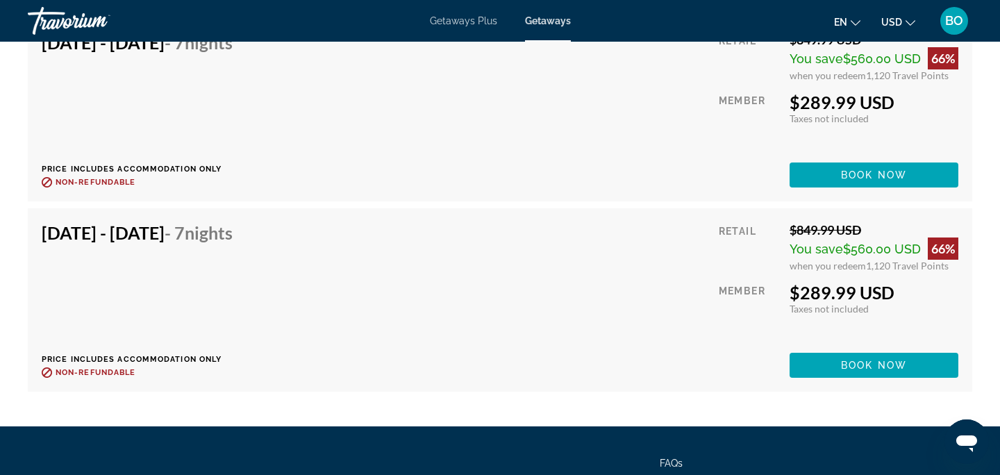
scroll to position [2929, 0]
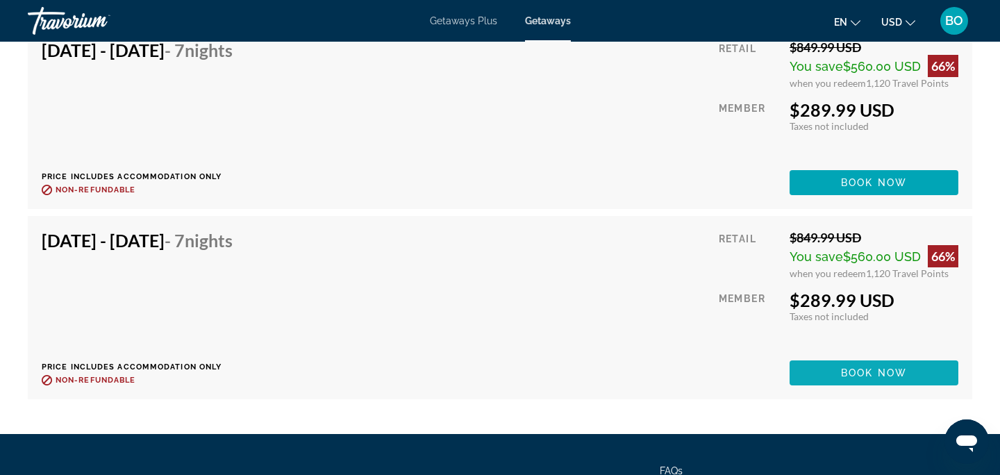
click at [853, 368] on span "Book now" at bounding box center [874, 373] width 66 height 11
